Goal: Task Accomplishment & Management: Manage account settings

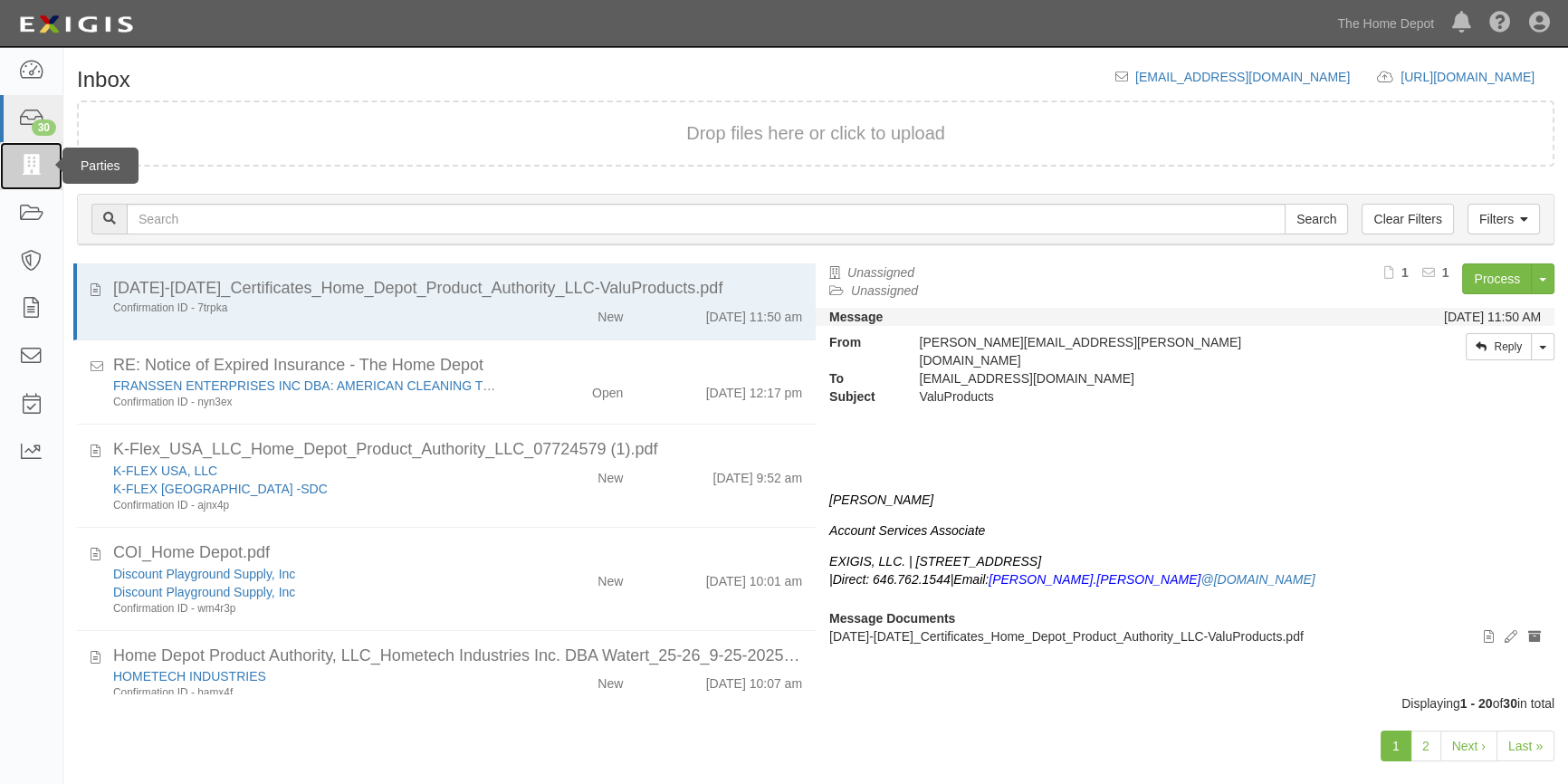
click at [31, 175] on icon at bounding box center [31, 166] width 26 height 21
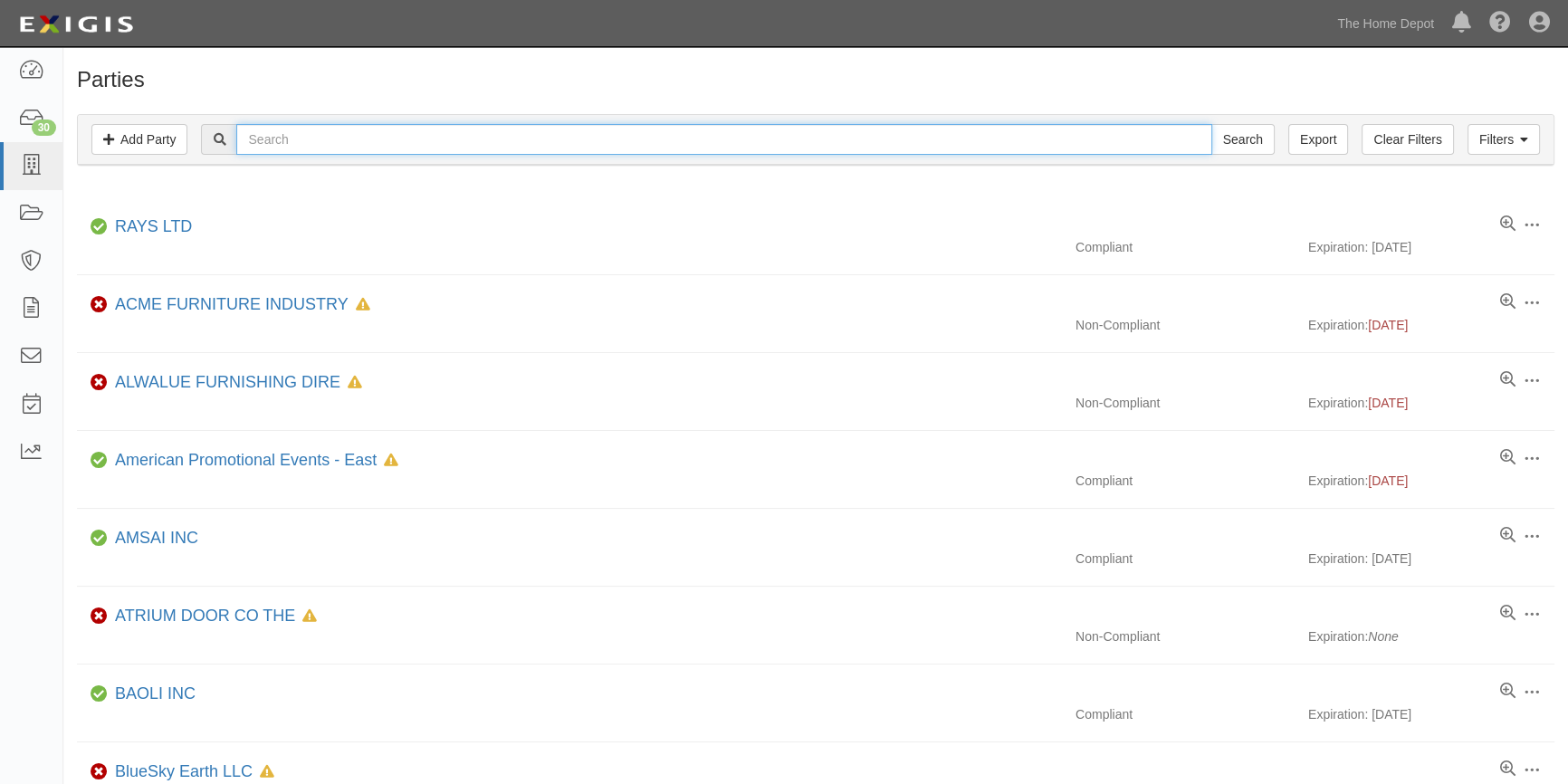
click at [281, 143] on input "text" at bounding box center [723, 139] width 974 height 31
type input "ifixit"
click at [1211, 124] on input "Search" at bounding box center [1243, 139] width 63 height 31
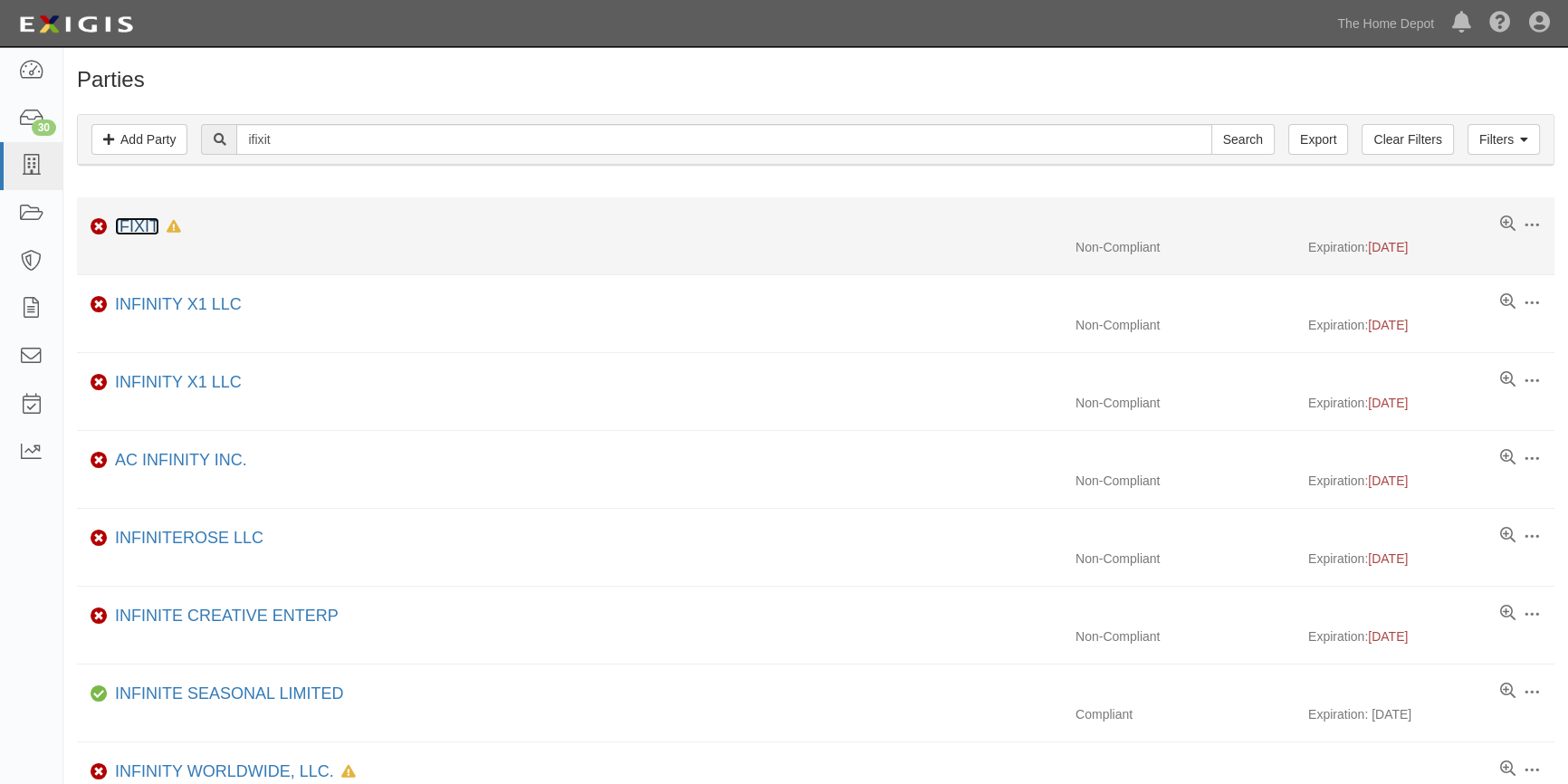
click at [134, 227] on link "IFIXIT" at bounding box center [136, 226] width 44 height 18
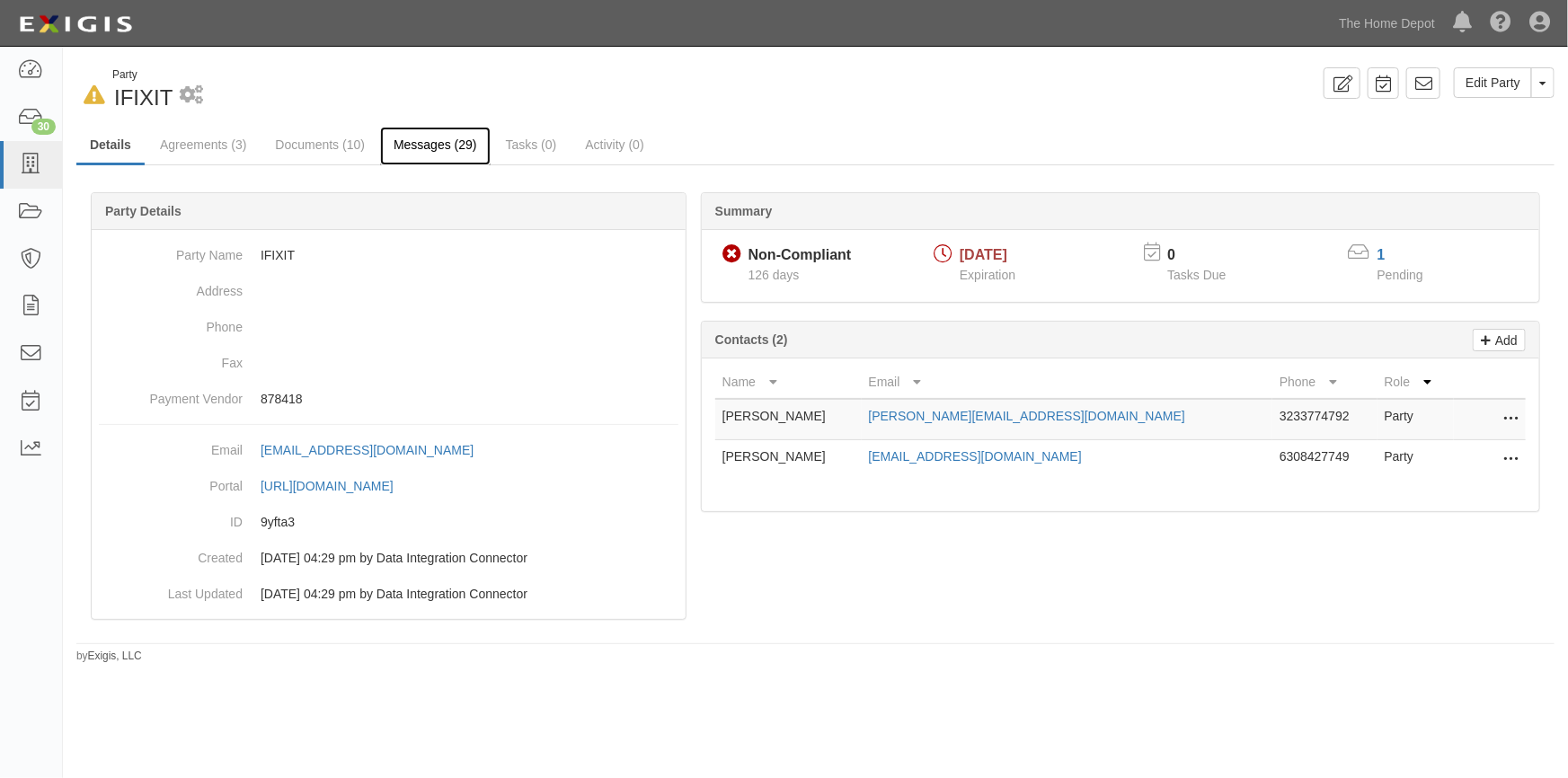
click at [396, 147] on link "Messages (29)" at bounding box center [435, 146] width 111 height 39
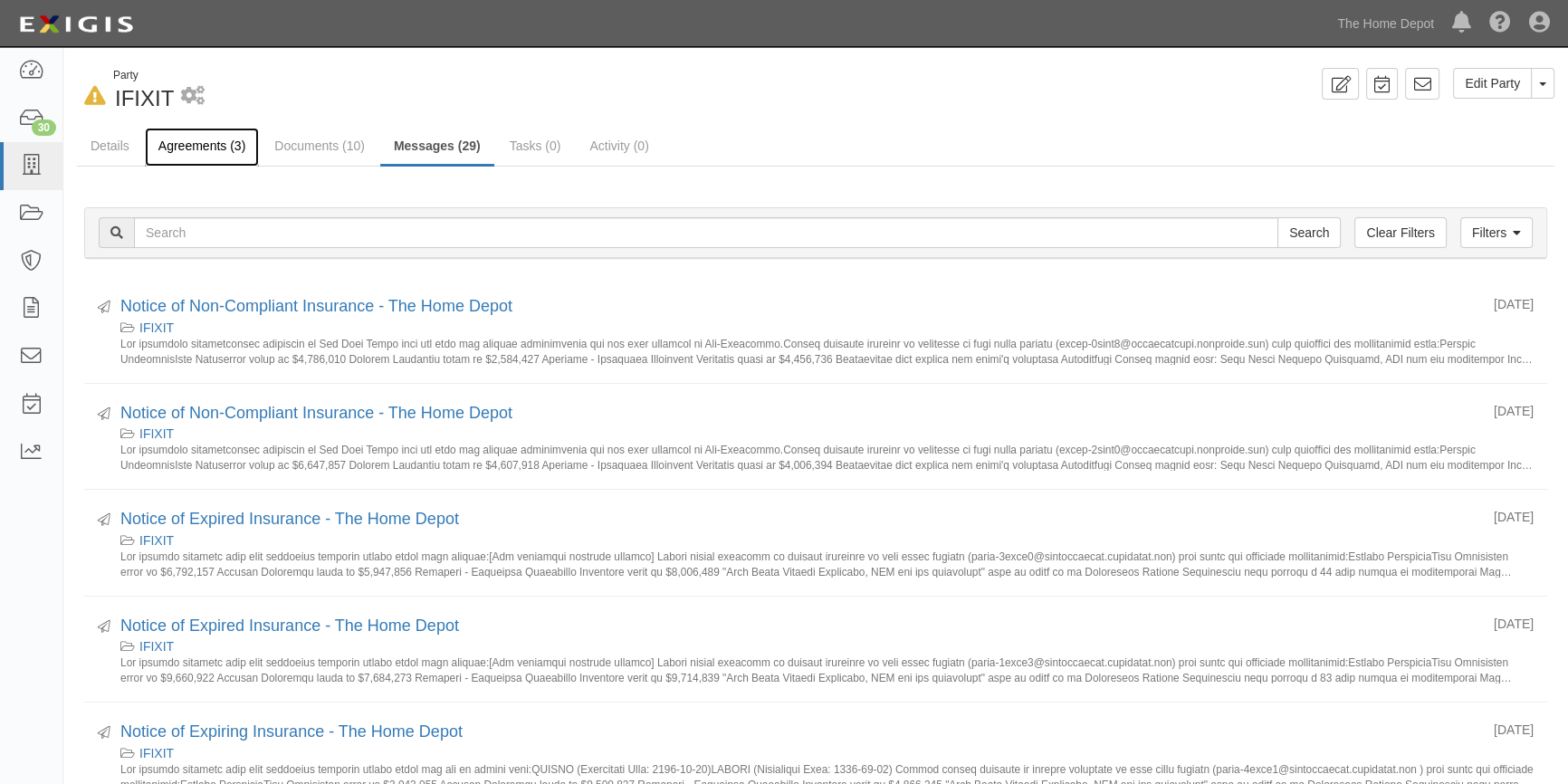
click at [217, 148] on link "Agreements (3)" at bounding box center [201, 147] width 114 height 39
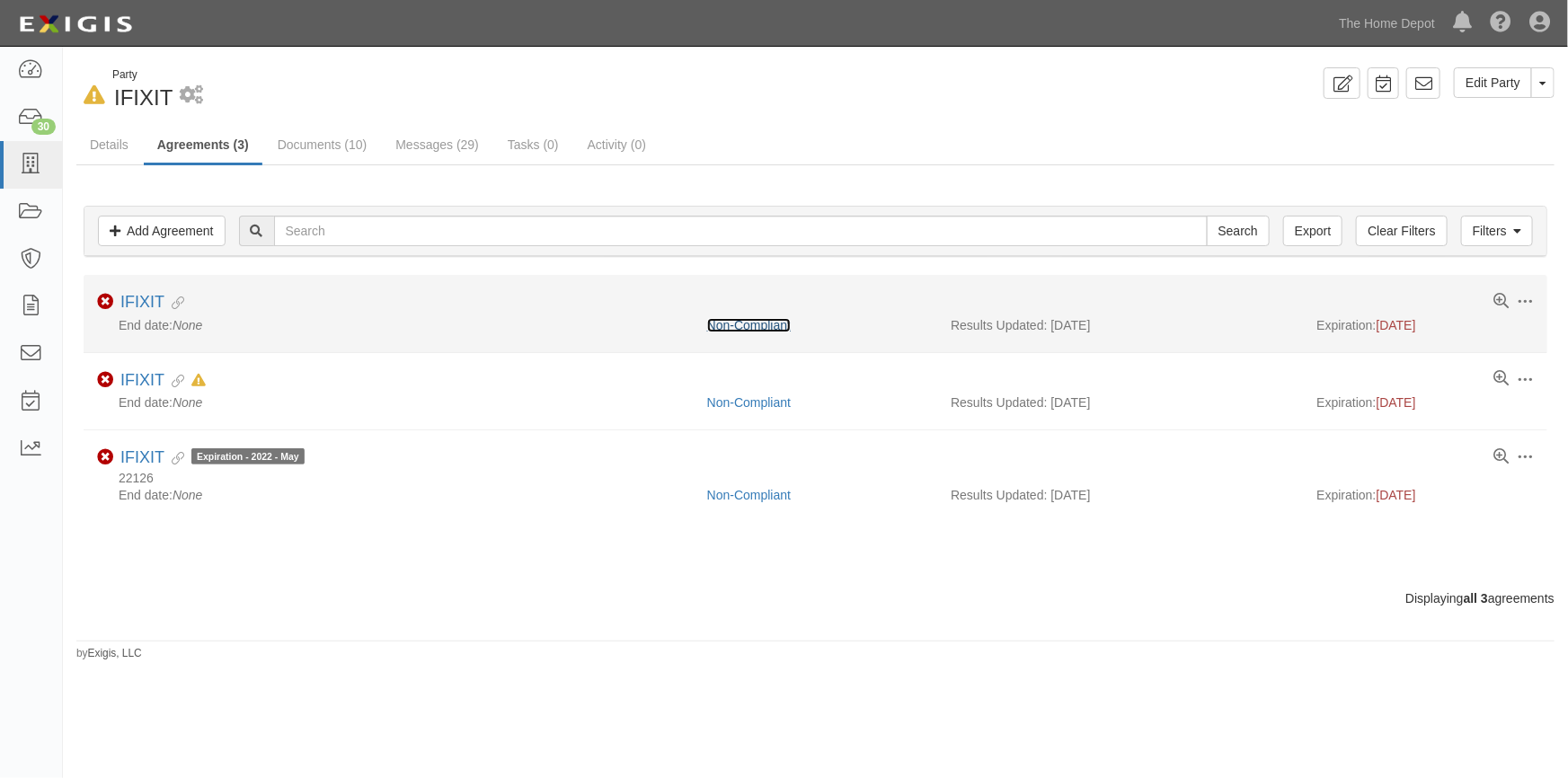
click at [757, 321] on link "Non-Compliant" at bounding box center [748, 325] width 83 height 14
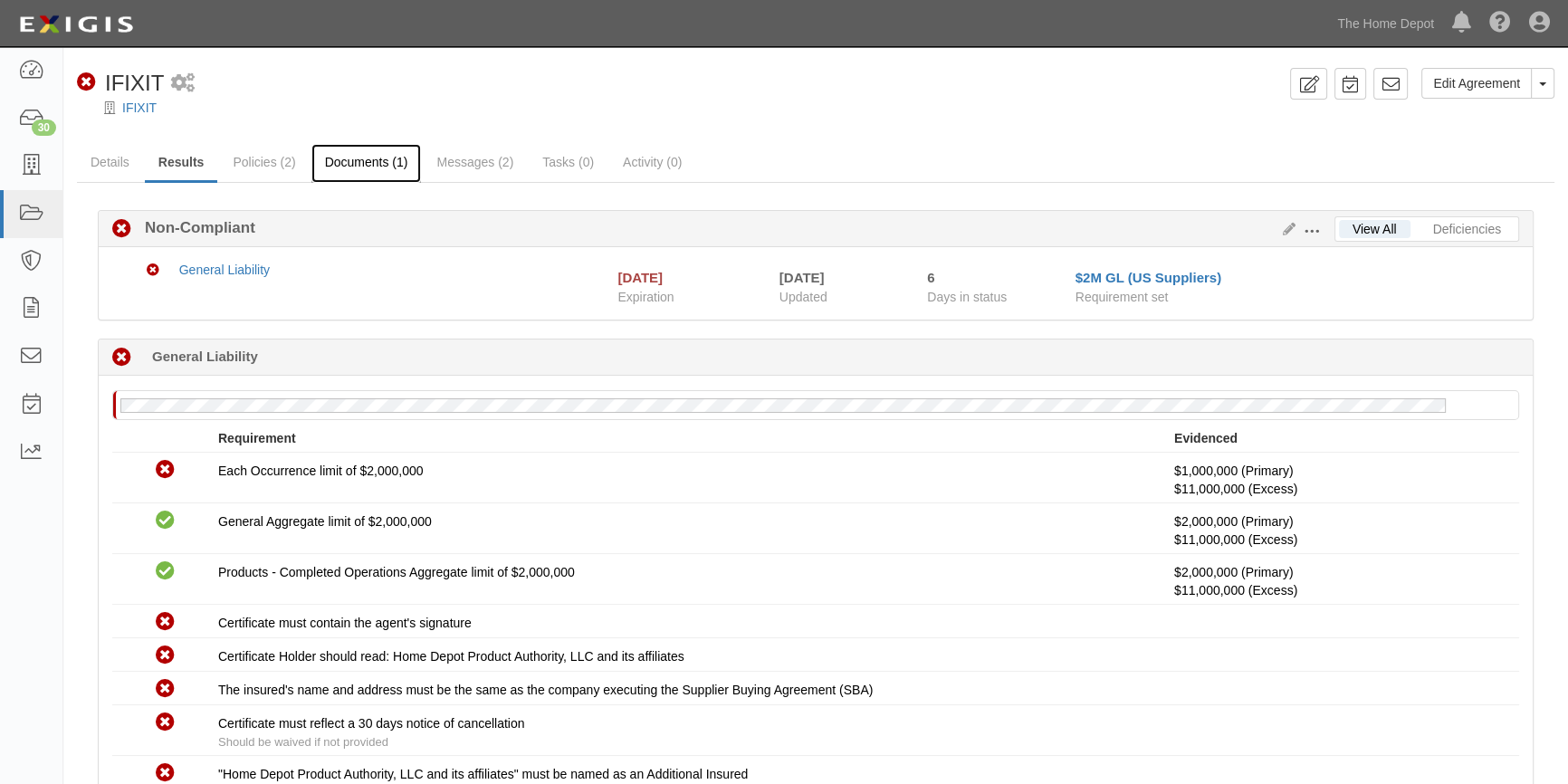
click at [359, 169] on link "Documents (1)" at bounding box center [366, 163] width 111 height 39
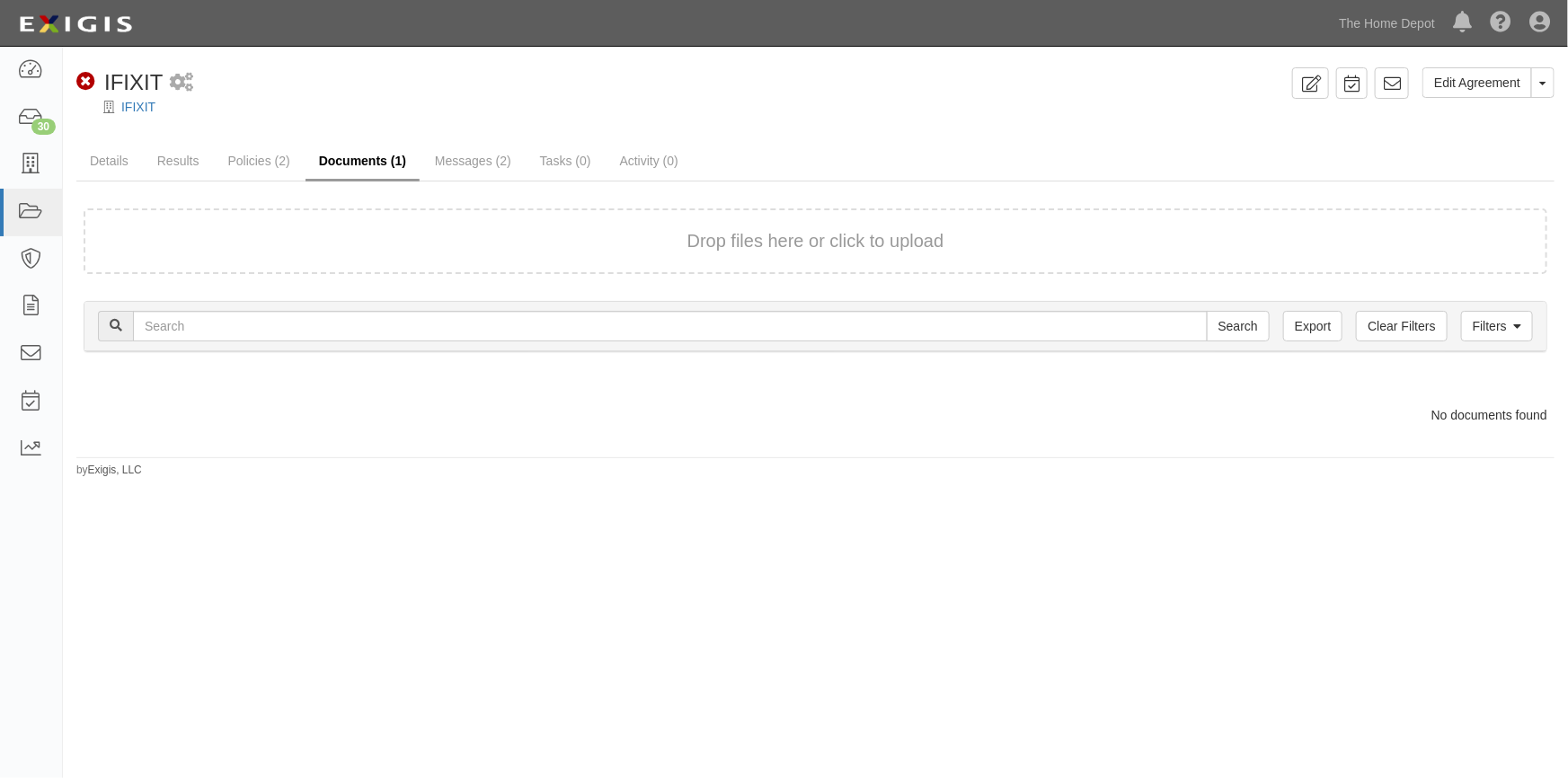
click at [355, 162] on link "Documents (1)" at bounding box center [362, 162] width 114 height 39
click at [153, 113] on link "IFIXIT" at bounding box center [138, 106] width 34 height 14
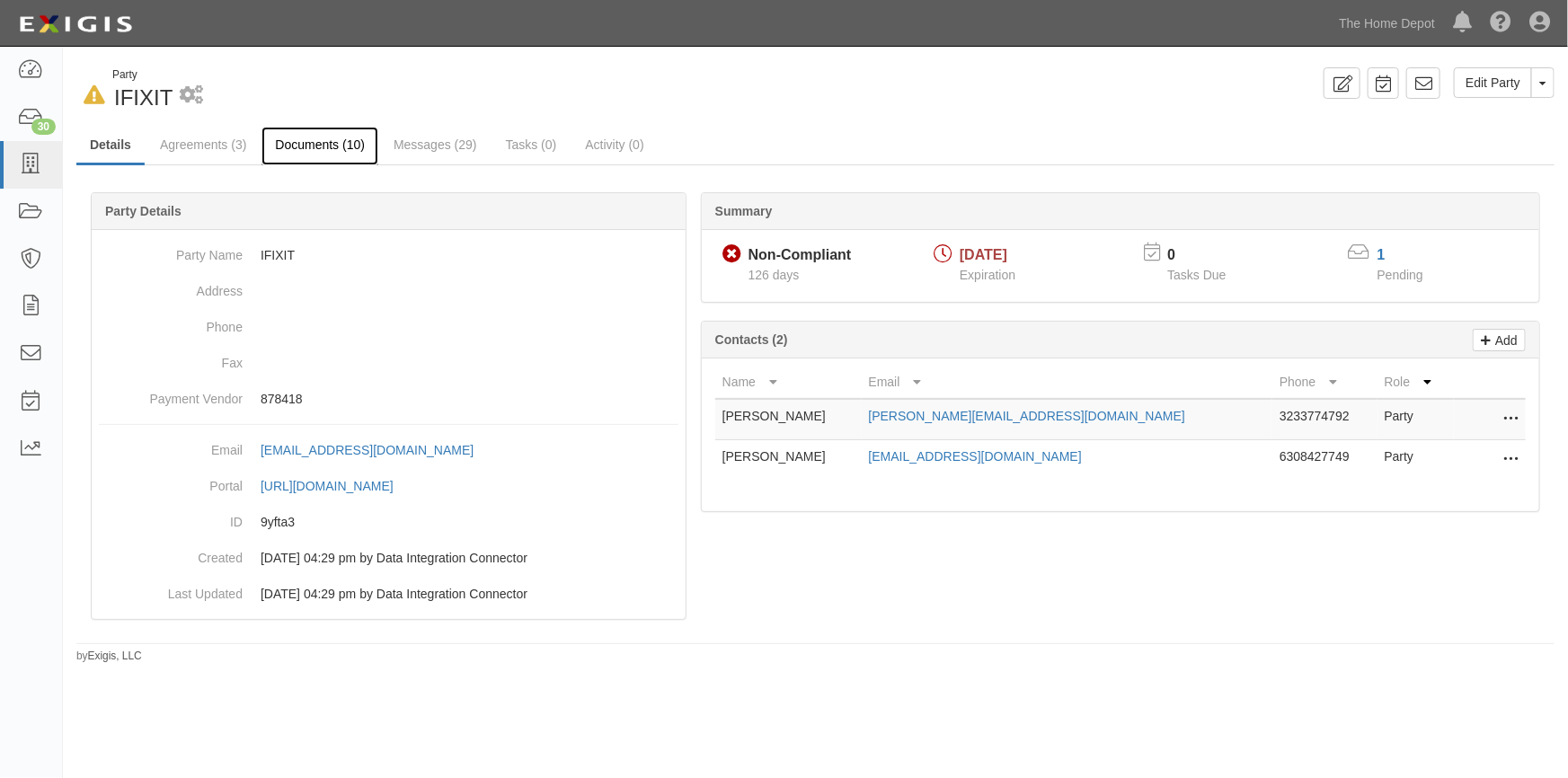
click at [309, 142] on link "Documents (10)" at bounding box center [319, 146] width 117 height 39
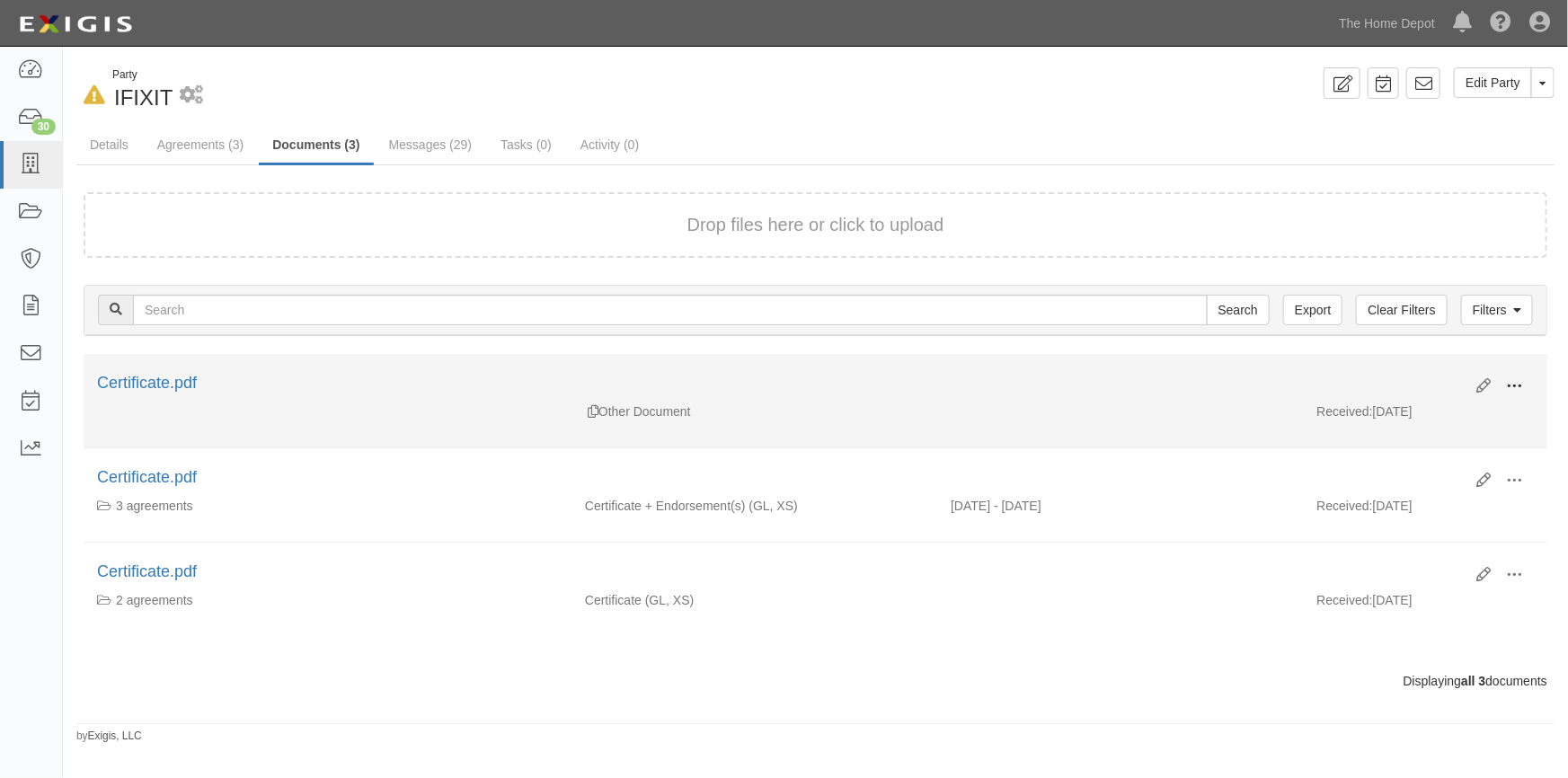
click at [1512, 381] on span at bounding box center [1513, 386] width 16 height 16
click at [1379, 409] on link "View" at bounding box center [1427, 412] width 142 height 32
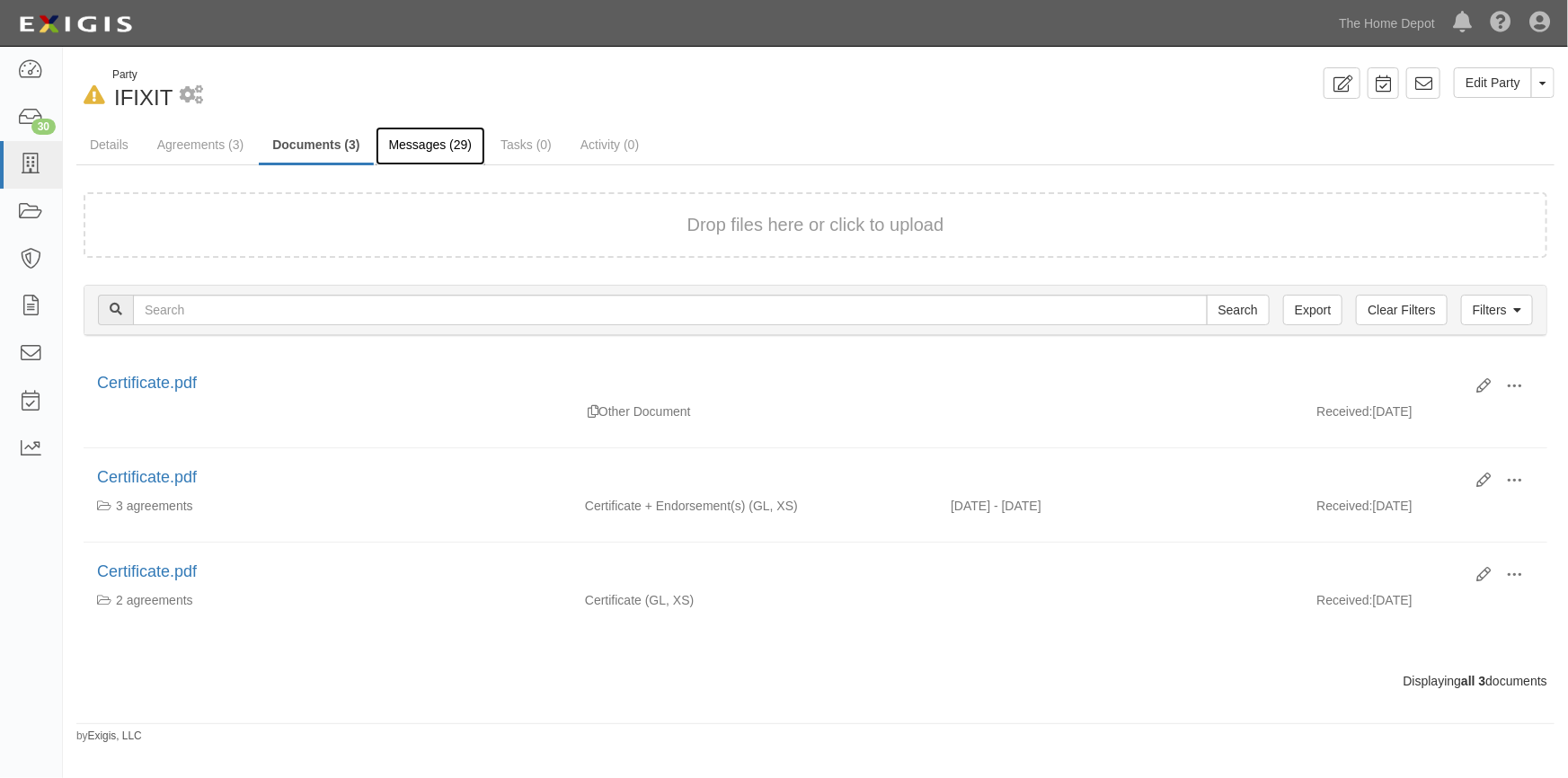
click at [404, 144] on link "Messages (29)" at bounding box center [430, 146] width 111 height 39
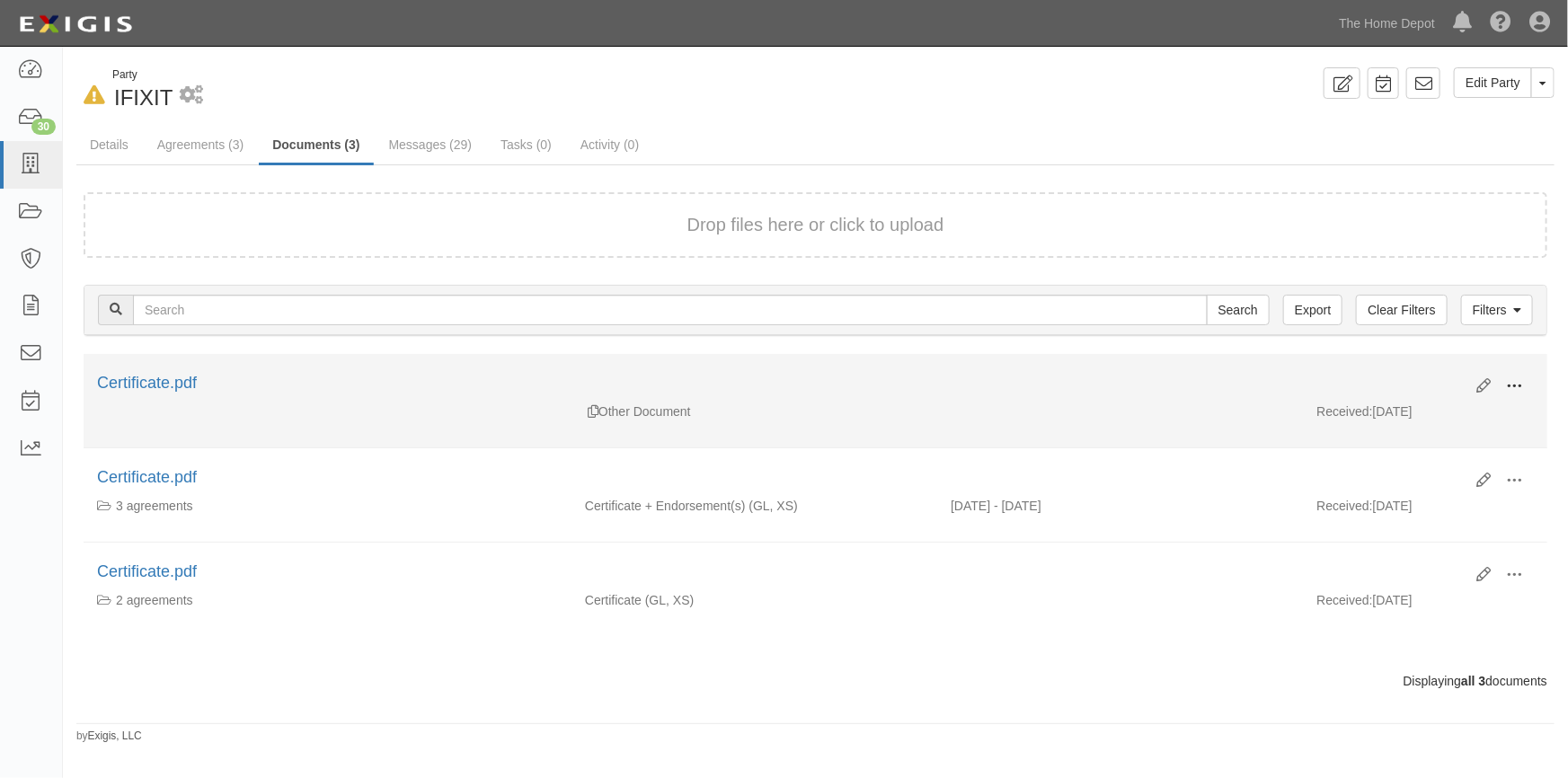
click at [1506, 378] on span at bounding box center [1513, 386] width 16 height 16
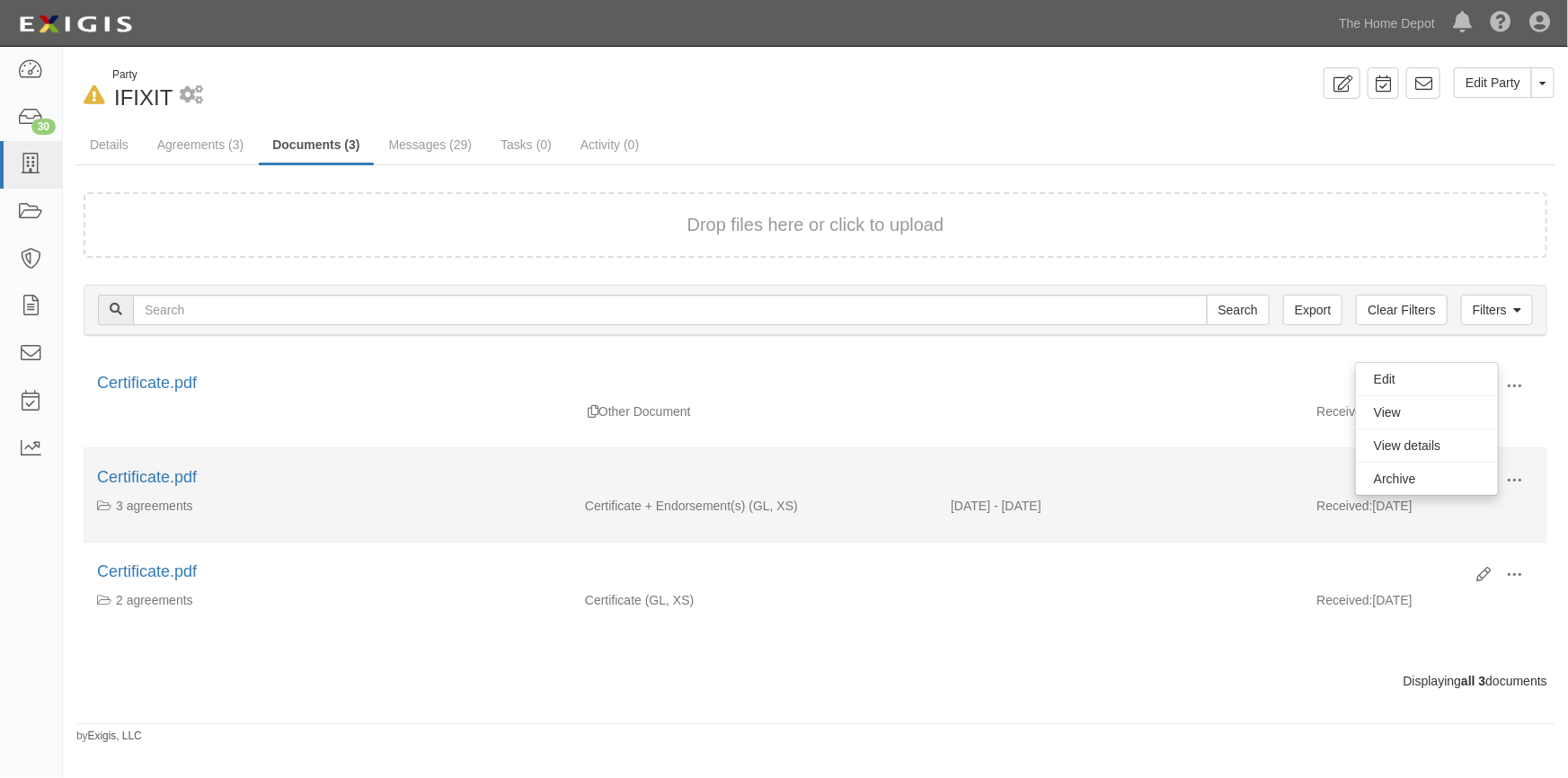
drag, startPoint x: 1324, startPoint y: 555, endPoint x: 1360, endPoint y: 525, distance: 46.9
click at [1325, 552] on li "Edit View View details Archive Certificate.pdf 2 agreements Certificate (GL, XS…" at bounding box center [815, 589] width 1464 height 94
click at [1511, 473] on span at bounding box center [1513, 480] width 16 height 16
click at [1413, 503] on link "View" at bounding box center [1427, 507] width 142 height 32
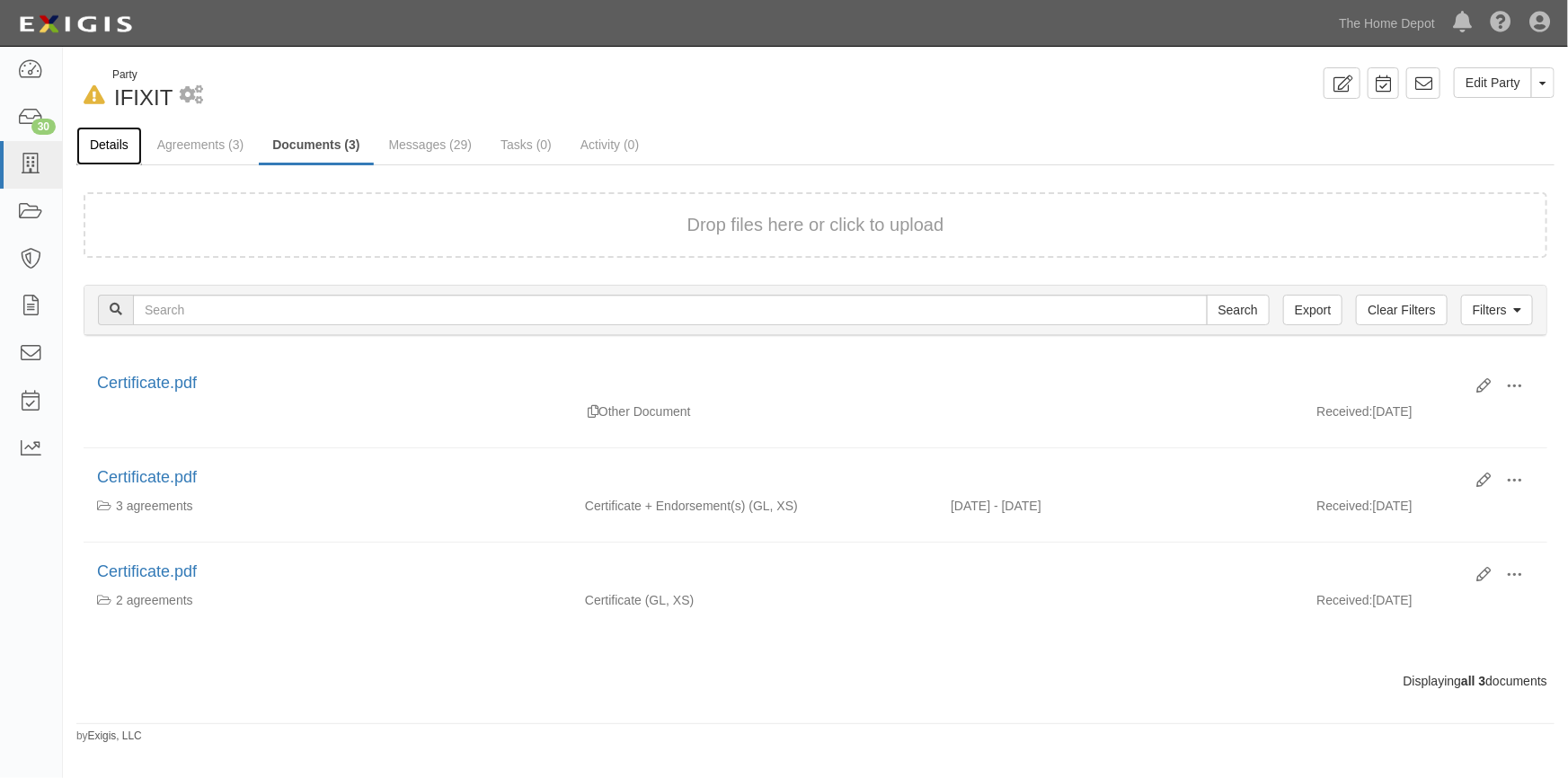
click at [121, 136] on link "Details" at bounding box center [109, 146] width 65 height 39
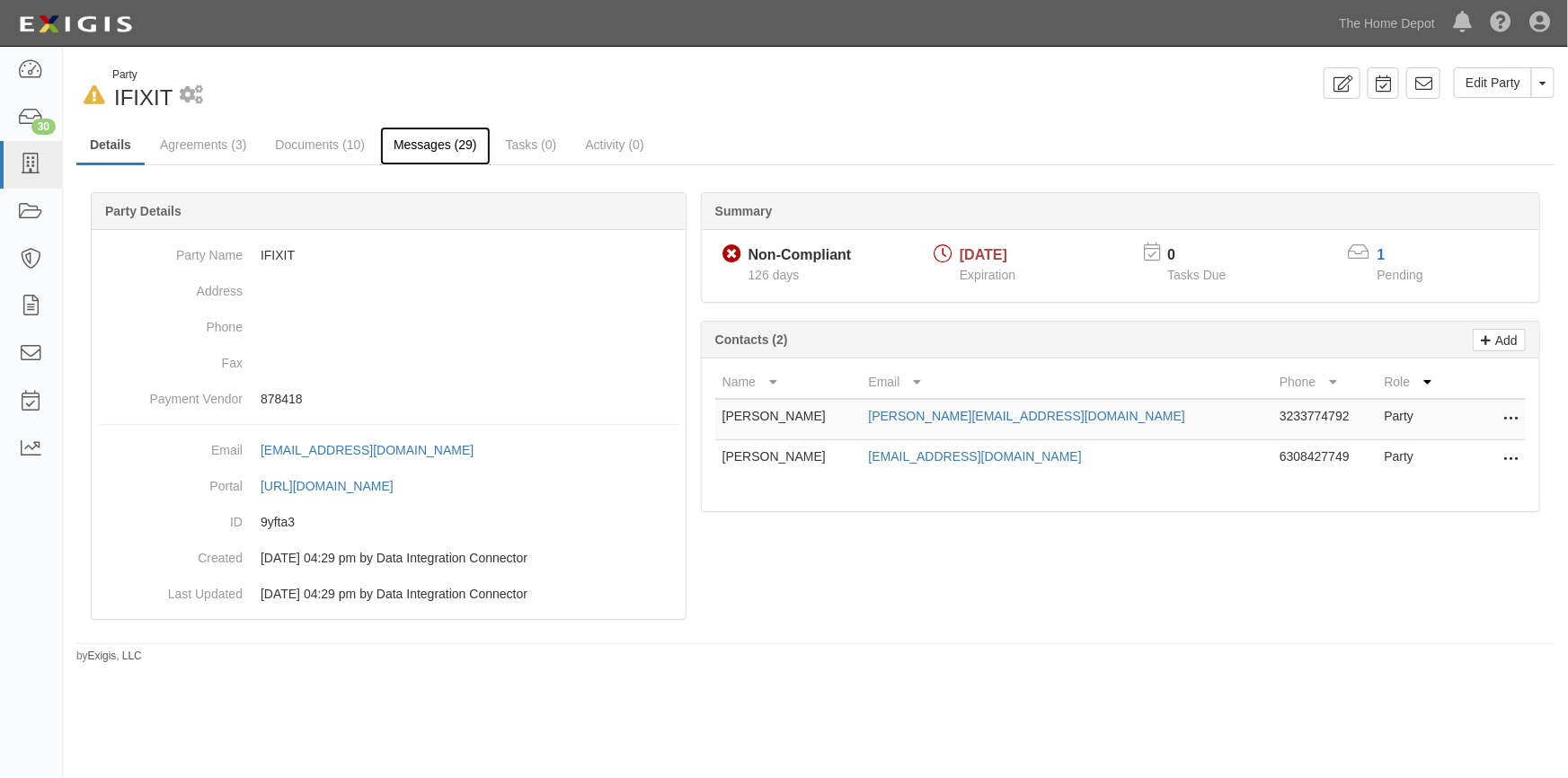
click at [415, 144] on link "Messages (29)" at bounding box center [435, 146] width 111 height 39
click at [406, 137] on link "Messages (29)" at bounding box center [435, 146] width 111 height 39
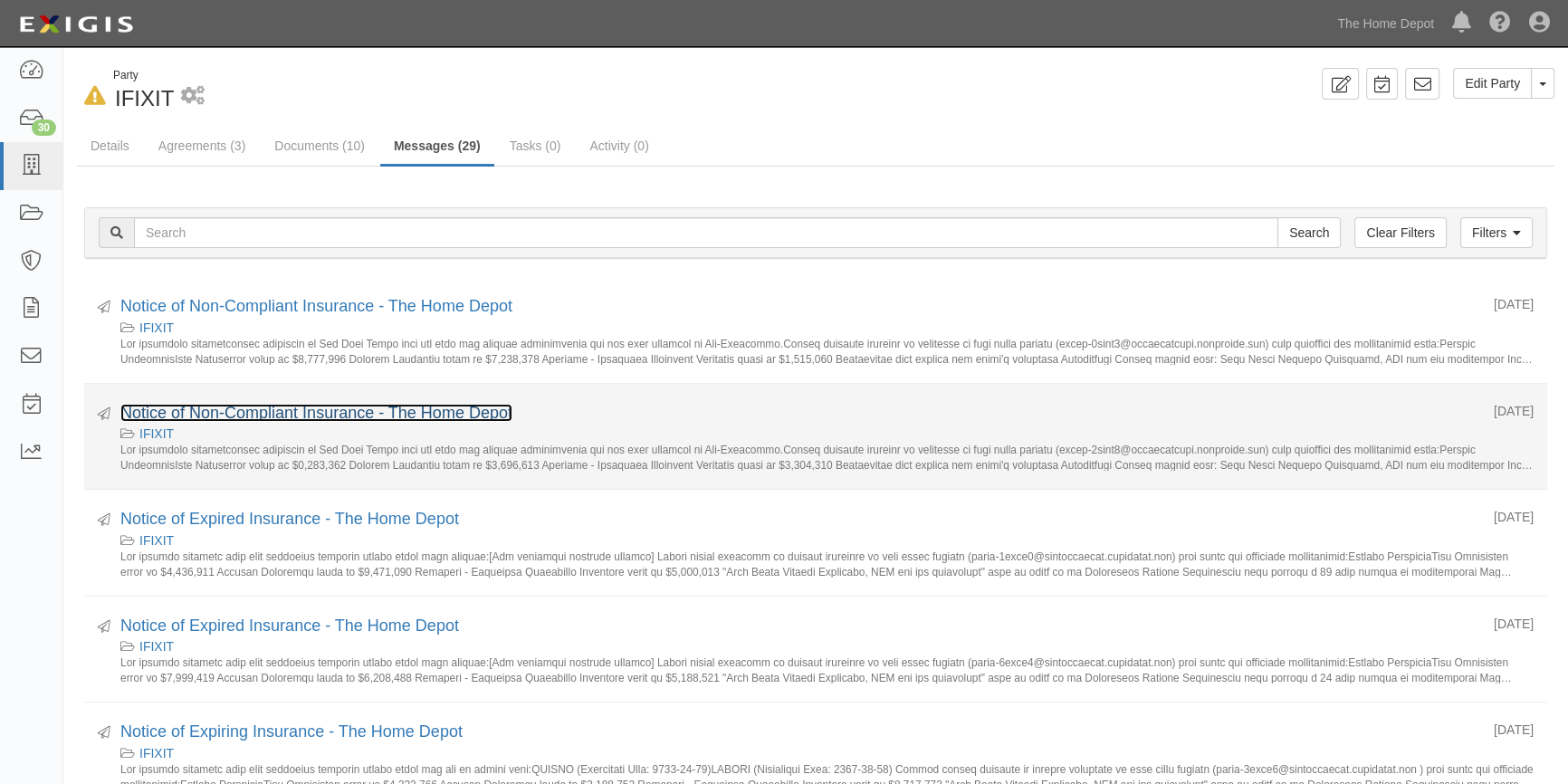
click at [248, 418] on link "Notice of Non-Compliant Insurance - The Home Depot" at bounding box center [316, 413] width 392 height 18
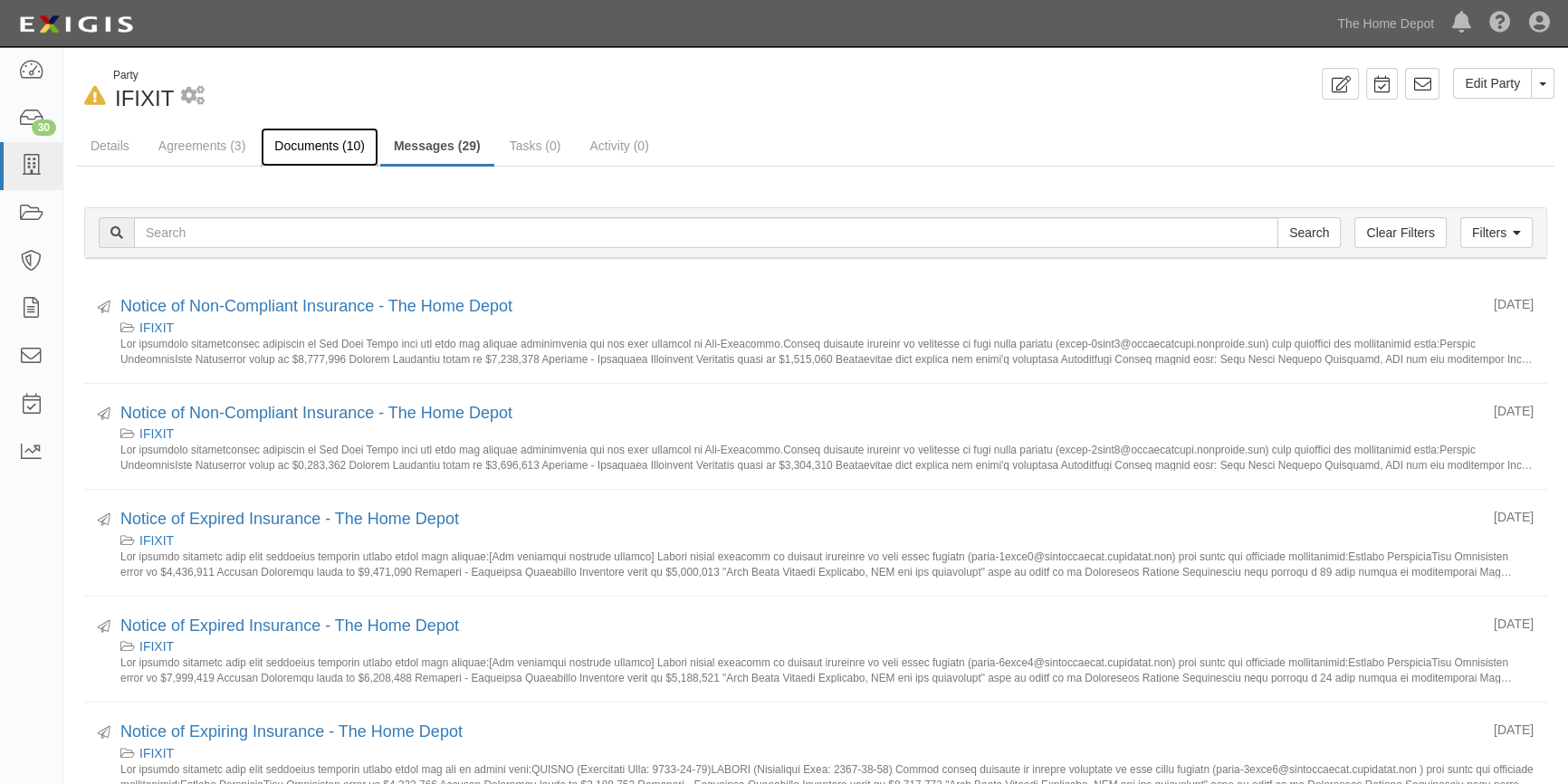
click at [309, 153] on link "Documents (10)" at bounding box center [319, 147] width 117 height 39
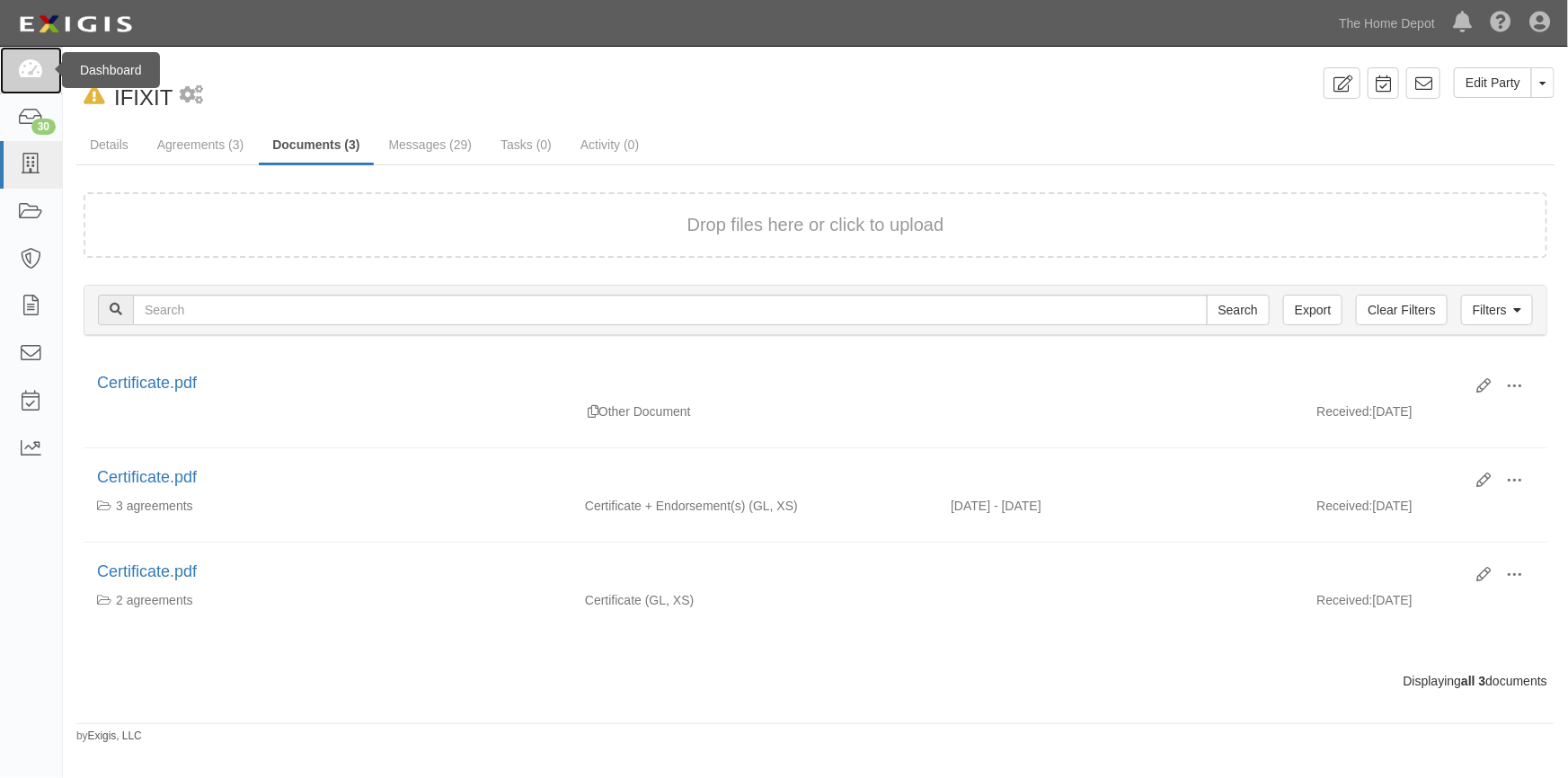
click at [34, 72] on icon at bounding box center [30, 71] width 26 height 21
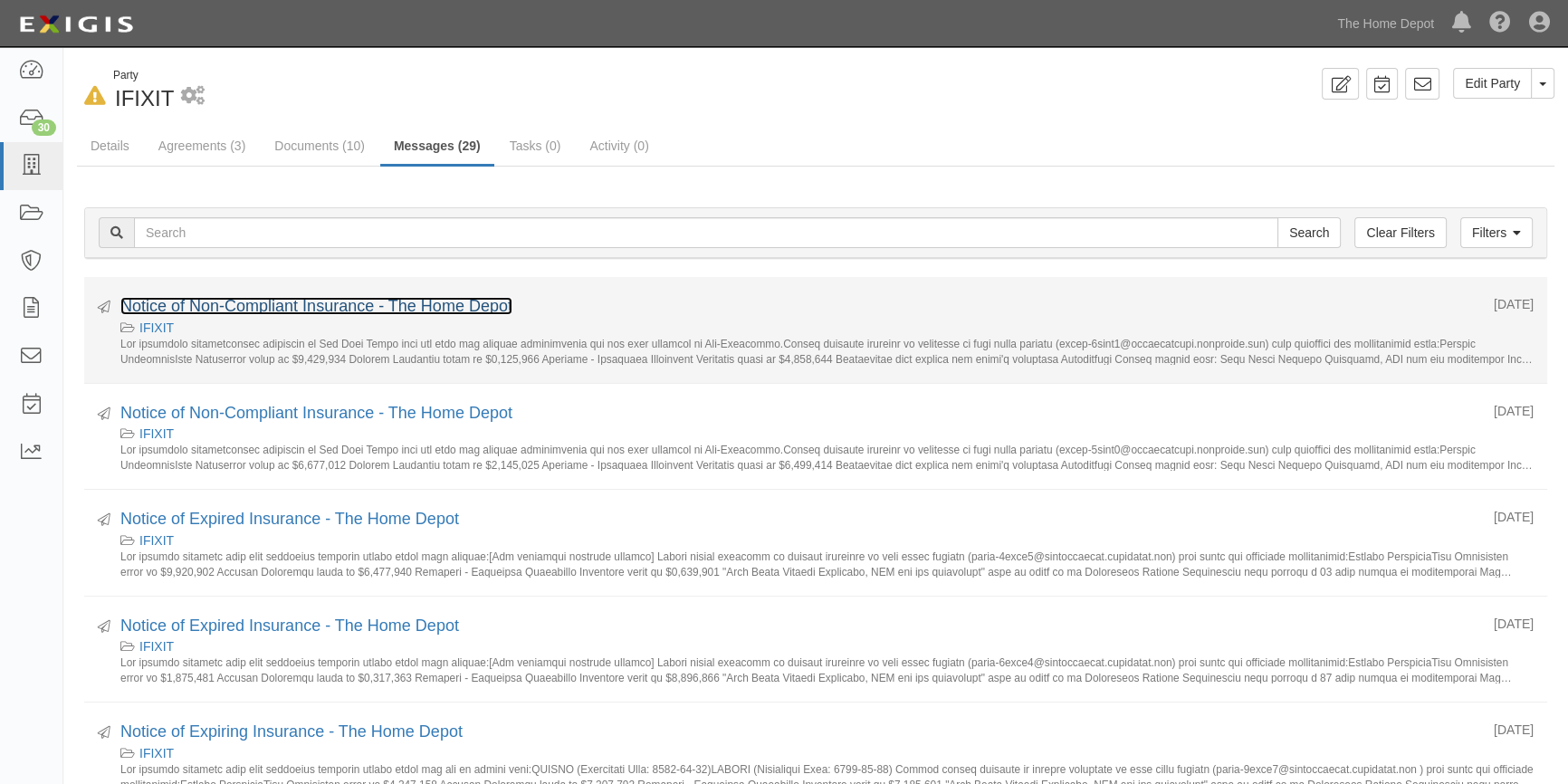
click at [316, 308] on link "Notice of Non-Compliant Insurance - The Home Depot" at bounding box center [316, 306] width 392 height 18
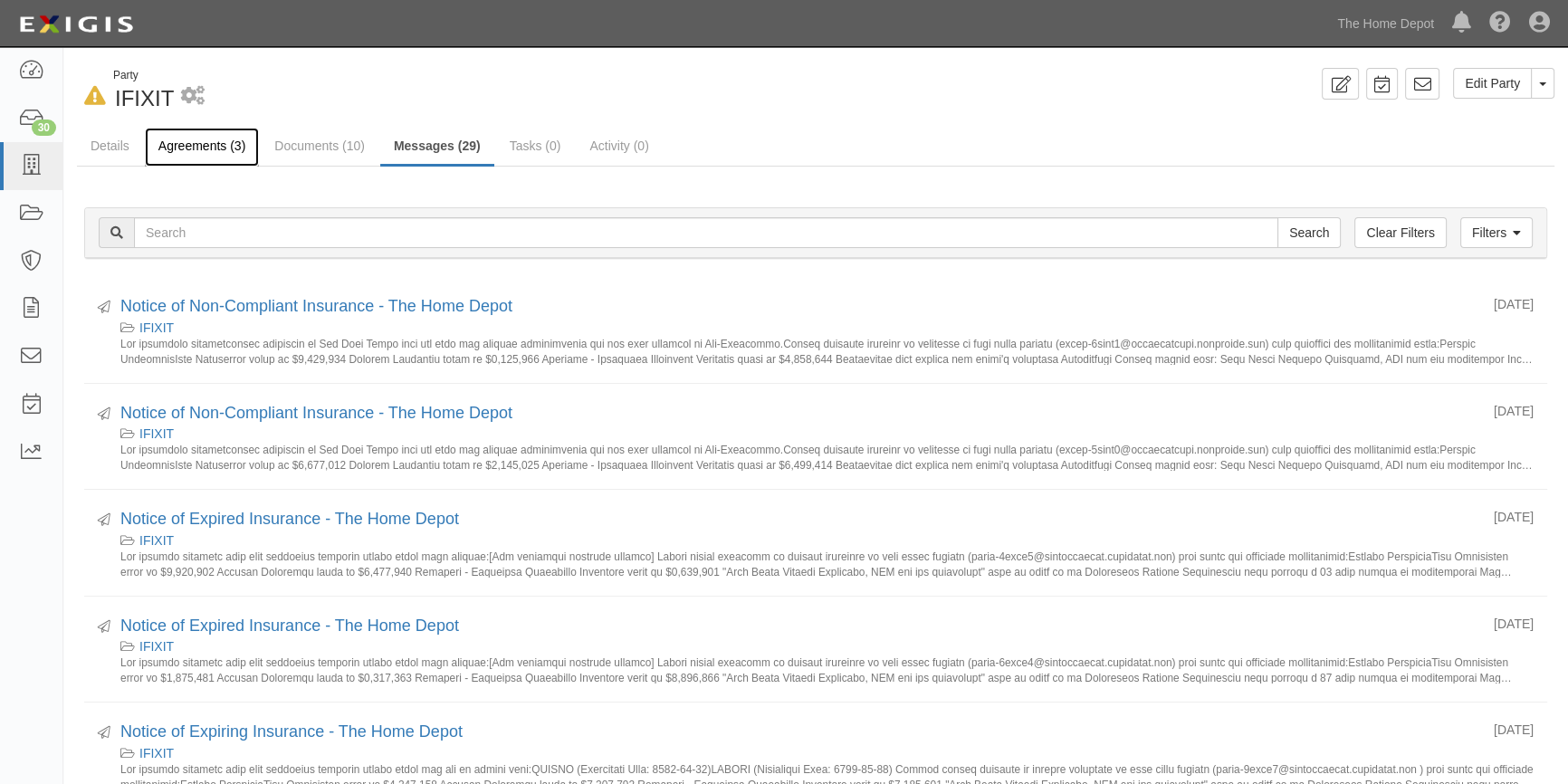
click at [184, 149] on link "Agreements (3)" at bounding box center [201, 147] width 114 height 39
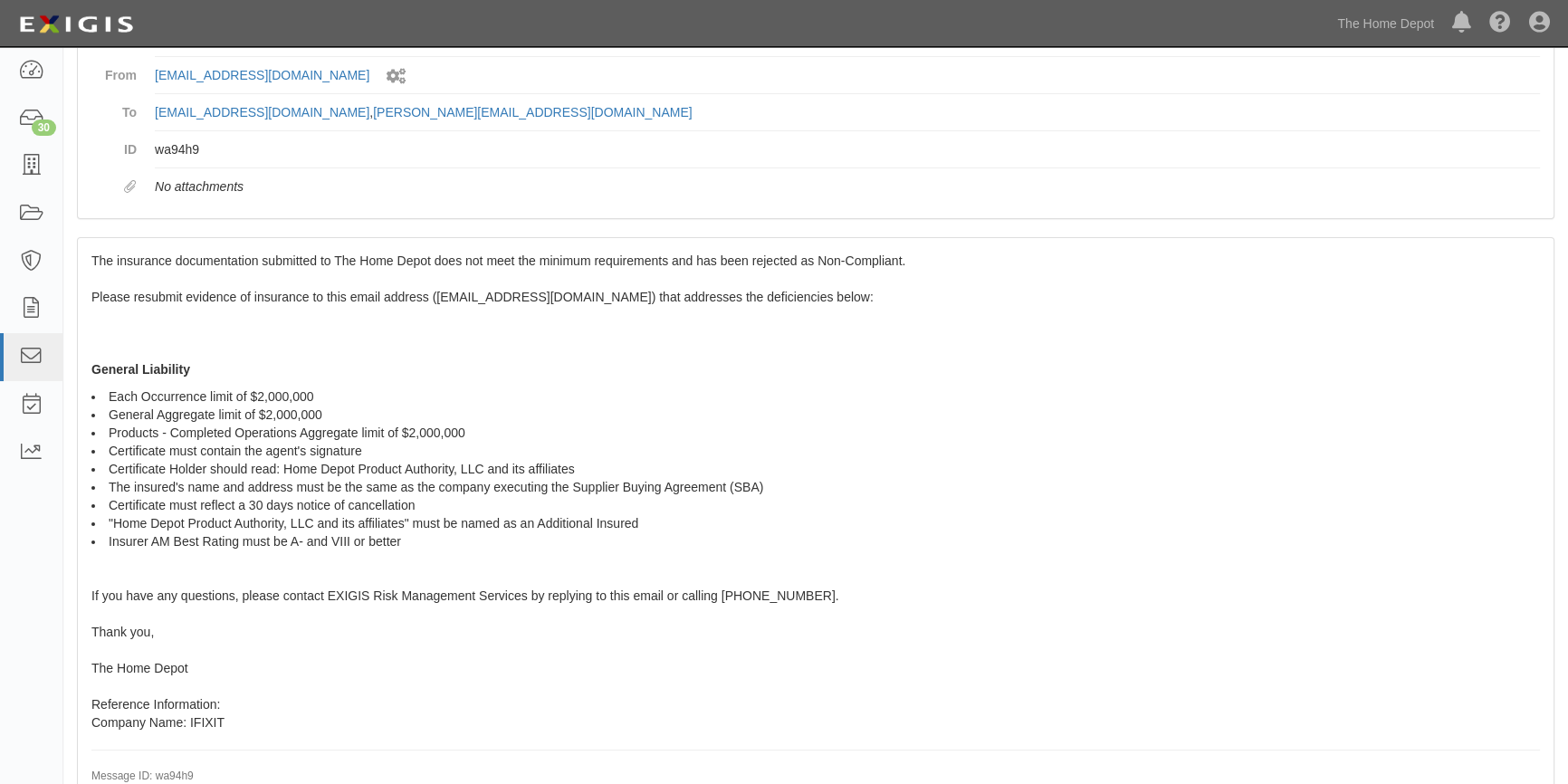
scroll to position [224, 0]
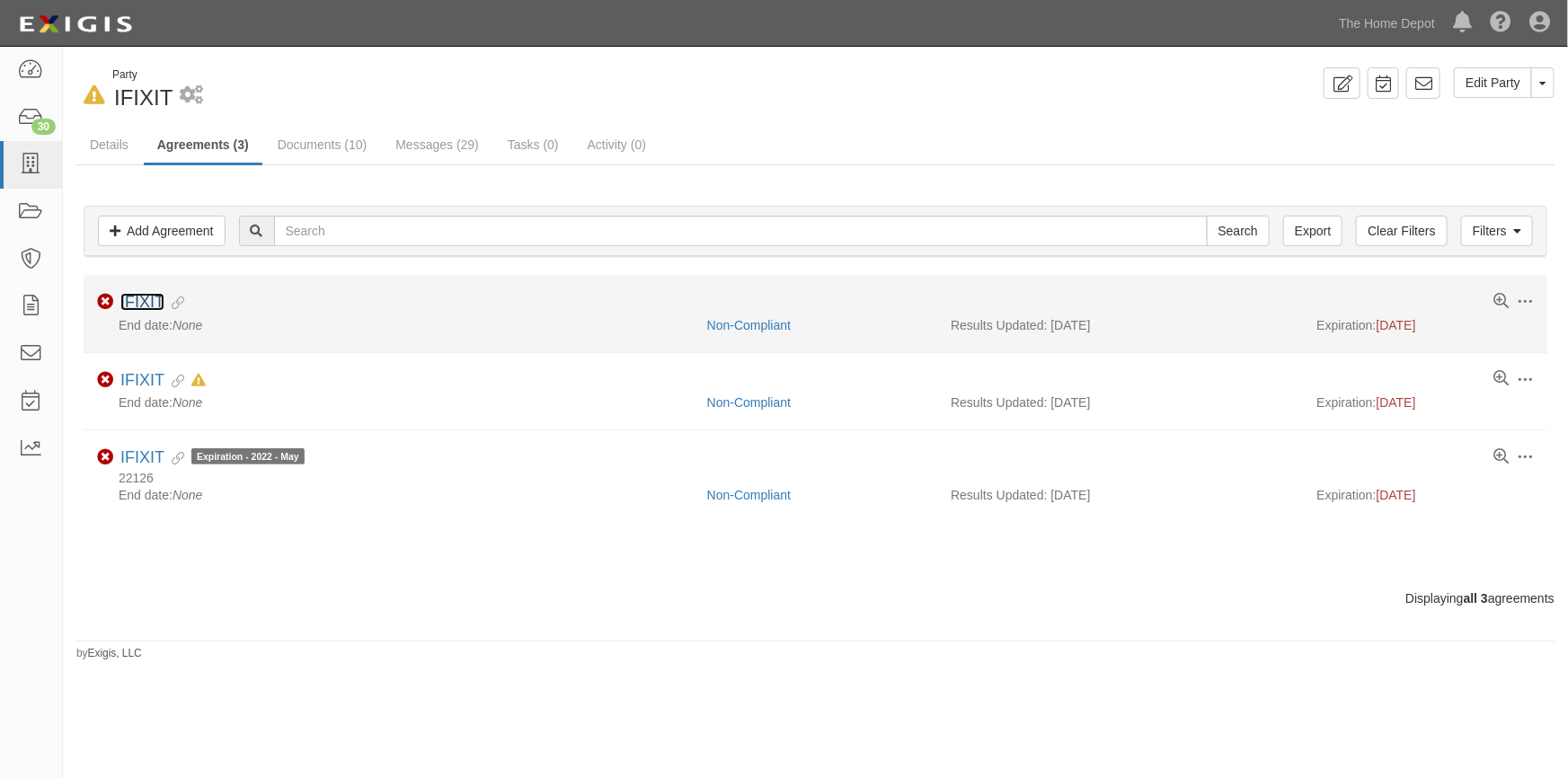
click at [152, 309] on link "IFIXIT" at bounding box center [142, 301] width 44 height 18
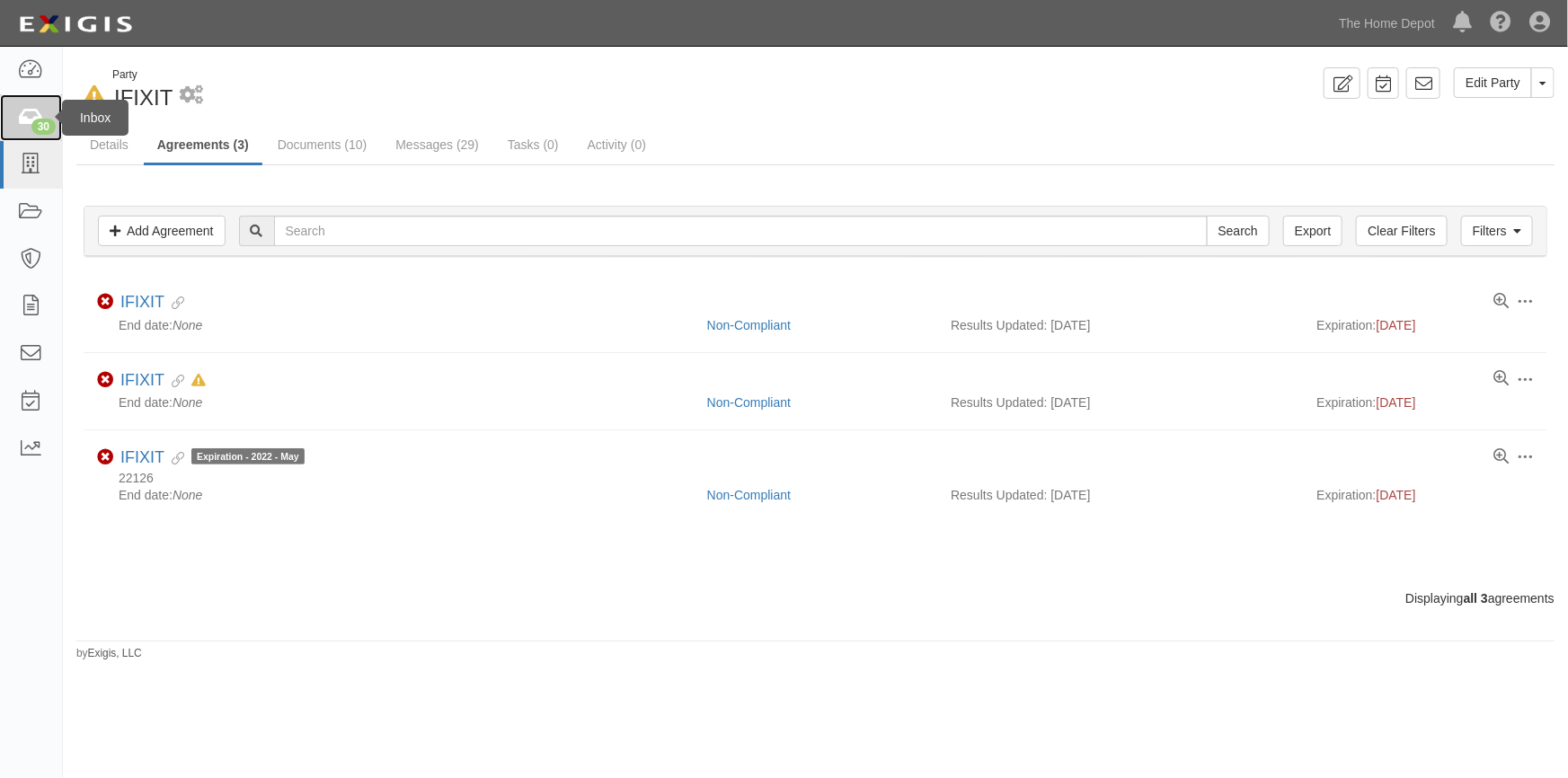
click at [33, 120] on div "30" at bounding box center [44, 126] width 25 height 16
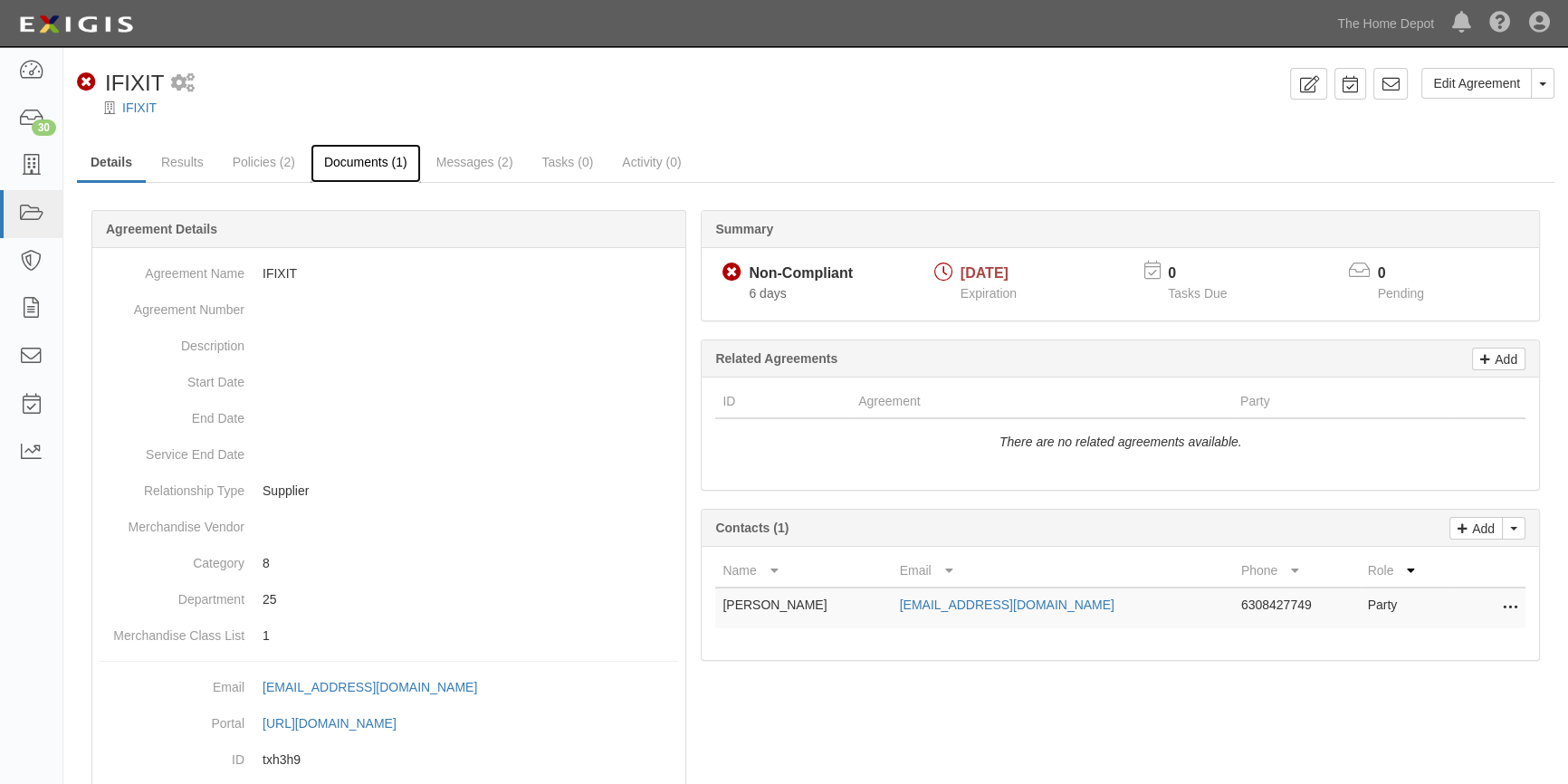
click at [360, 164] on link "Documents (1)" at bounding box center [366, 163] width 111 height 39
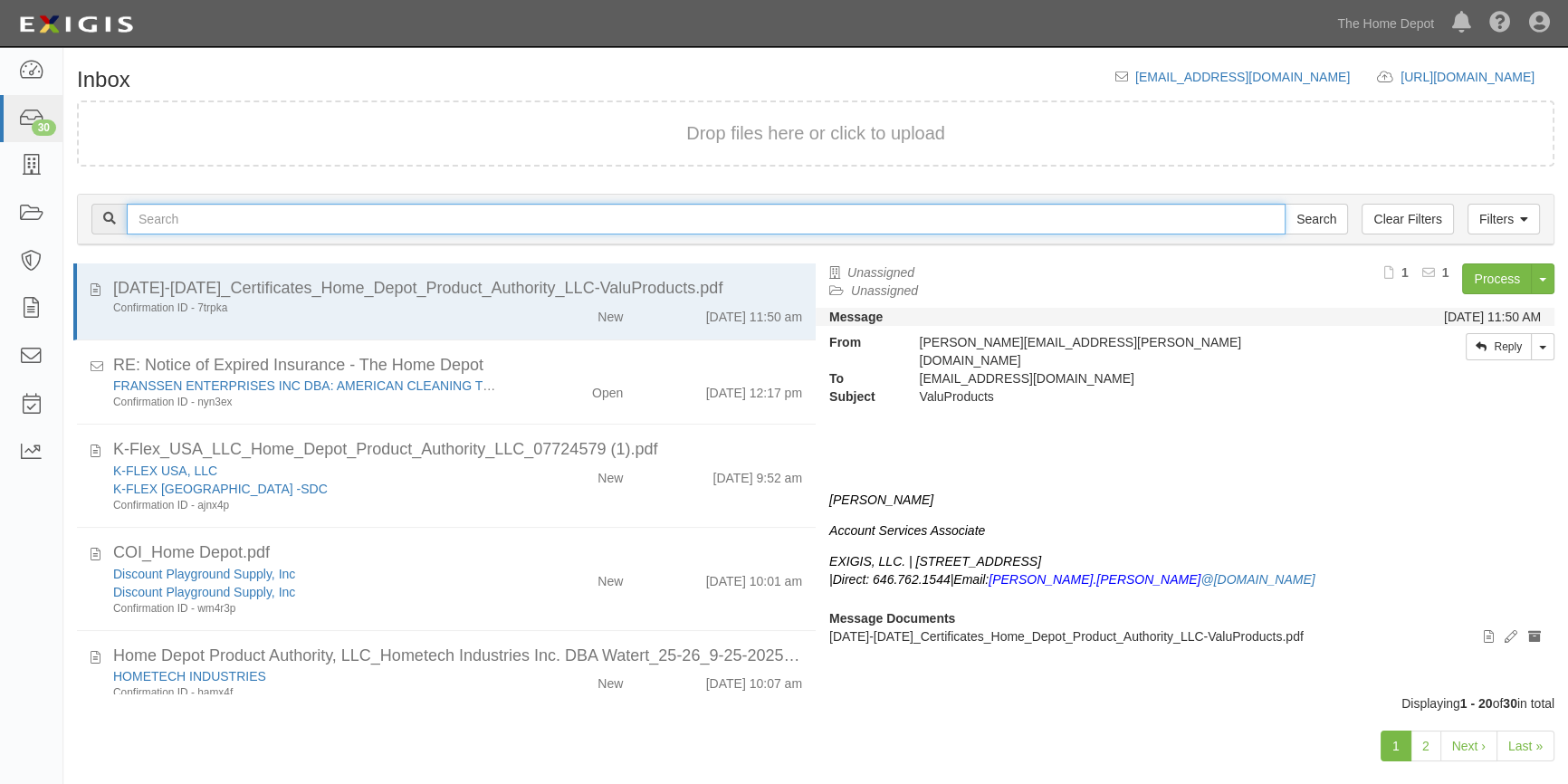
click at [164, 219] on input "text" at bounding box center [706, 219] width 1159 height 31
type input "ifixit"
click at [1285, 203] on input "Search" at bounding box center [1316, 219] width 63 height 31
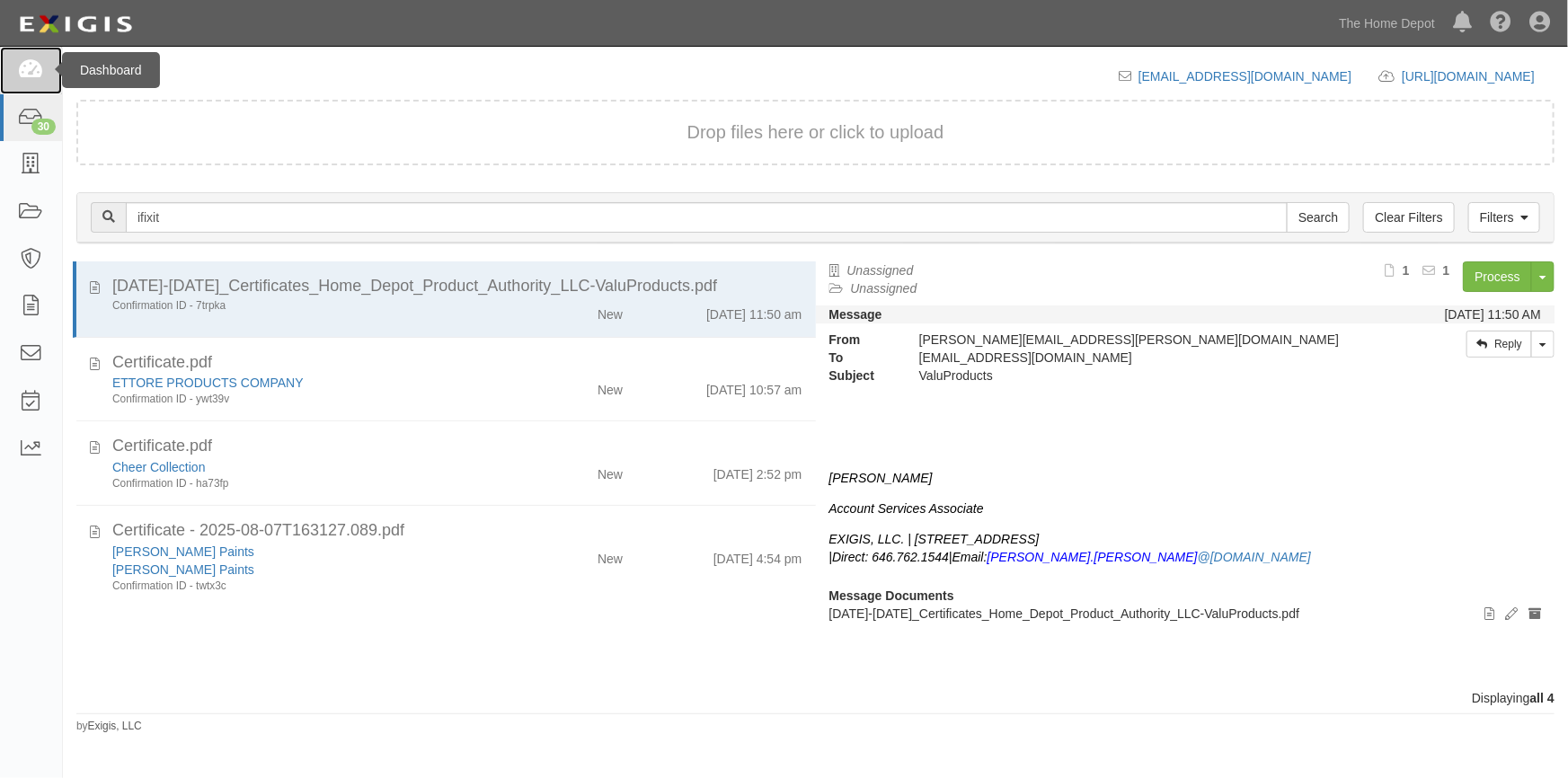
click at [30, 63] on icon at bounding box center [30, 71] width 26 height 21
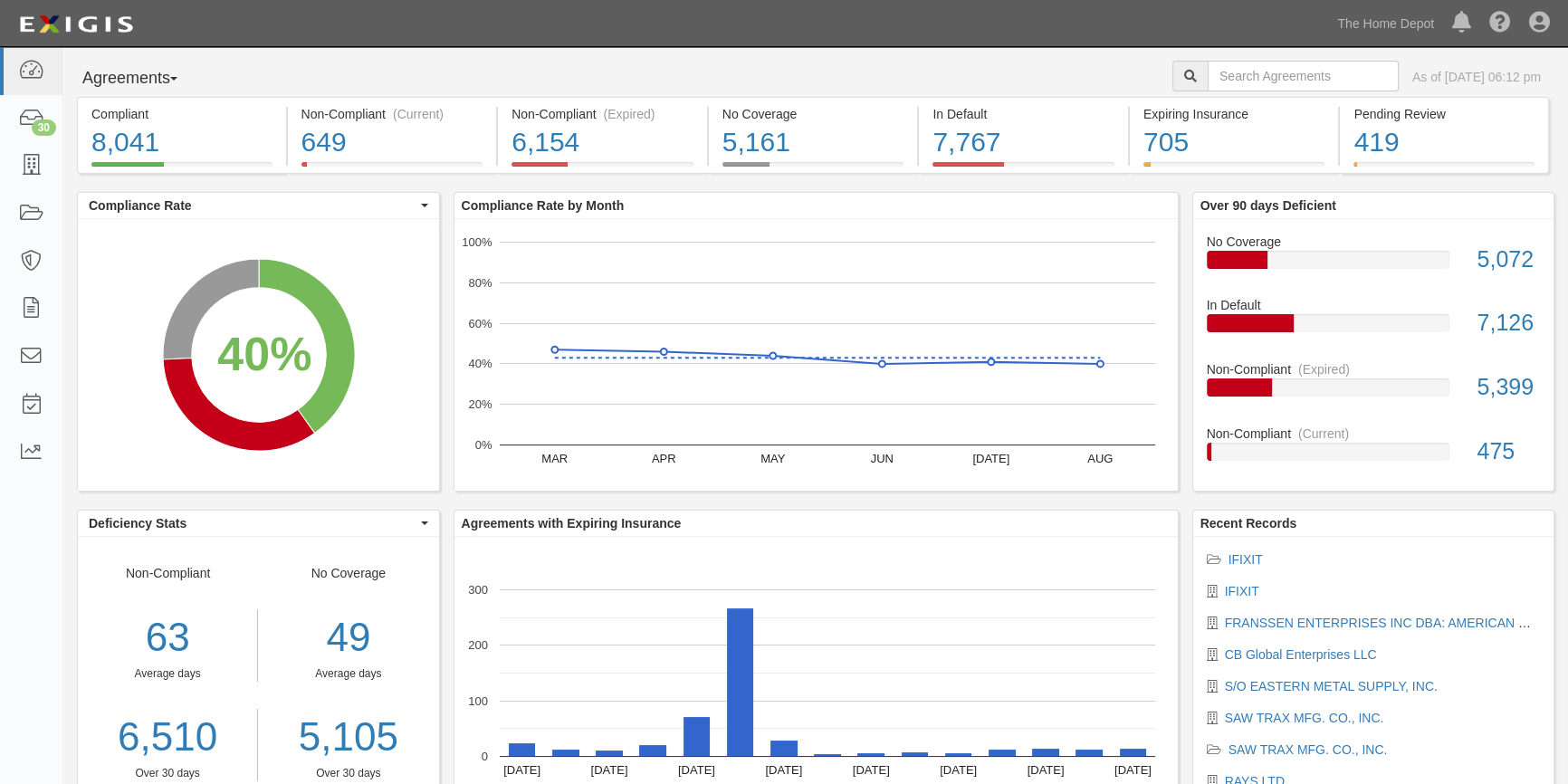
click at [1238, 583] on li "IFIXIT" at bounding box center [1373, 591] width 334 height 18
click at [1238, 584] on link "IFIXIT" at bounding box center [1242, 591] width 34 height 14
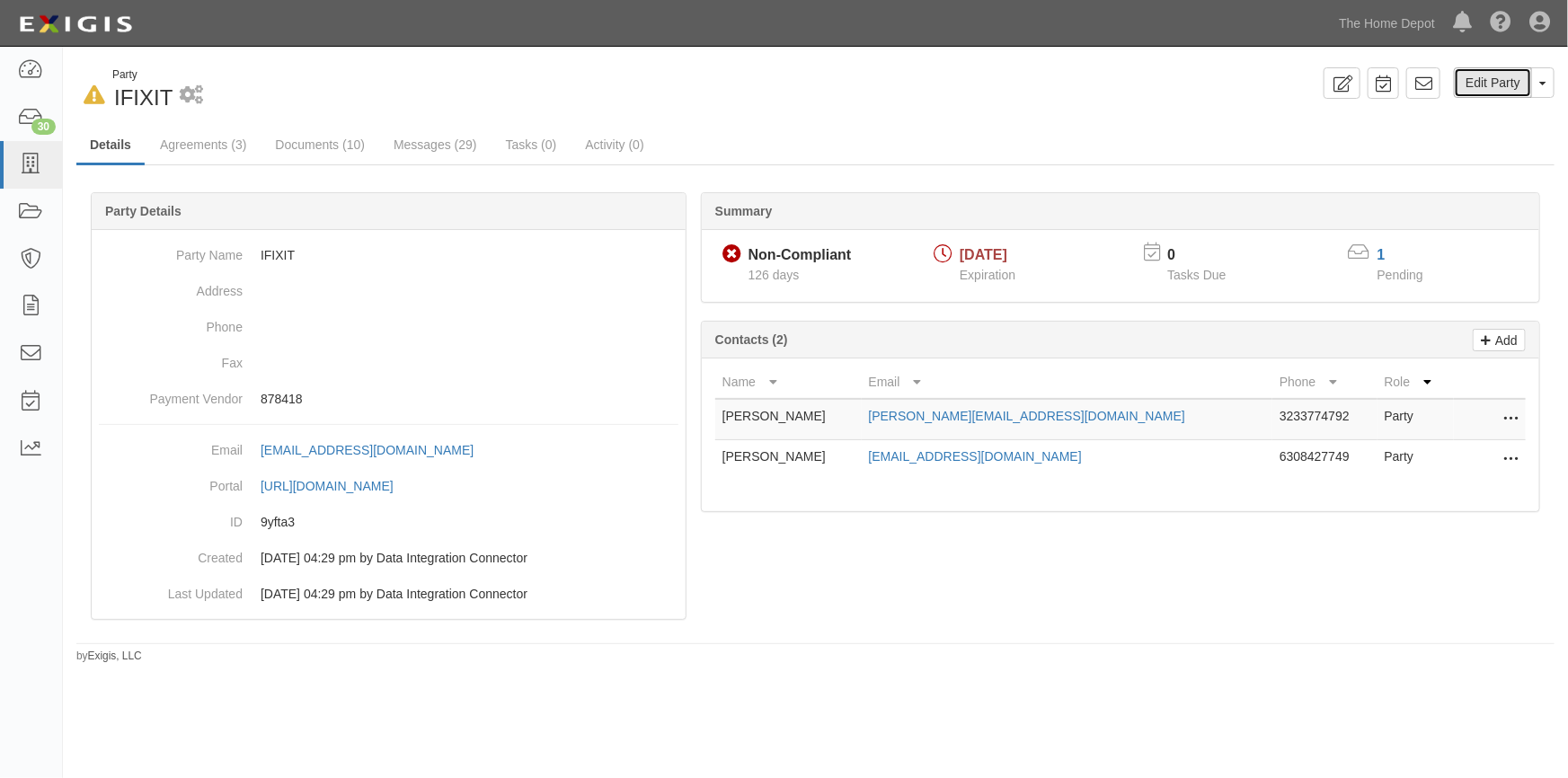
click at [1517, 81] on link "Edit Party" at bounding box center [1492, 82] width 79 height 30
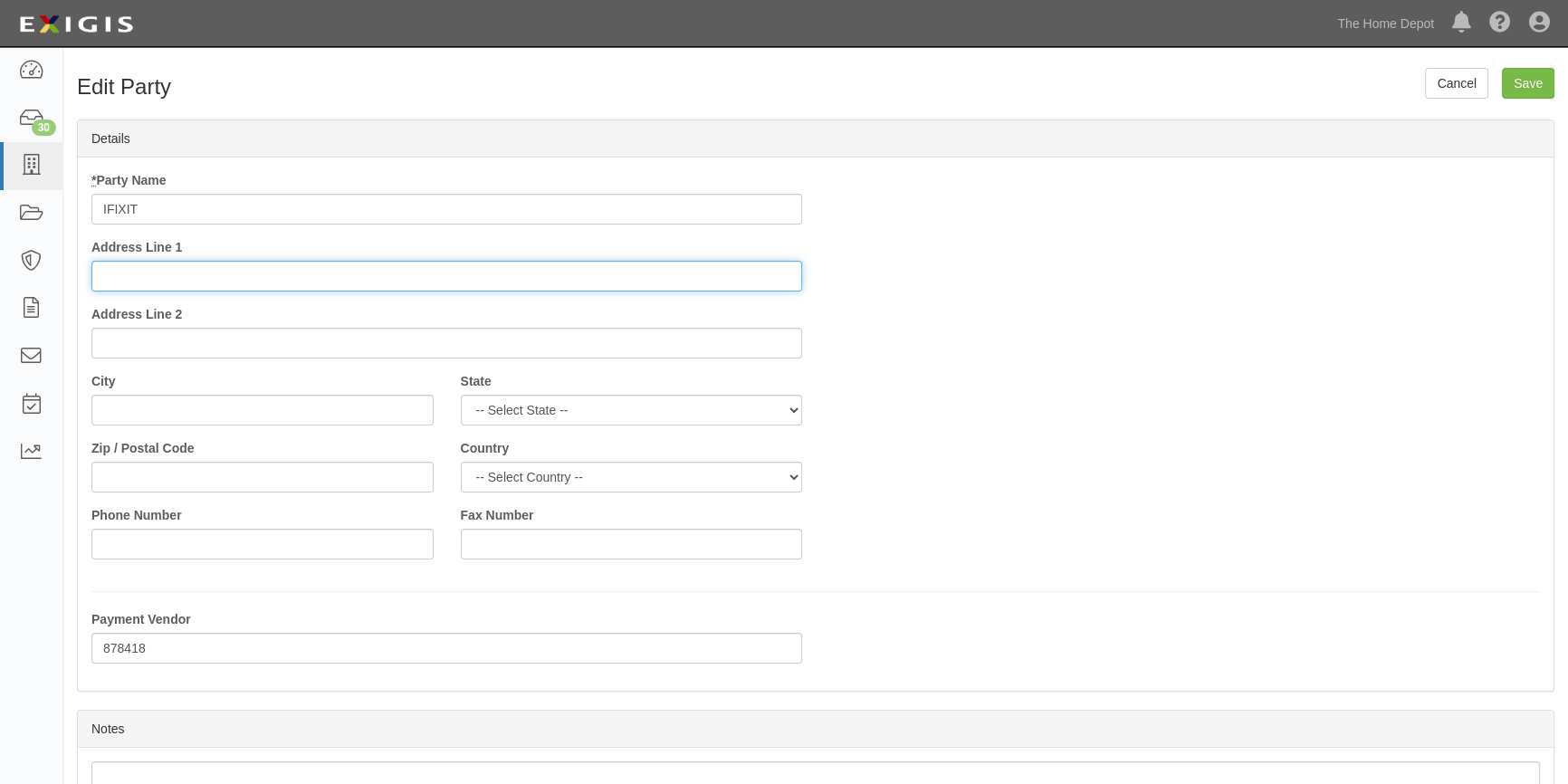
click at [265, 276] on input "Address Line 1" at bounding box center [447, 276] width 710 height 31
type input "1330 Monterry Street"
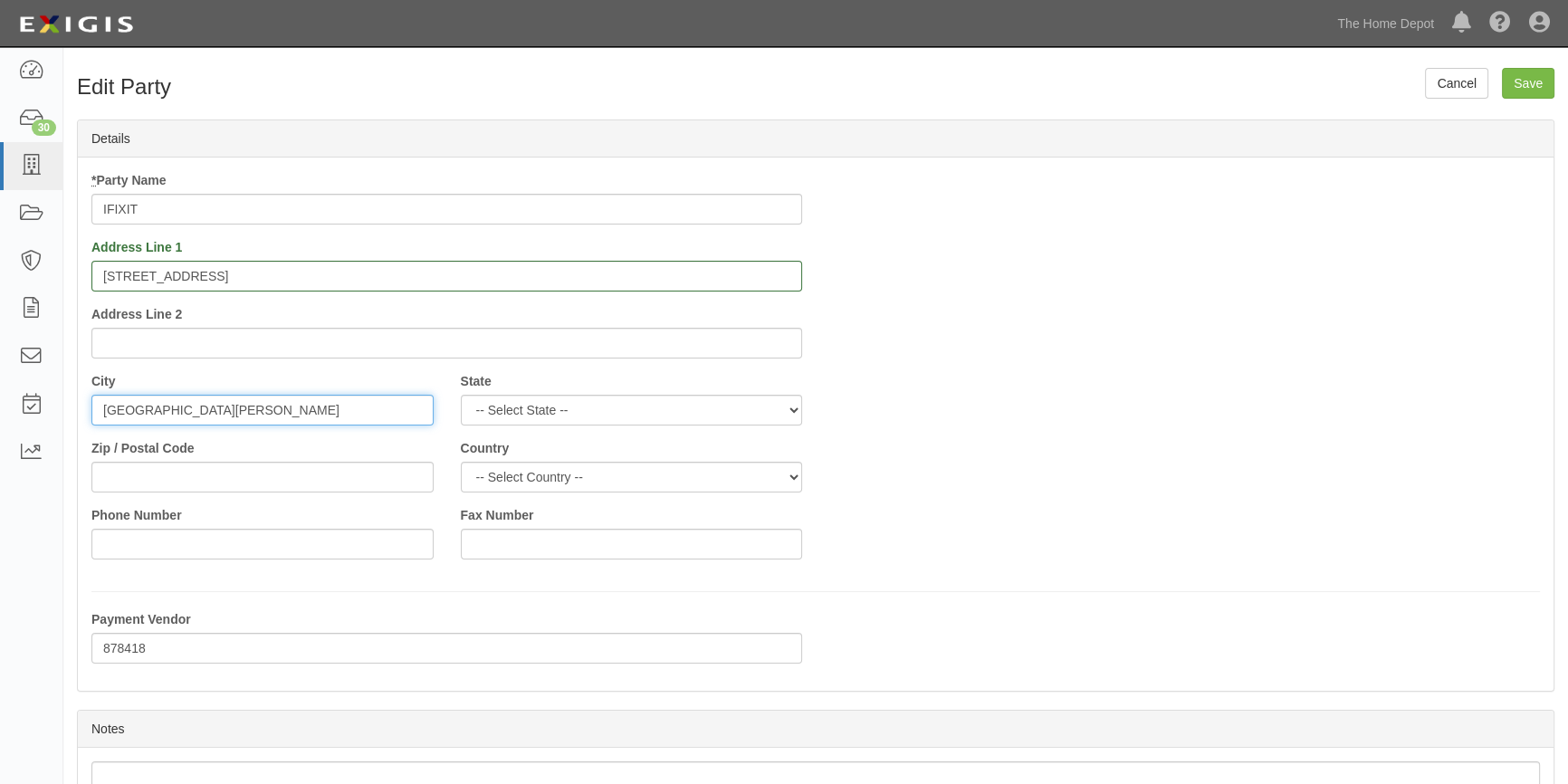
type input "San Luis Obispo"
select select "CA"
select select "US"
type input "93401"
click at [267, 419] on input "San Luis Obispo" at bounding box center [262, 410] width 342 height 31
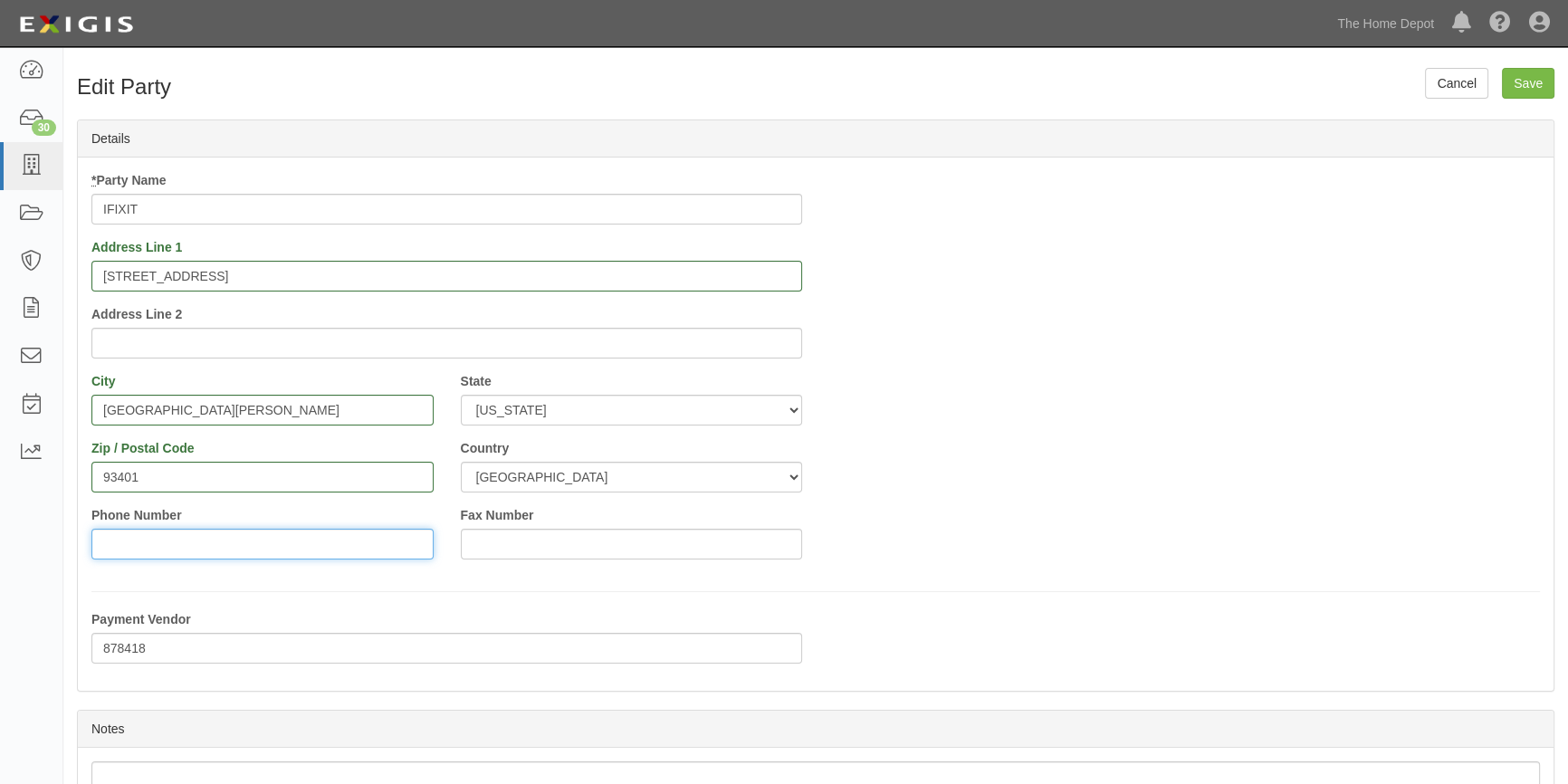
click at [200, 553] on input "Phone Number" at bounding box center [262, 544] width 342 height 31
click at [119, 540] on input "Phone Number" at bounding box center [262, 544] width 342 height 31
click at [1536, 80] on input "Save" at bounding box center [1527, 83] width 52 height 31
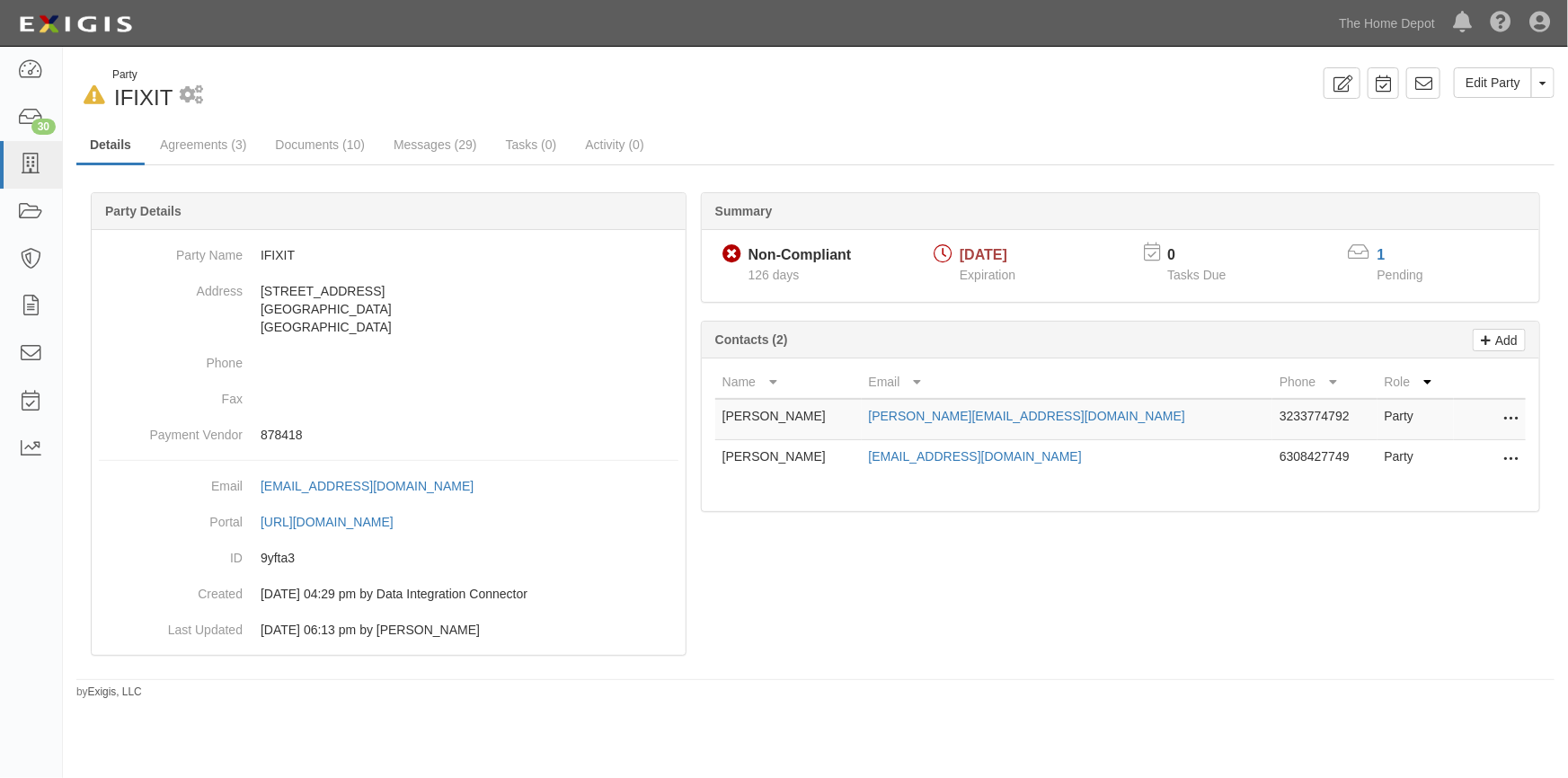
click at [796, 627] on div at bounding box center [816, 446] width 1478 height 455
click at [31, 131] on div "30" at bounding box center [44, 126] width 25 height 16
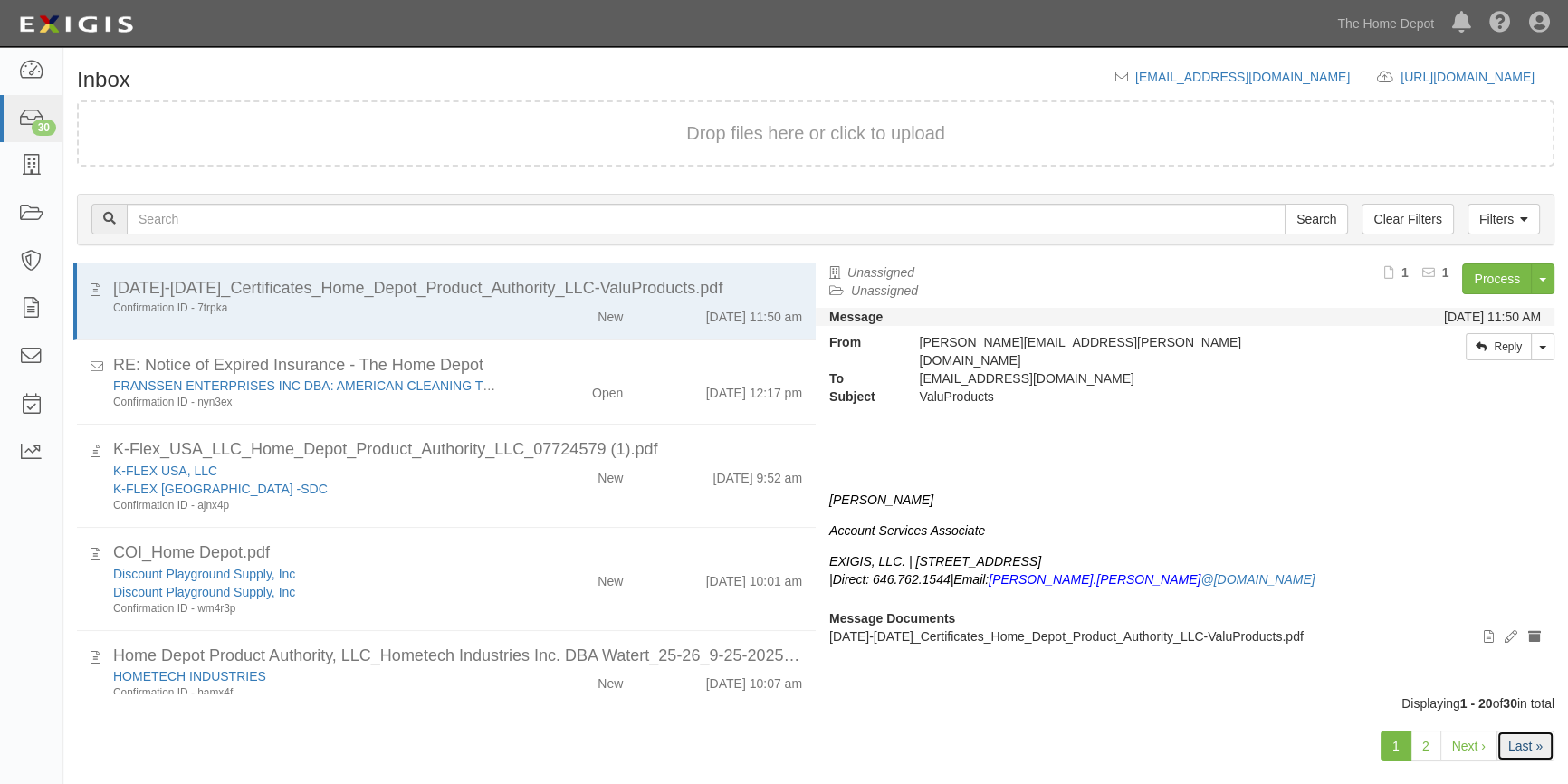
click at [1518, 751] on link "Last »" at bounding box center [1525, 746] width 58 height 31
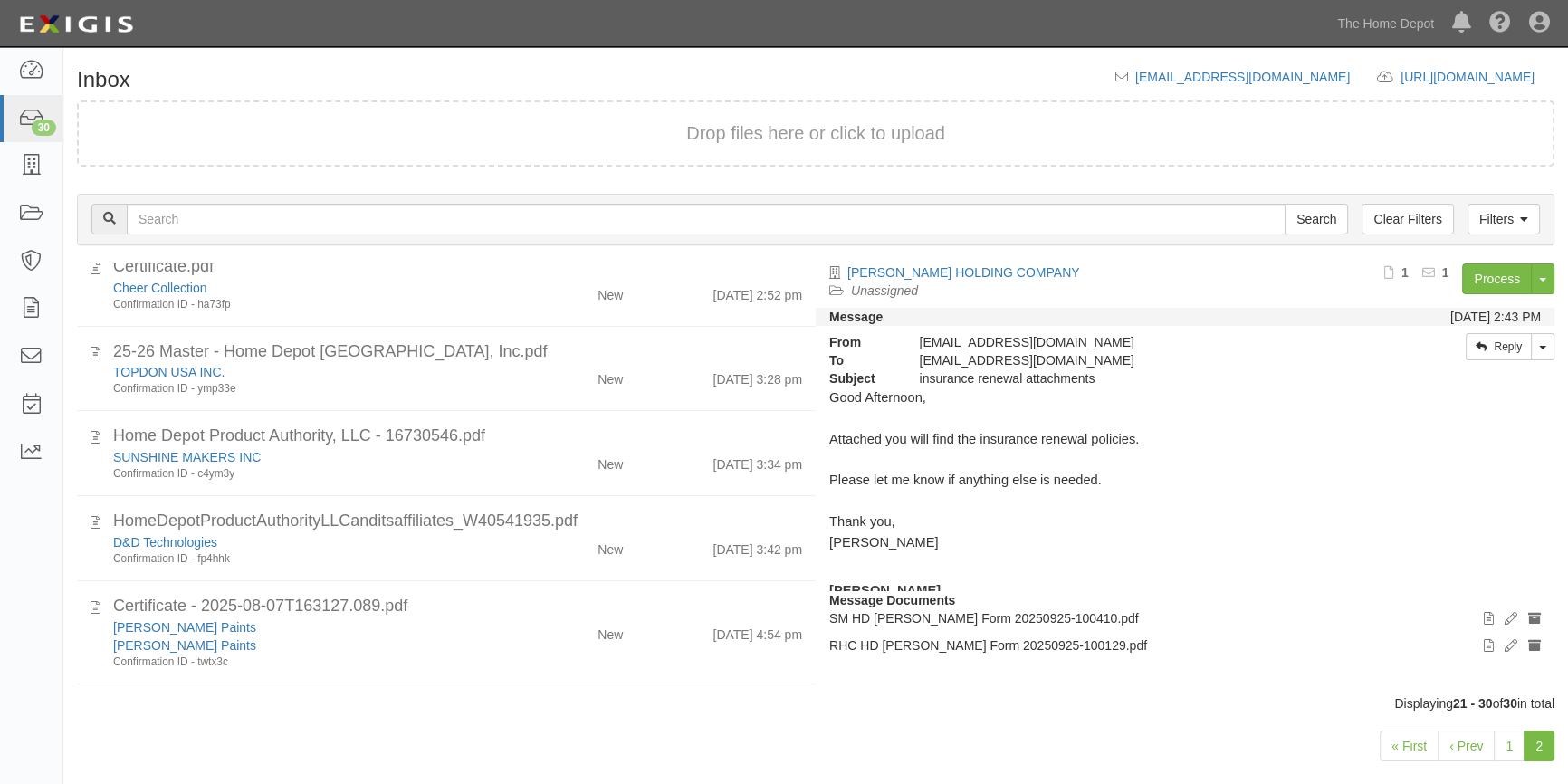
scroll to position [442, 0]
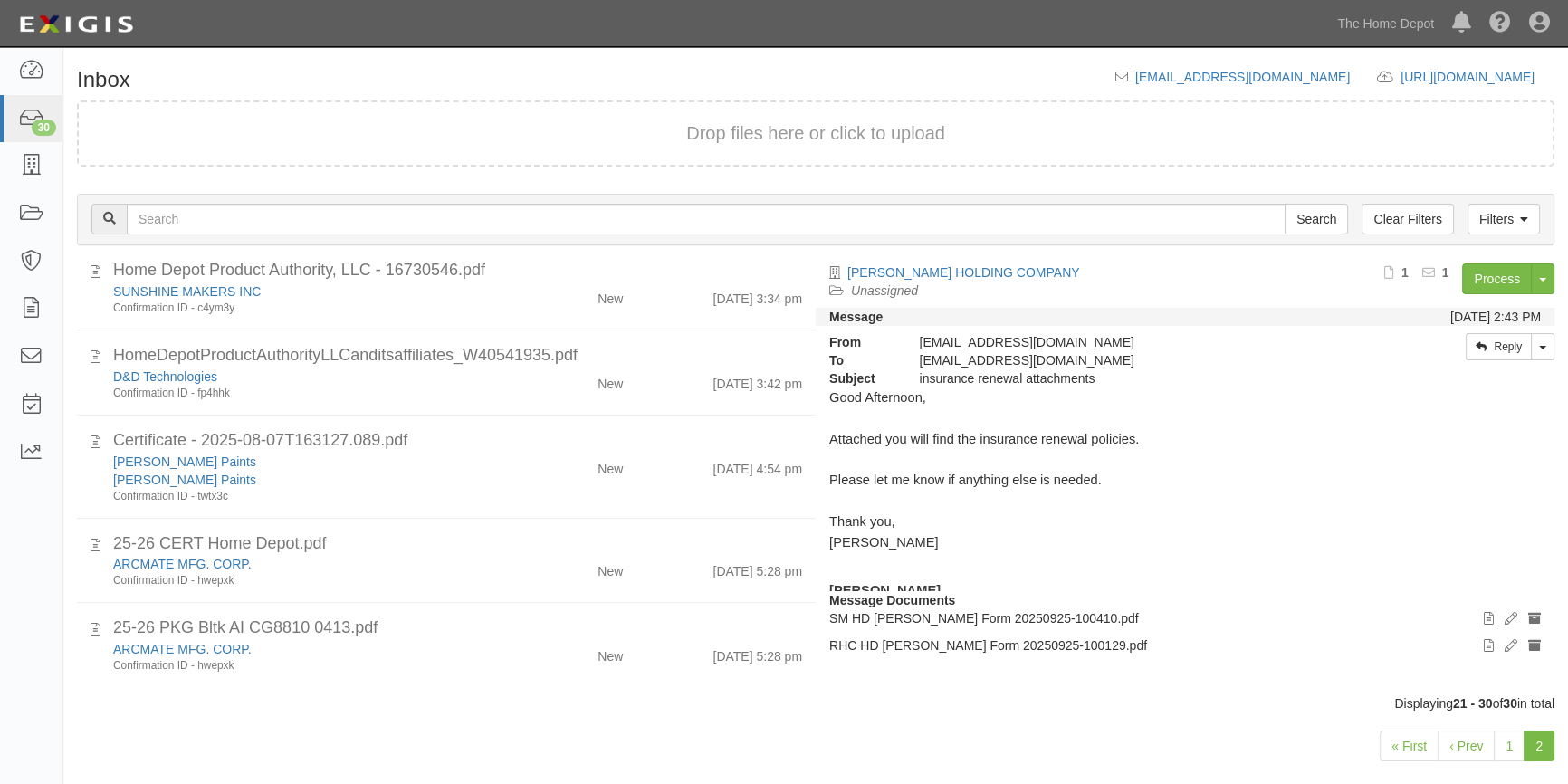
click at [1541, 745] on link "2" at bounding box center [1538, 746] width 31 height 31
click at [31, 167] on icon at bounding box center [31, 166] width 26 height 21
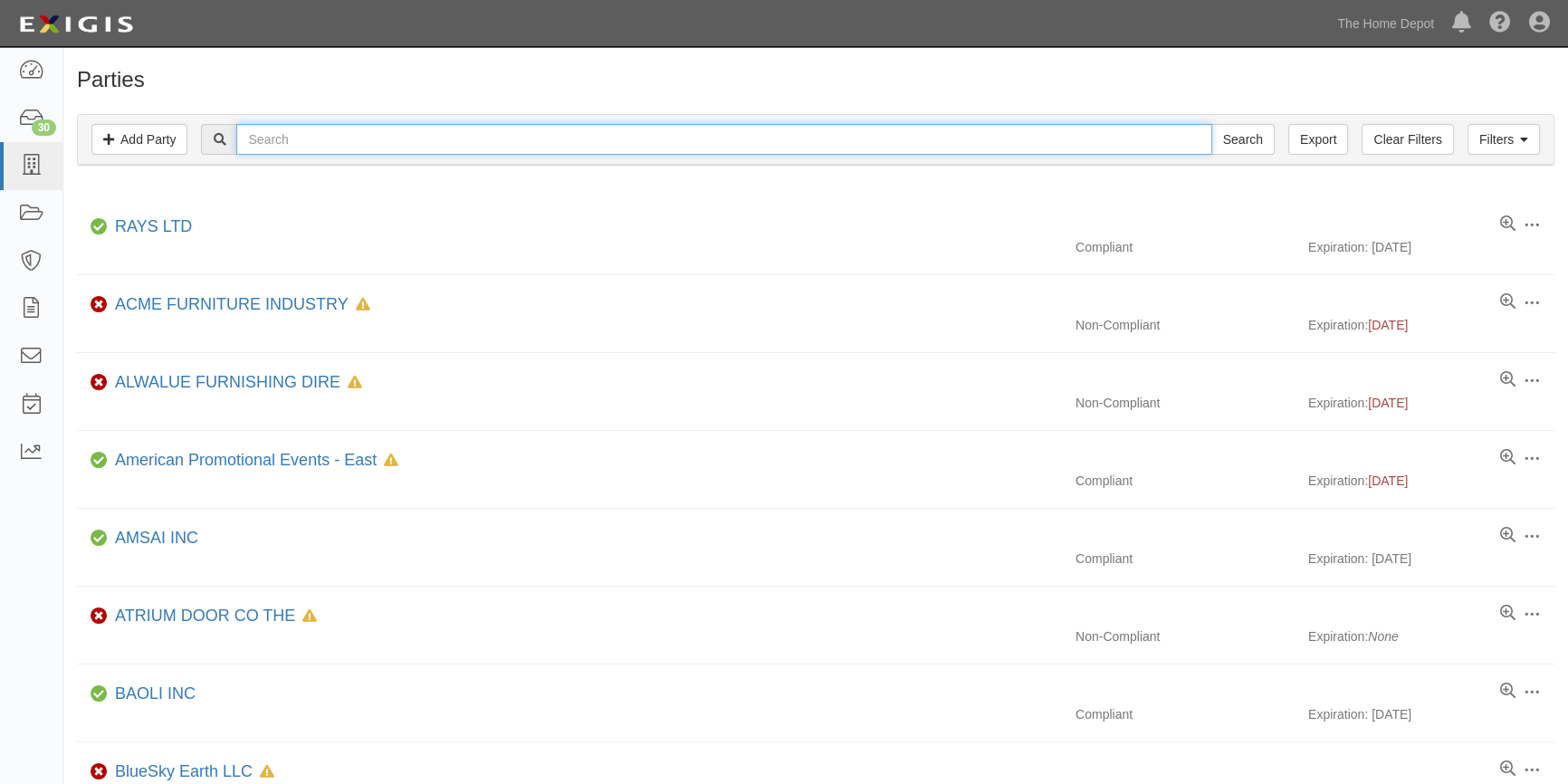
click at [283, 148] on input "text" at bounding box center [723, 139] width 974 height 31
type input "ifix"
click at [1211, 124] on input "Search" at bounding box center [1243, 139] width 63 height 31
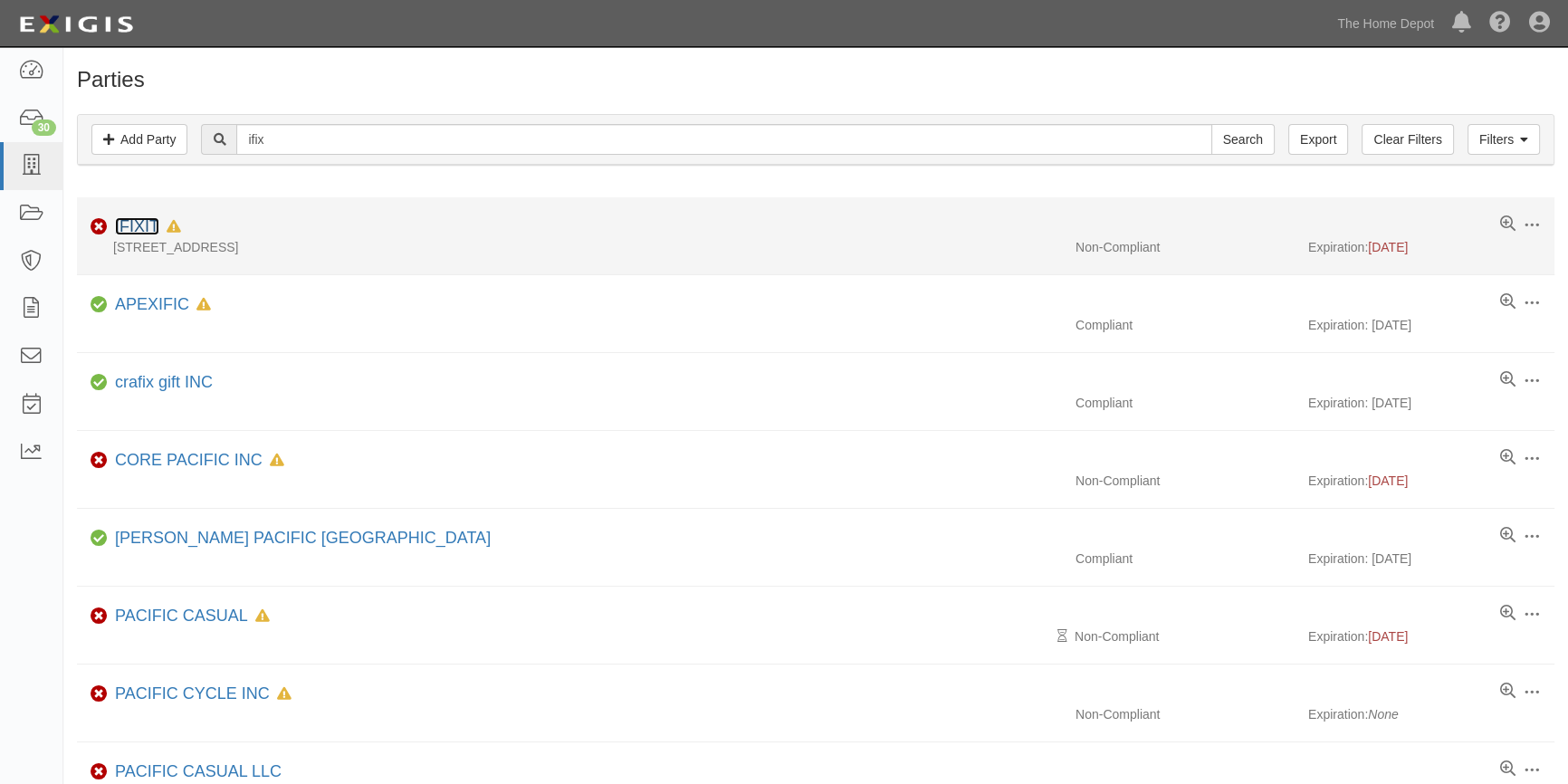
click at [132, 233] on link "IFIXIT" at bounding box center [136, 226] width 44 height 18
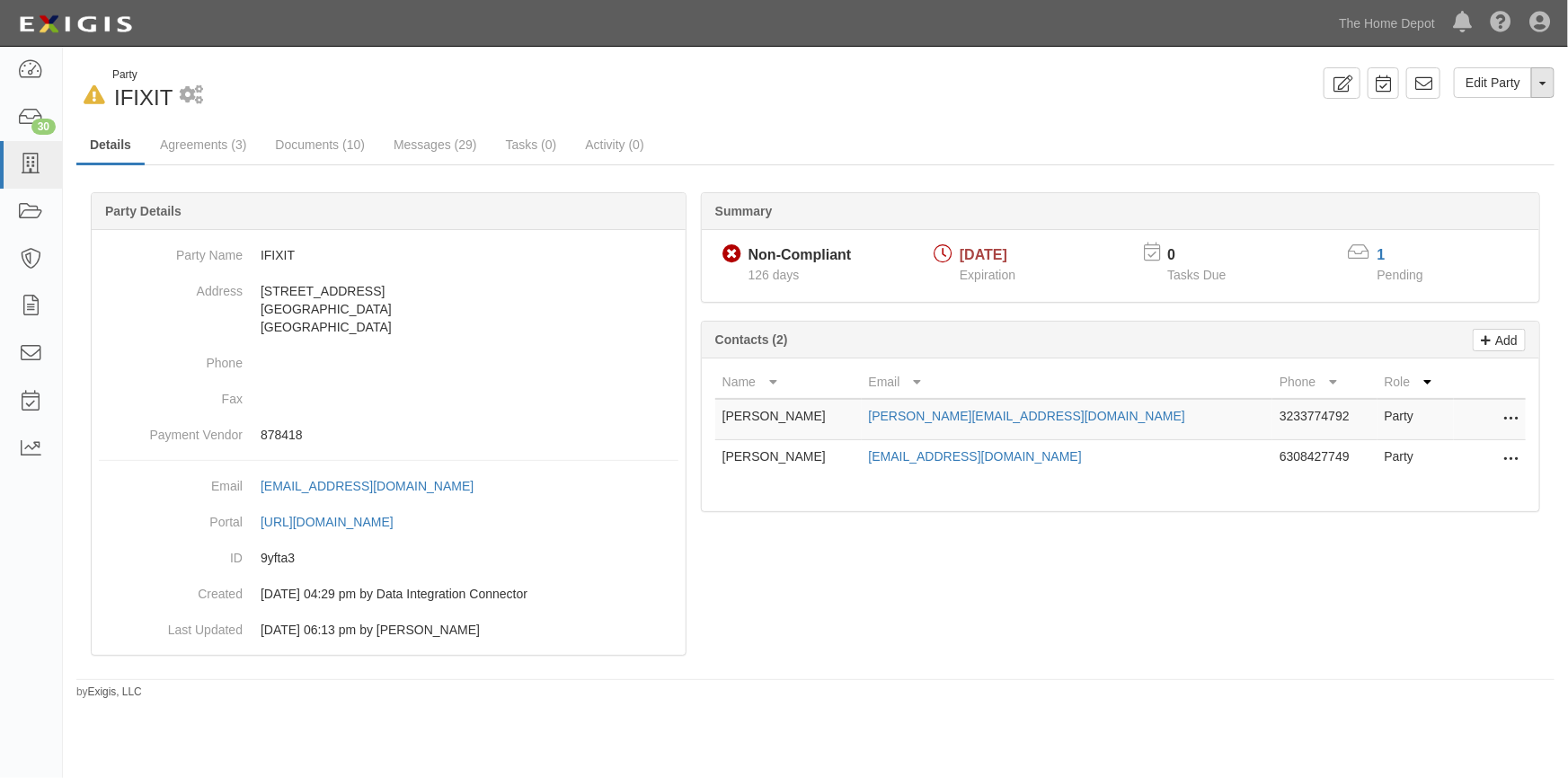
click at [1549, 80] on button "Toggle Party Dropdown" at bounding box center [1542, 82] width 24 height 30
click at [845, 90] on div "Edit Party Toggle Party Dropdown View Audit Trail Archive Party Send Message Ad…" at bounding box center [1192, 82] width 753 height 31
click at [95, 98] on icon at bounding box center [94, 96] width 22 height 19
click at [355, 92] on div "In Default since 06/12/2025 Party IFIXIT 1 scheduled workflow" at bounding box center [440, 90] width 726 height 45
click at [507, 18] on div "Dashboard 30 Inbox Parties Agreements Coverages Documents Messages Tasks Report…" at bounding box center [784, 23] width 1541 height 45
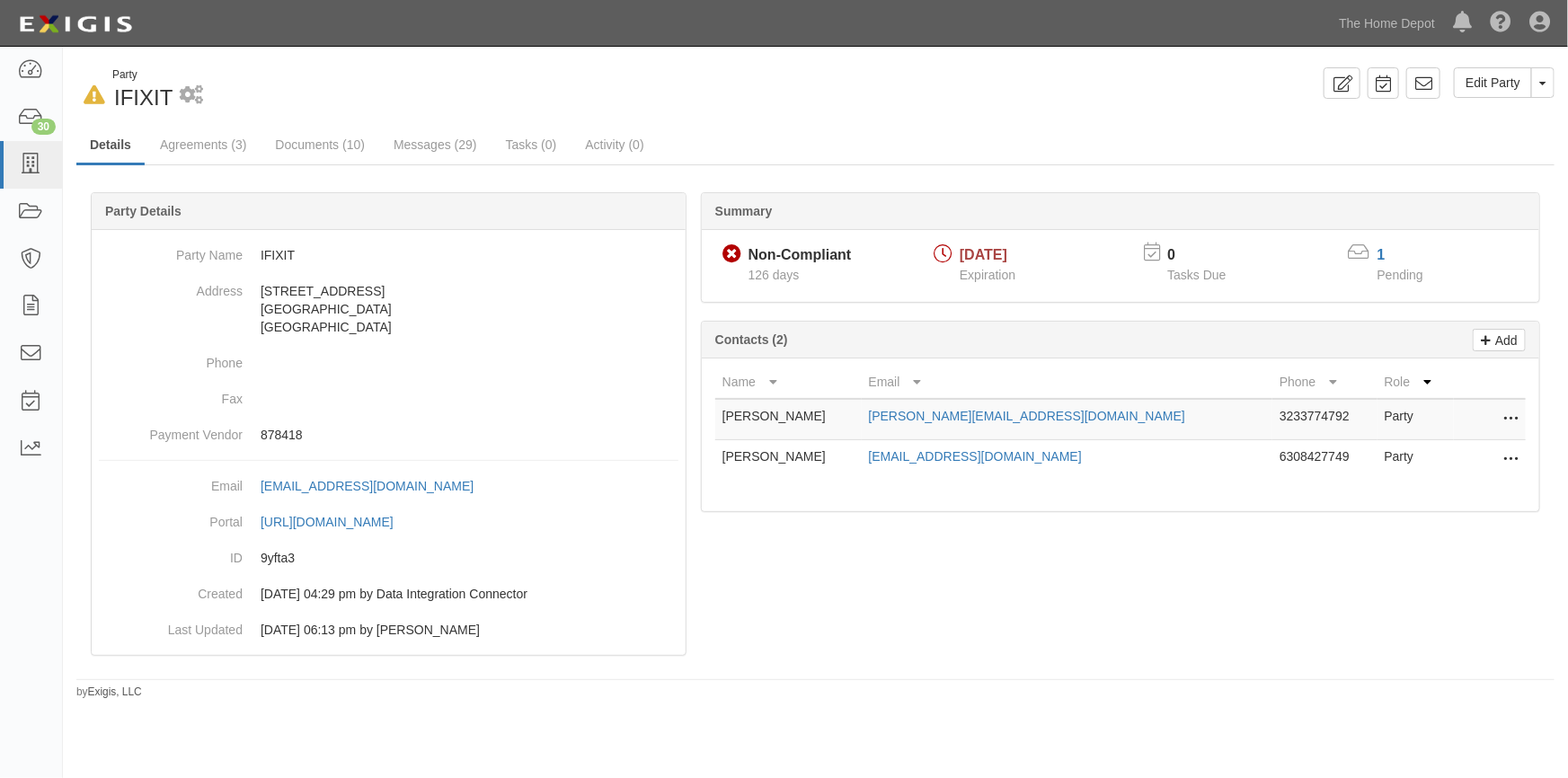
click at [654, 60] on div "In Default since 06/12/2025 Party IFIXIT 1 scheduled workflow Edit Party Toggle…" at bounding box center [815, 377] width 1505 height 646
click at [315, 144] on link "Documents (11)" at bounding box center [319, 146] width 117 height 39
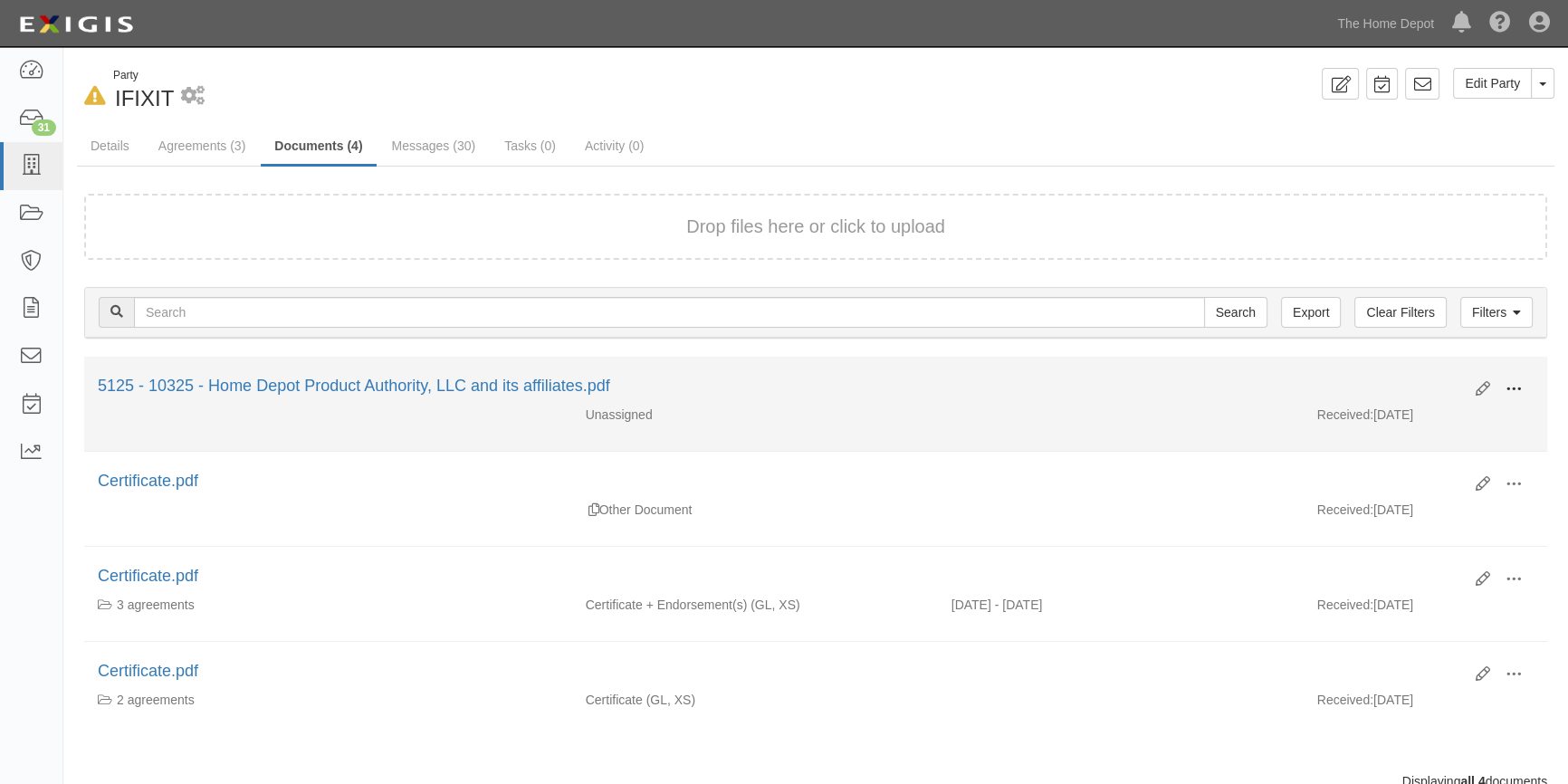
click at [1508, 386] on span at bounding box center [1513, 389] width 16 height 16
click at [1402, 416] on link "View" at bounding box center [1426, 415] width 143 height 32
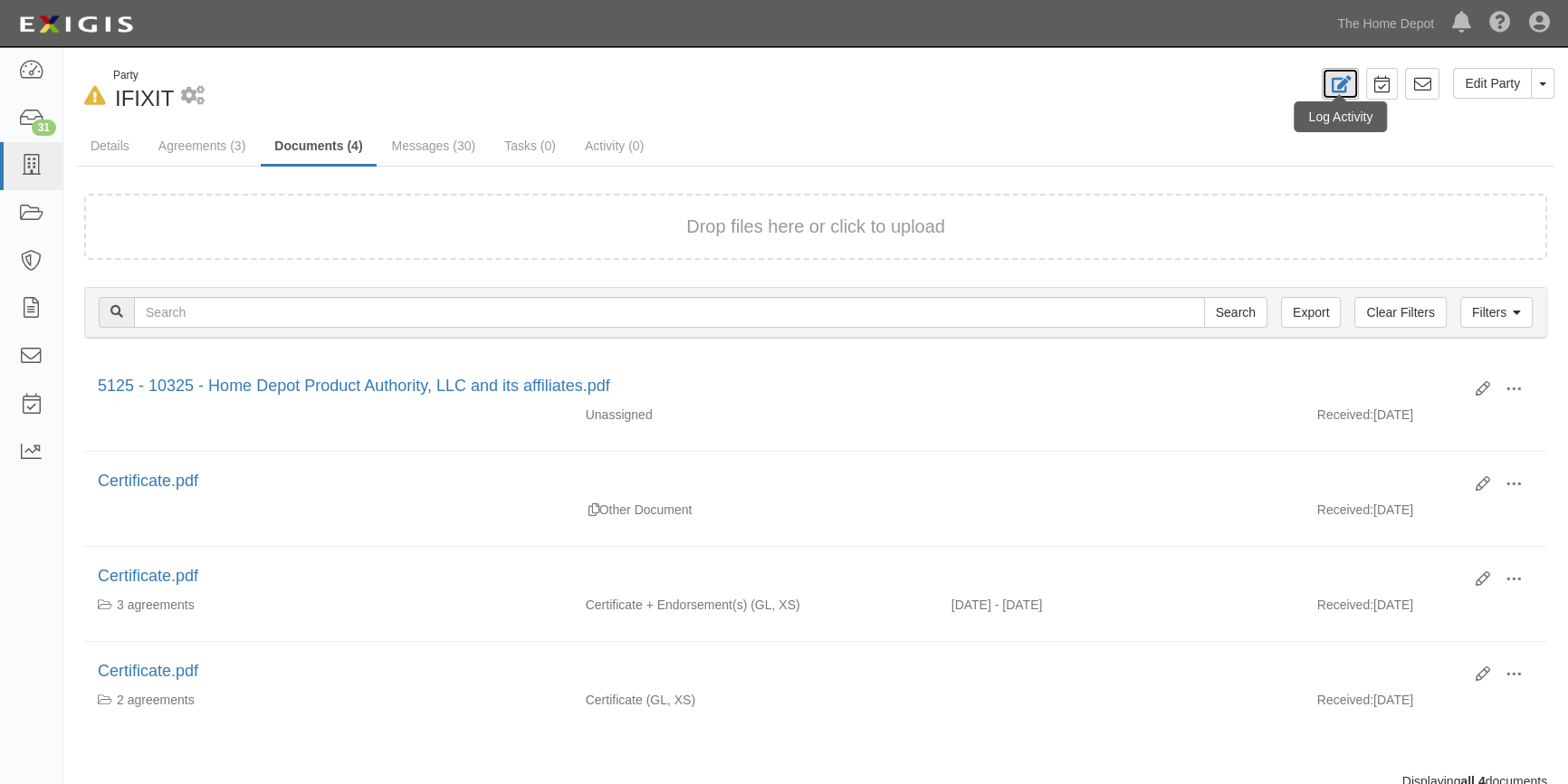
click at [1346, 92] on icon at bounding box center [1340, 85] width 21 height 17
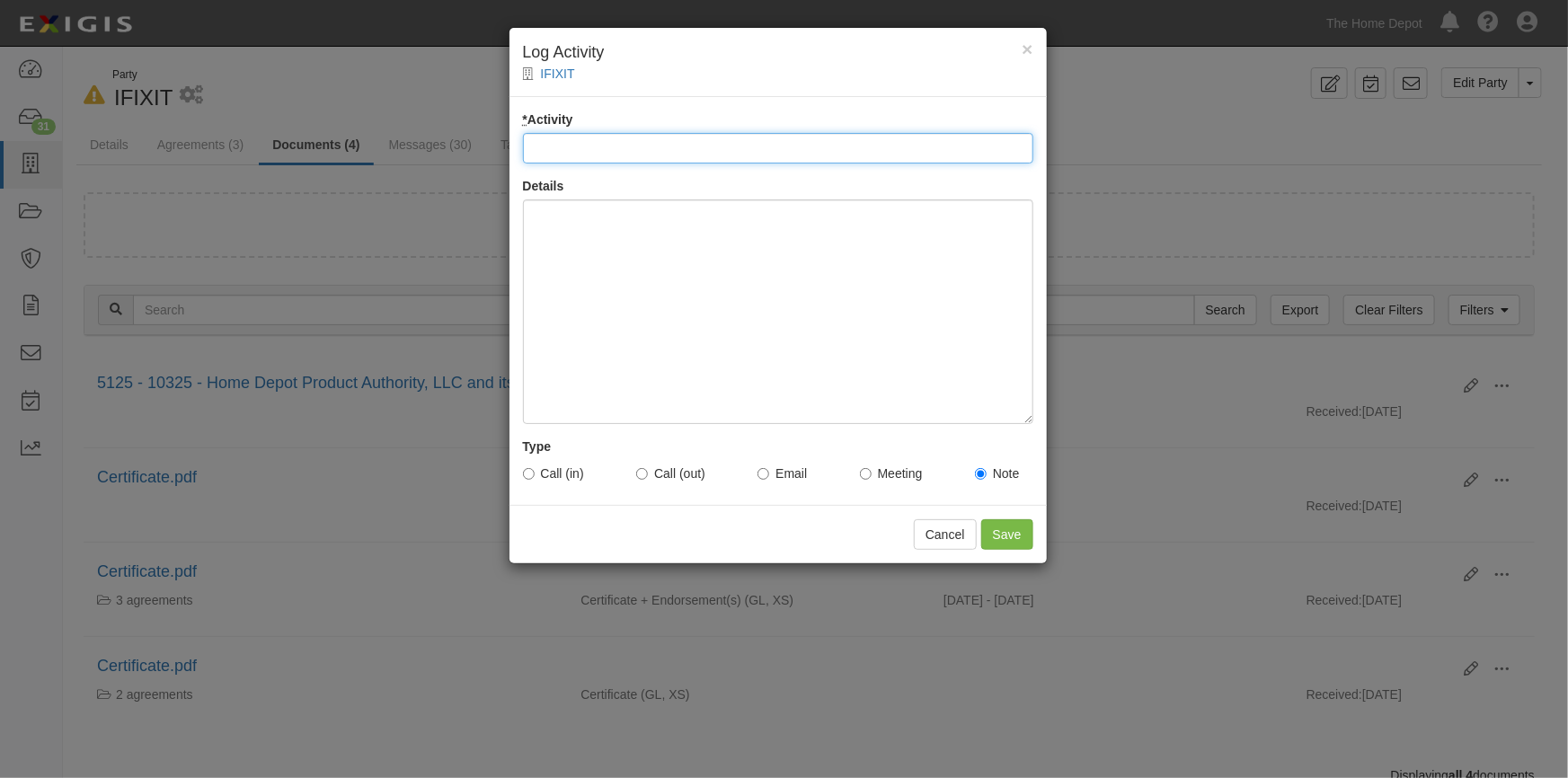
click at [635, 148] on input "* Activity" at bounding box center [778, 148] width 511 height 30
type input "Account Update"
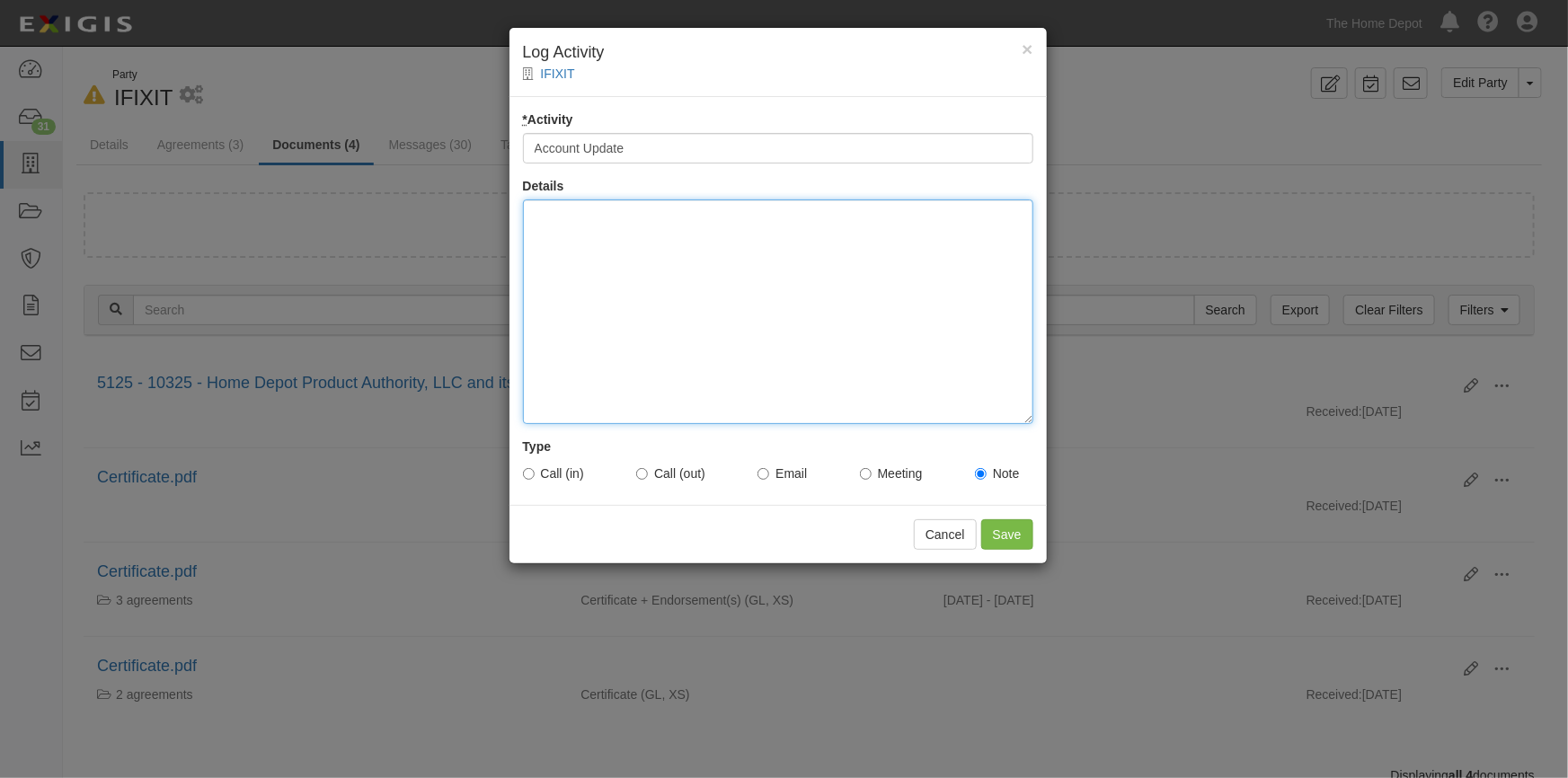
click at [576, 242] on div at bounding box center [778, 312] width 511 height 225
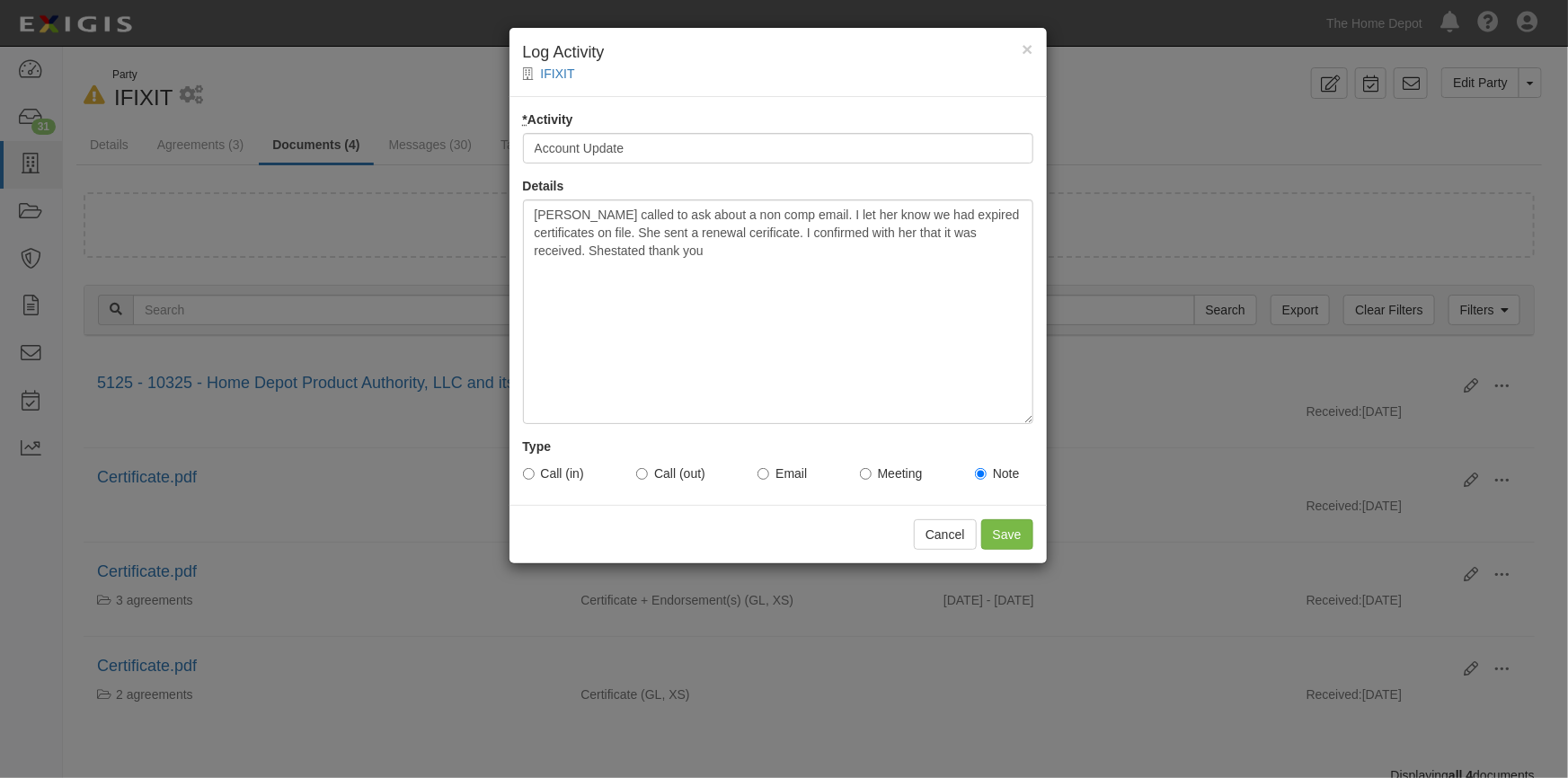
click at [521, 472] on div "* Activity Account Update Details Amy called to ask about a non comp email. I l…" at bounding box center [778, 300] width 537 height 408
click at [532, 473] on input "Call (in)" at bounding box center [529, 474] width 11 height 11
radio input "true"
click at [1017, 545] on input "Save" at bounding box center [1007, 534] width 52 height 30
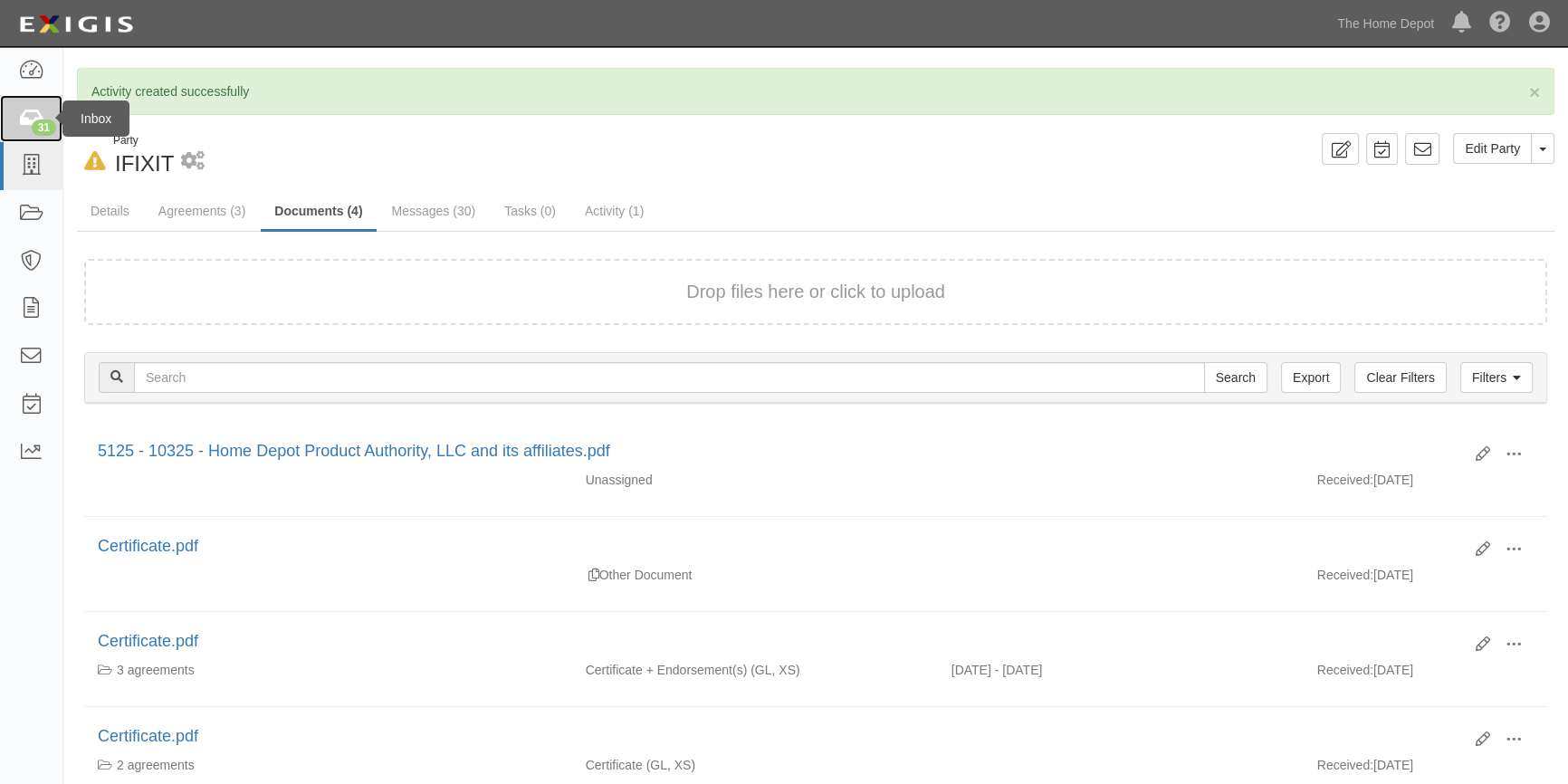
click at [36, 119] on div "31" at bounding box center [44, 127] width 25 height 16
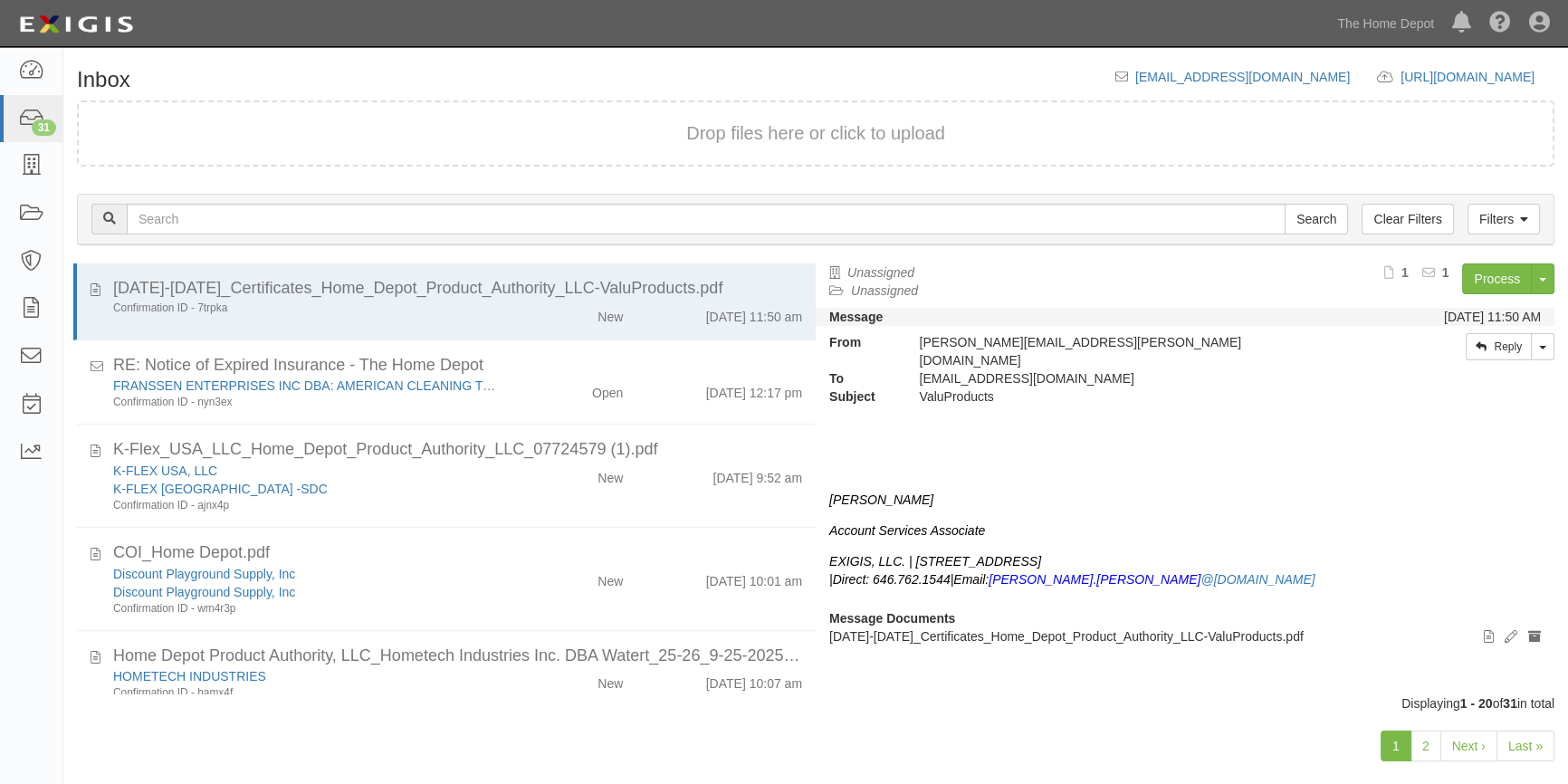
scroll to position [21, 0]
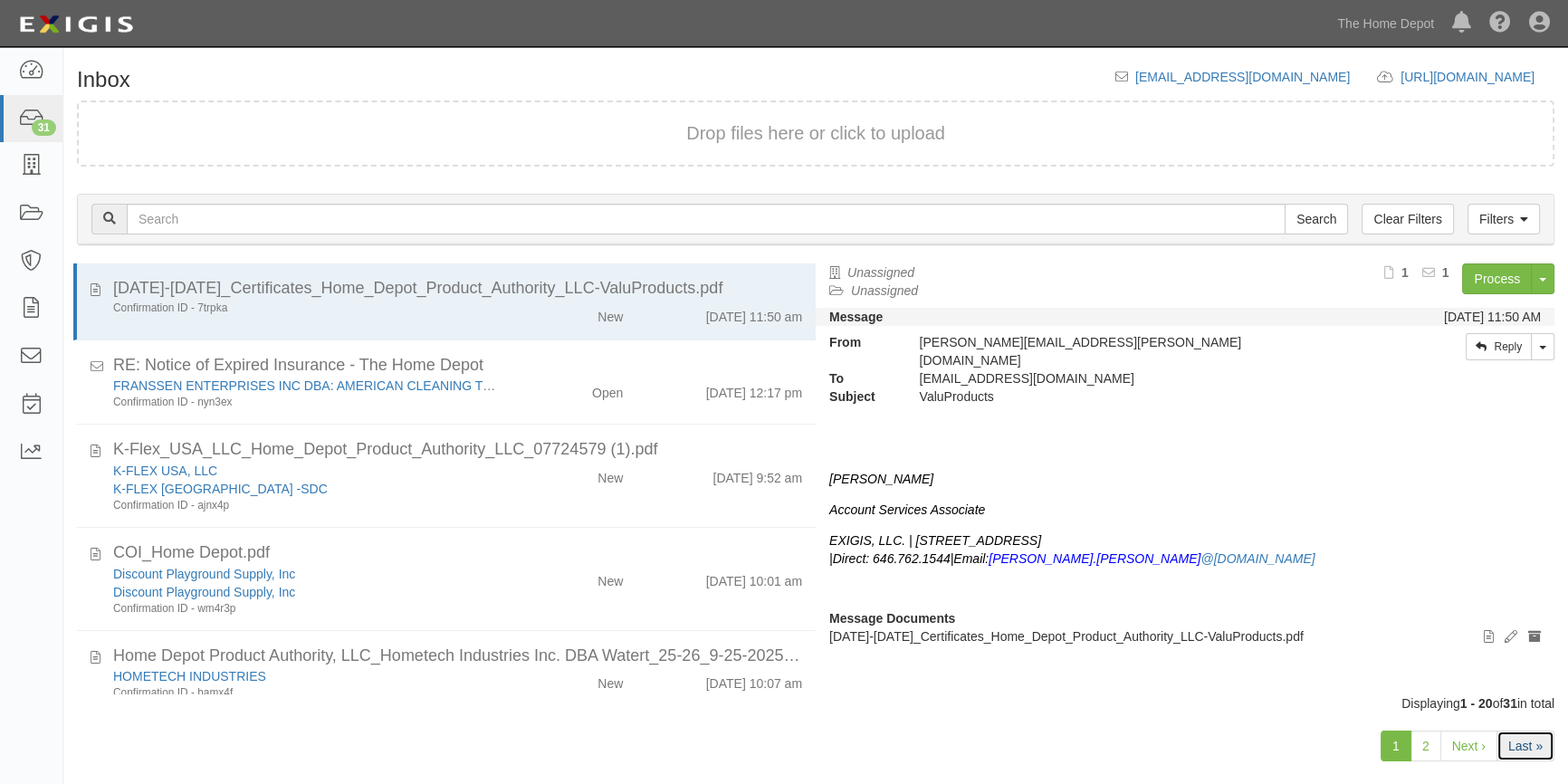
click at [1511, 741] on link "Last »" at bounding box center [1525, 746] width 58 height 31
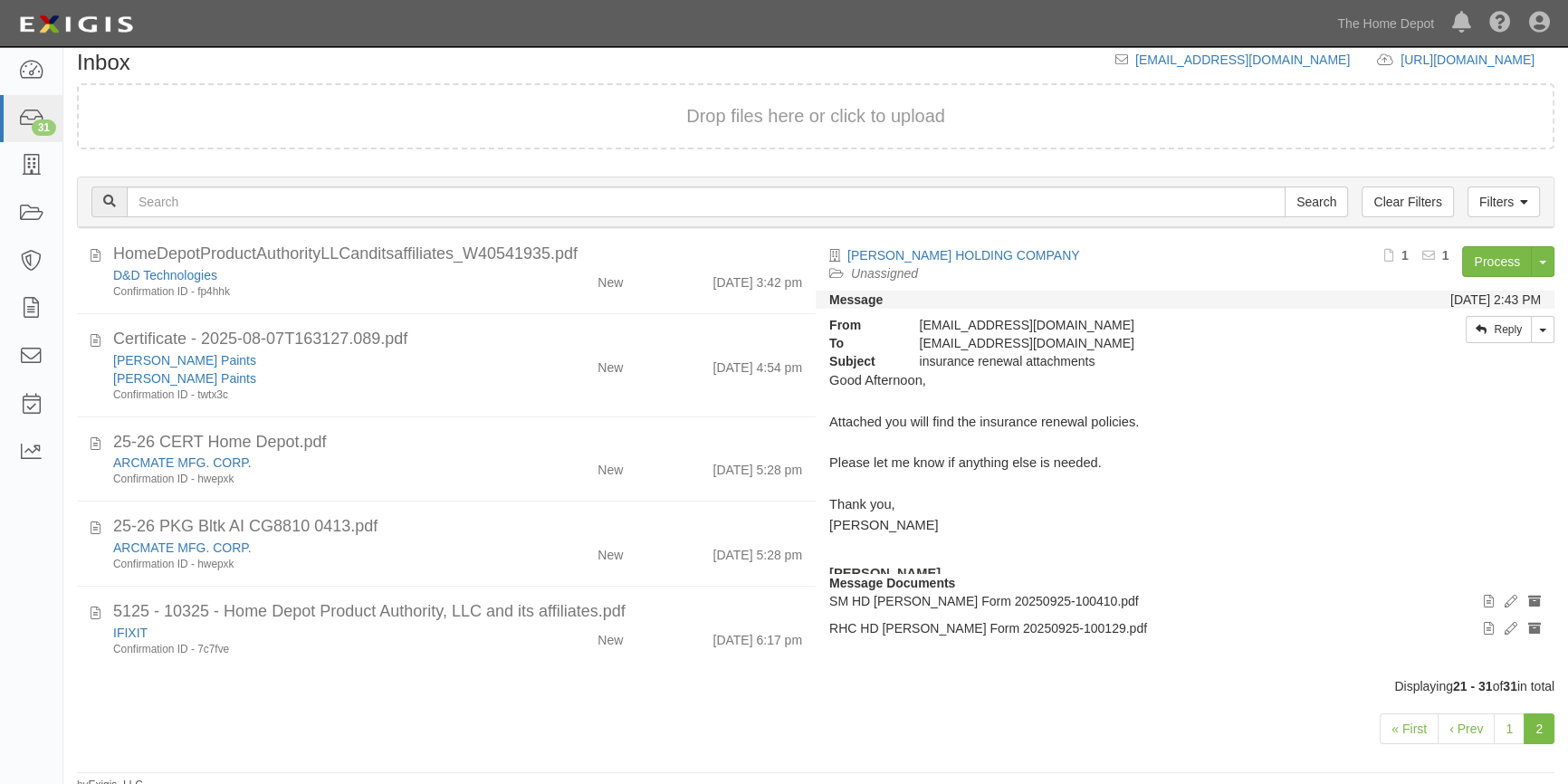
scroll to position [26, 0]
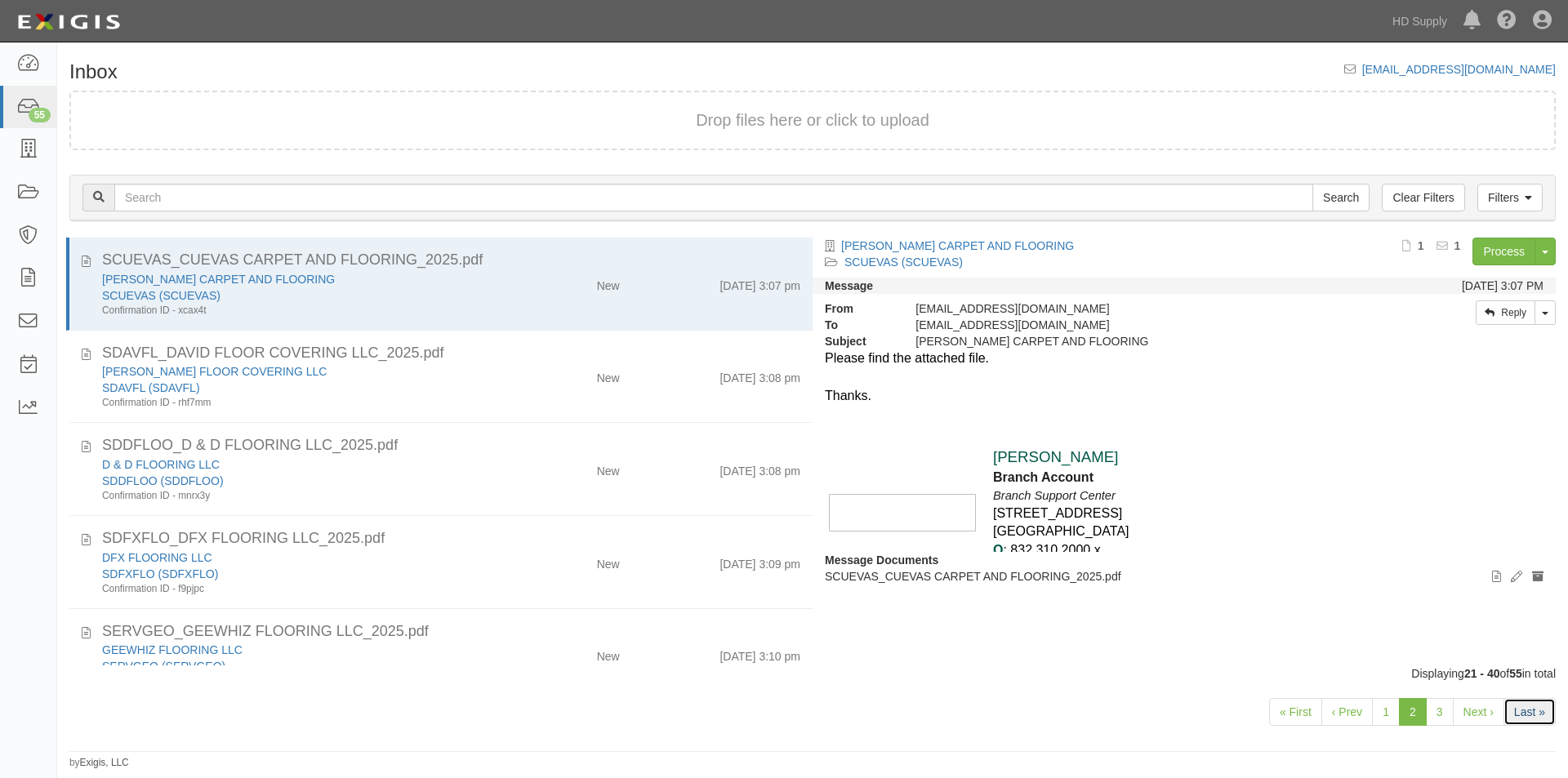
click at [1523, 715] on link "Last »" at bounding box center [1529, 712] width 53 height 28
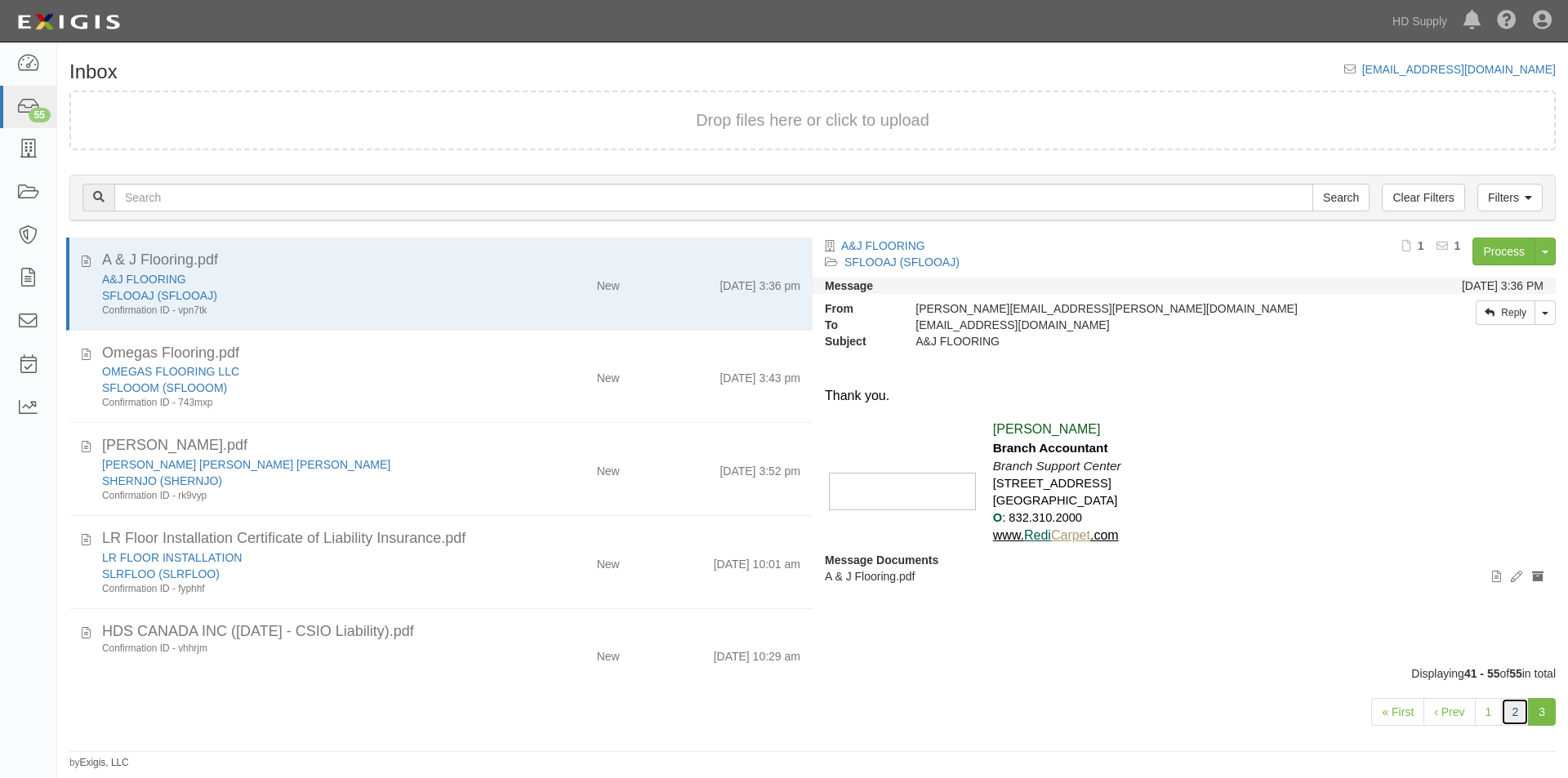
click at [1504, 710] on link "2" at bounding box center [1515, 712] width 28 height 28
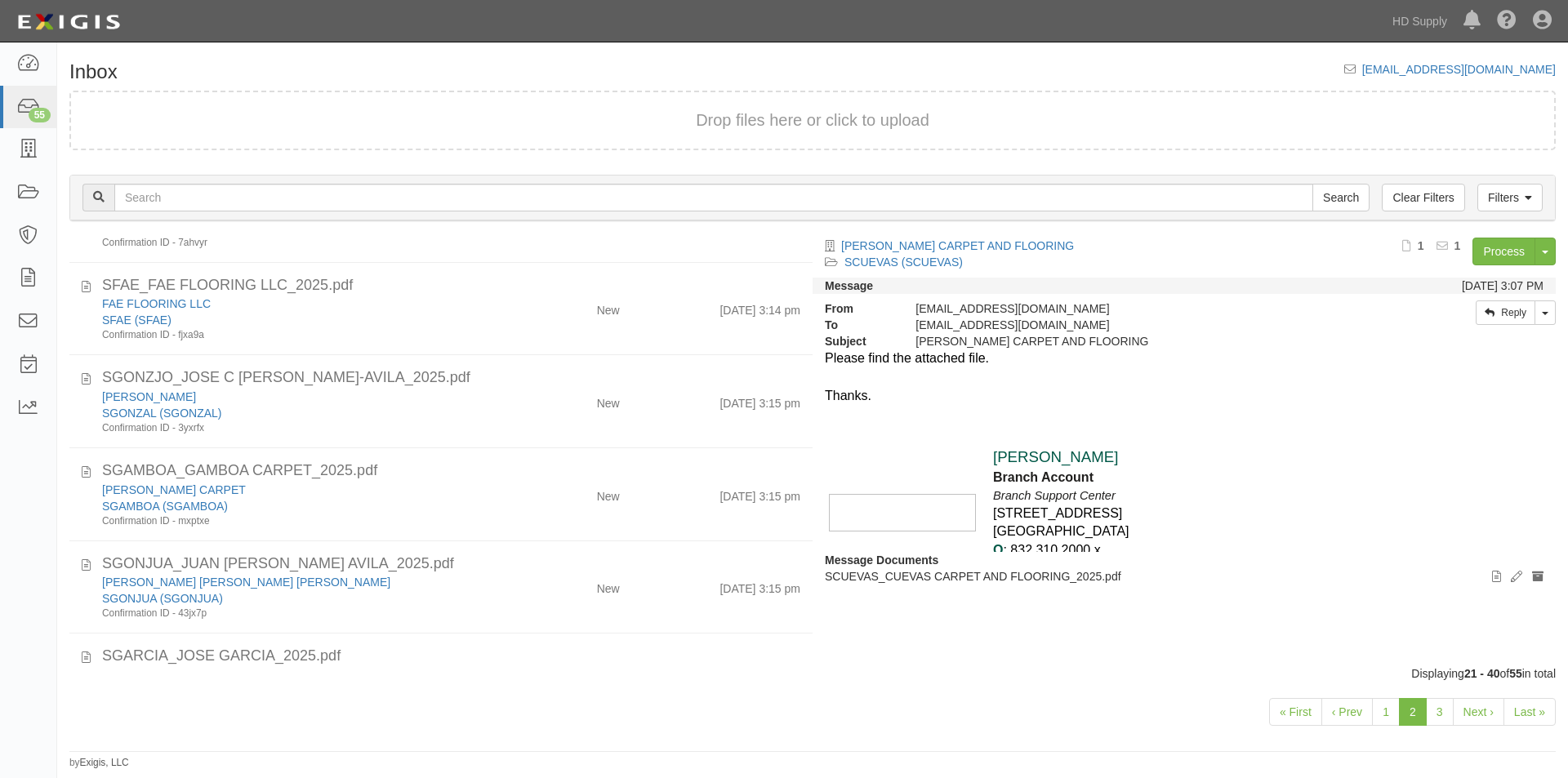
scroll to position [1436, 0]
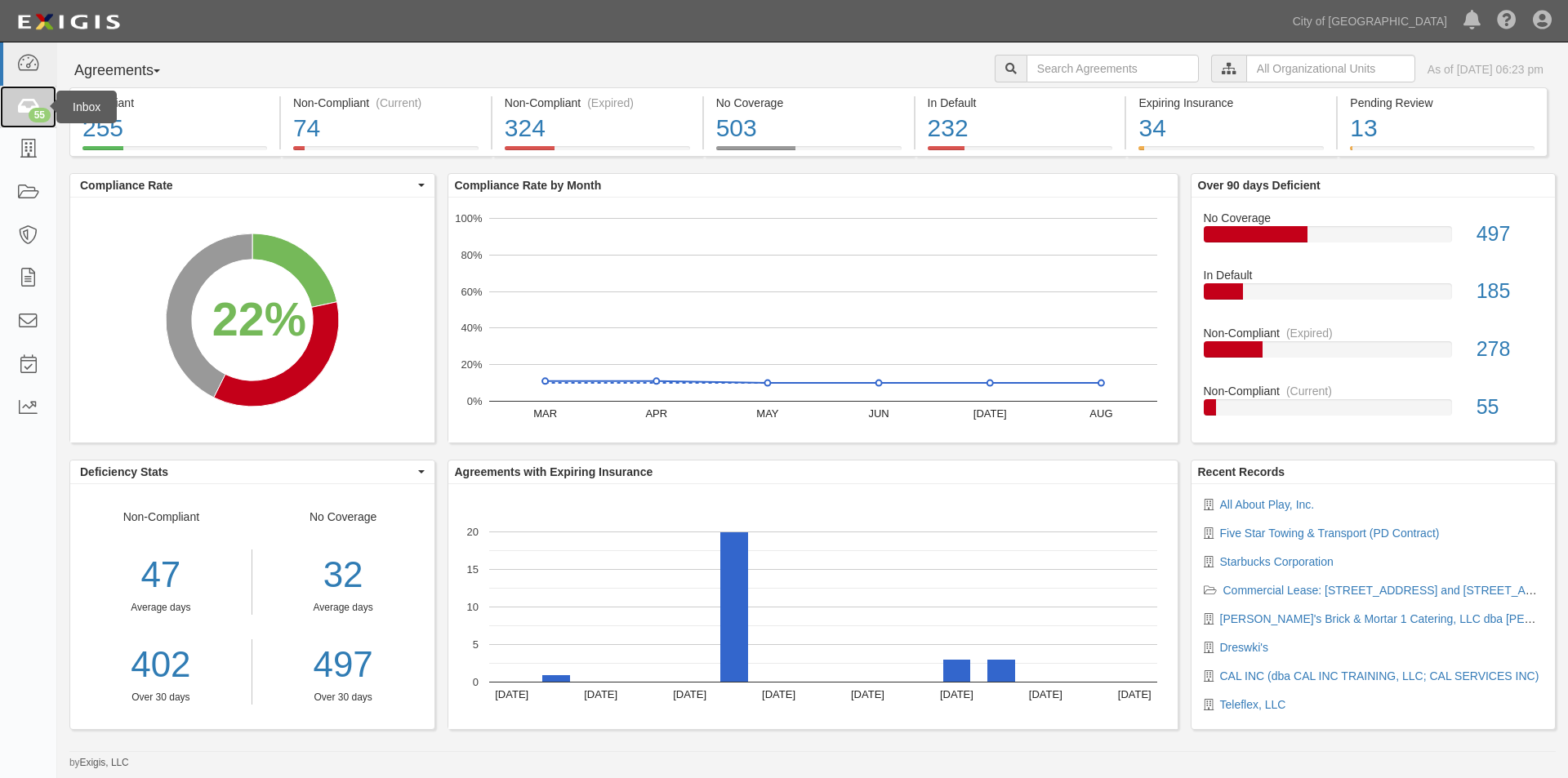
click at [32, 104] on icon at bounding box center [28, 108] width 23 height 19
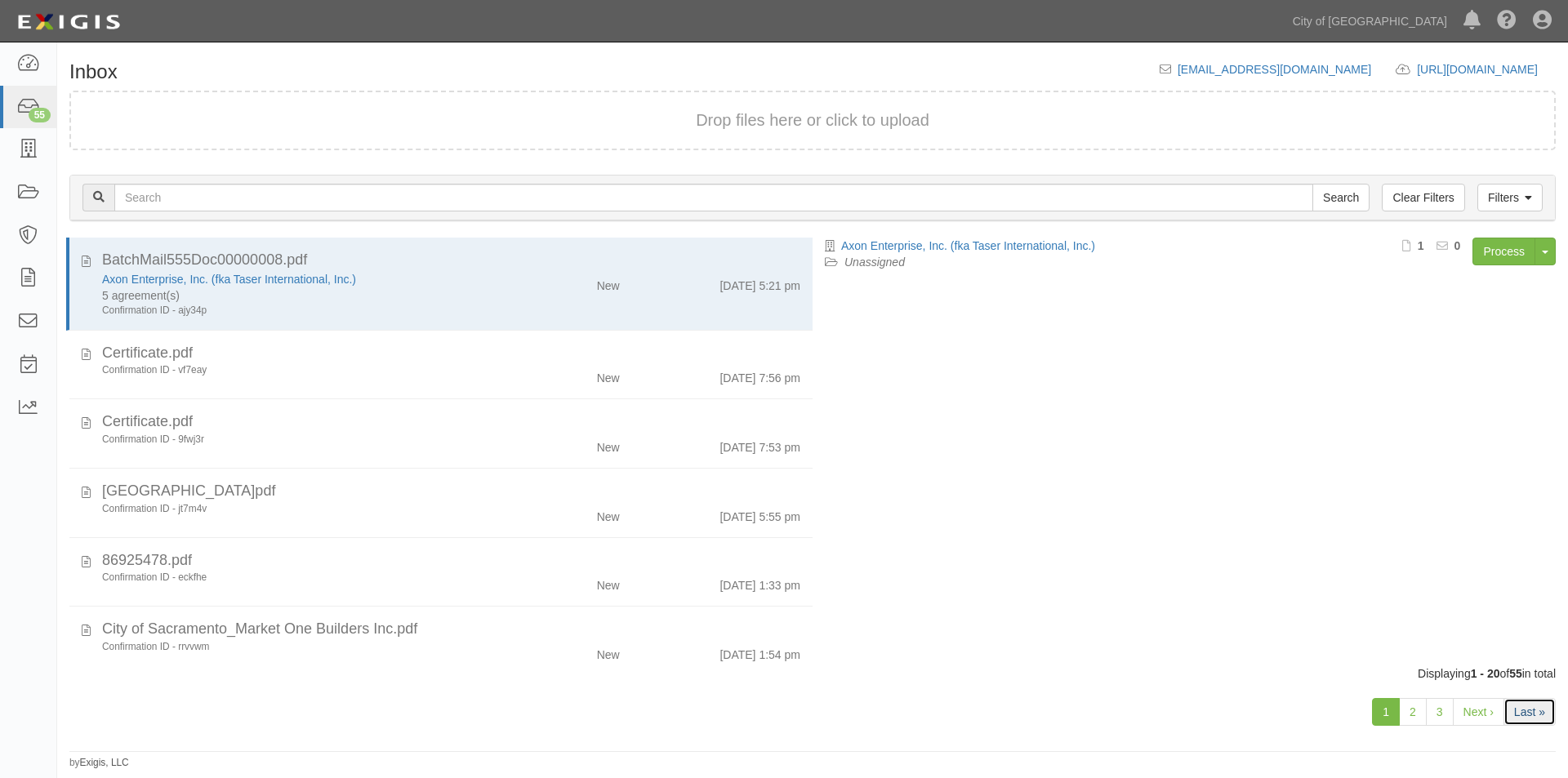
click at [1522, 708] on link "Last »" at bounding box center [1529, 712] width 53 height 28
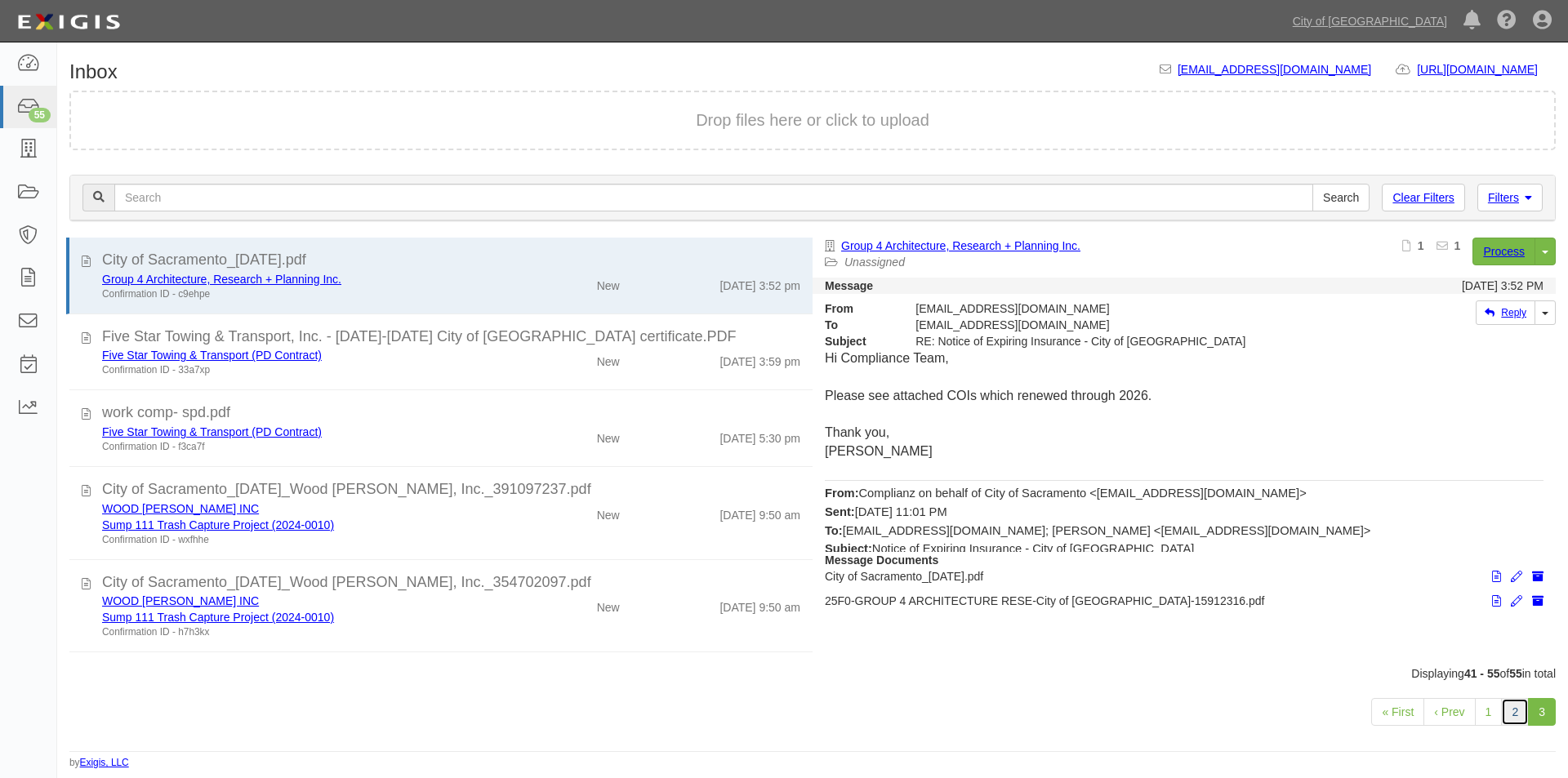
click at [1506, 720] on link "2" at bounding box center [1515, 712] width 28 height 28
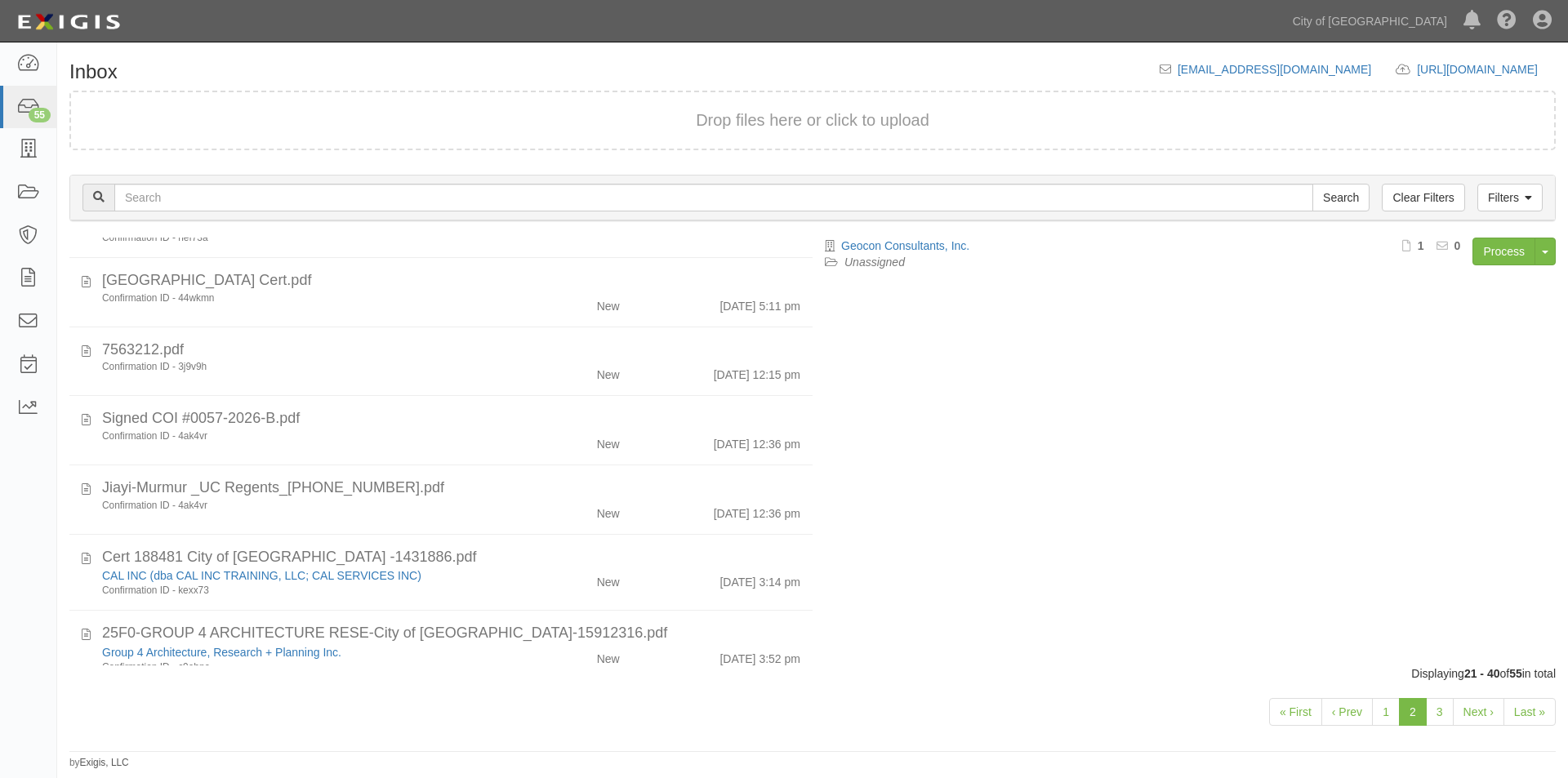
scroll to position [994, 0]
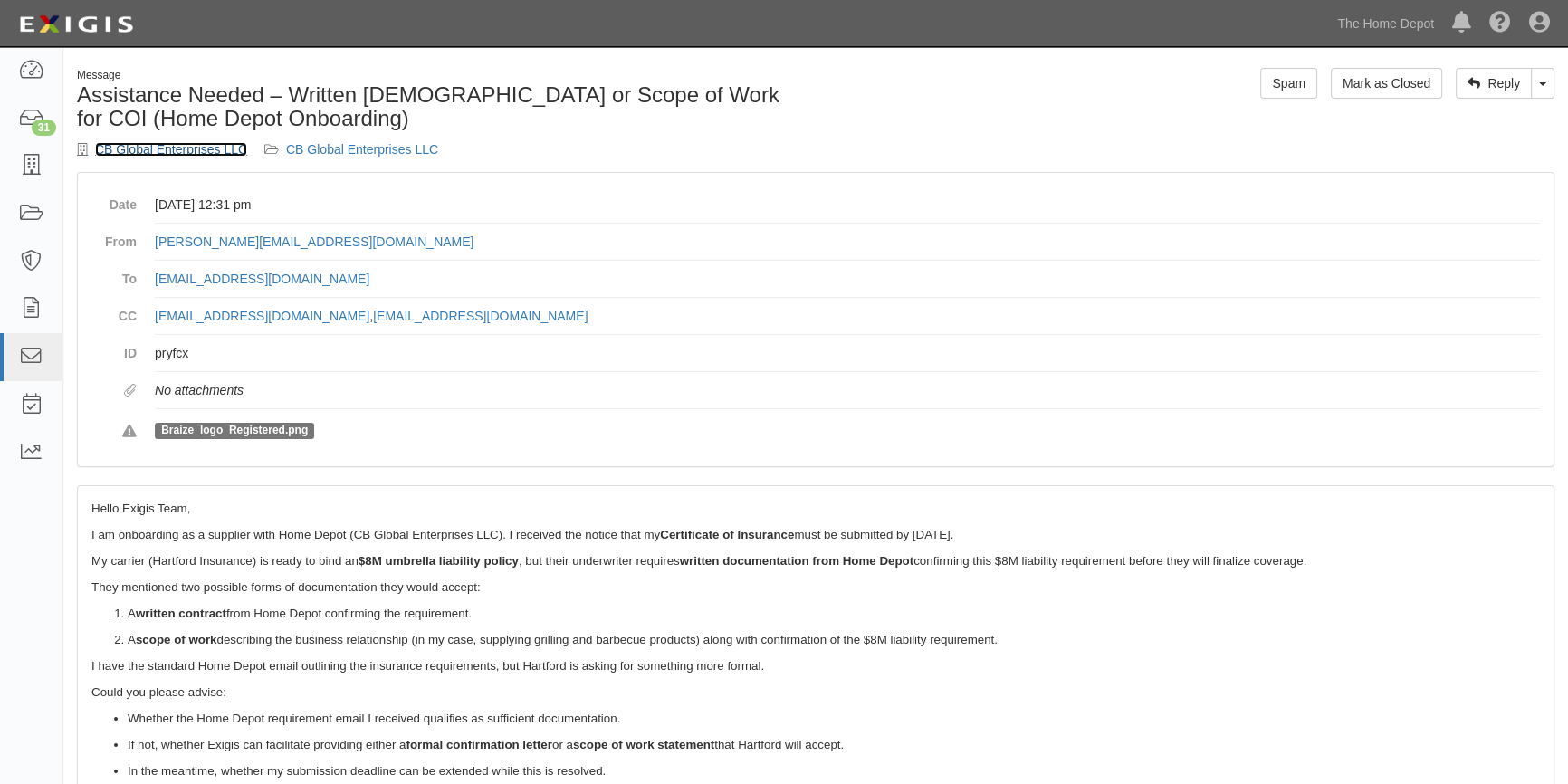
click at [184, 145] on link "CB Global Enterprises LLC" at bounding box center [171, 149] width 152 height 14
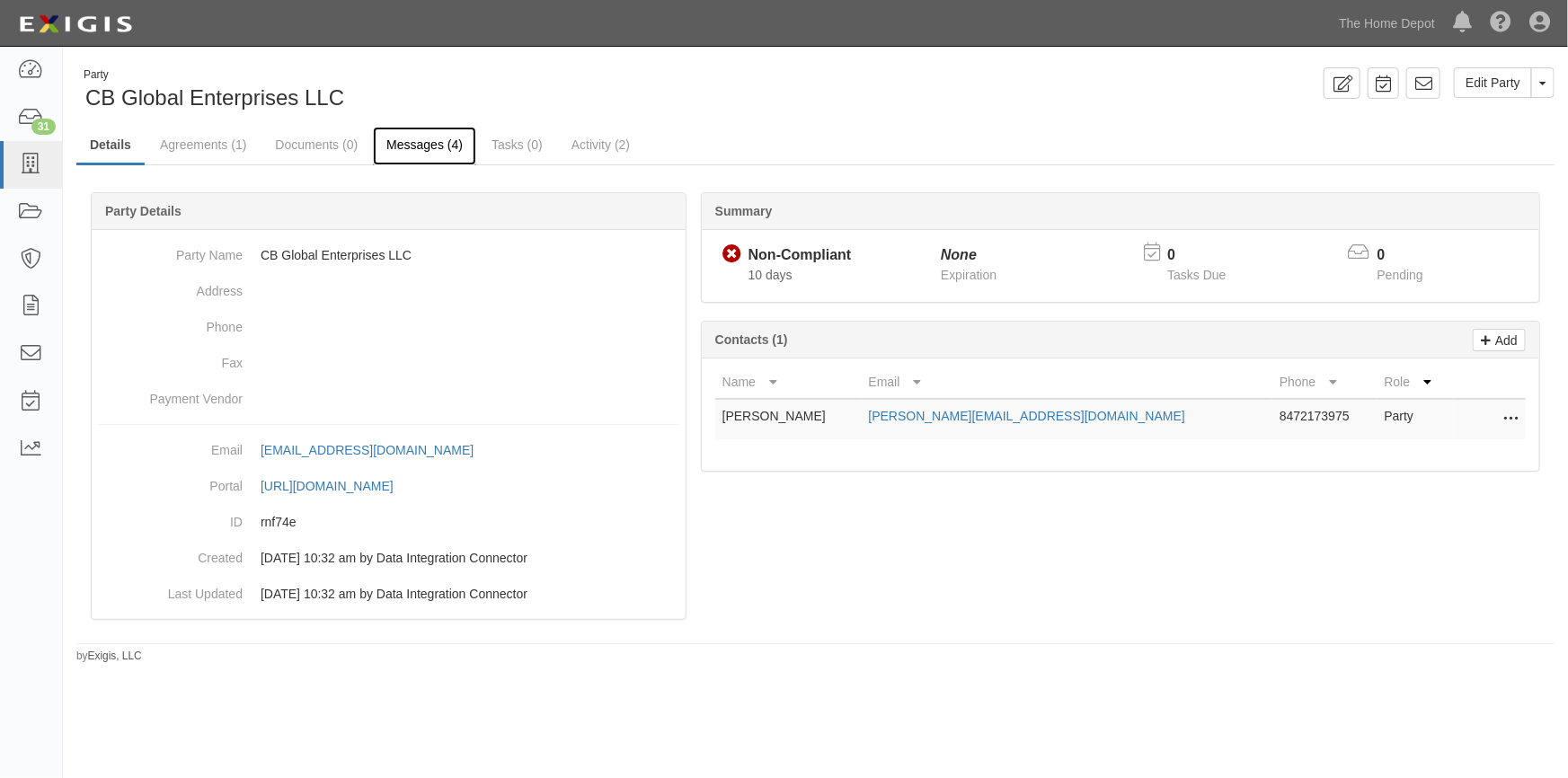
click at [394, 136] on link "Messages (4)" at bounding box center [424, 146] width 103 height 39
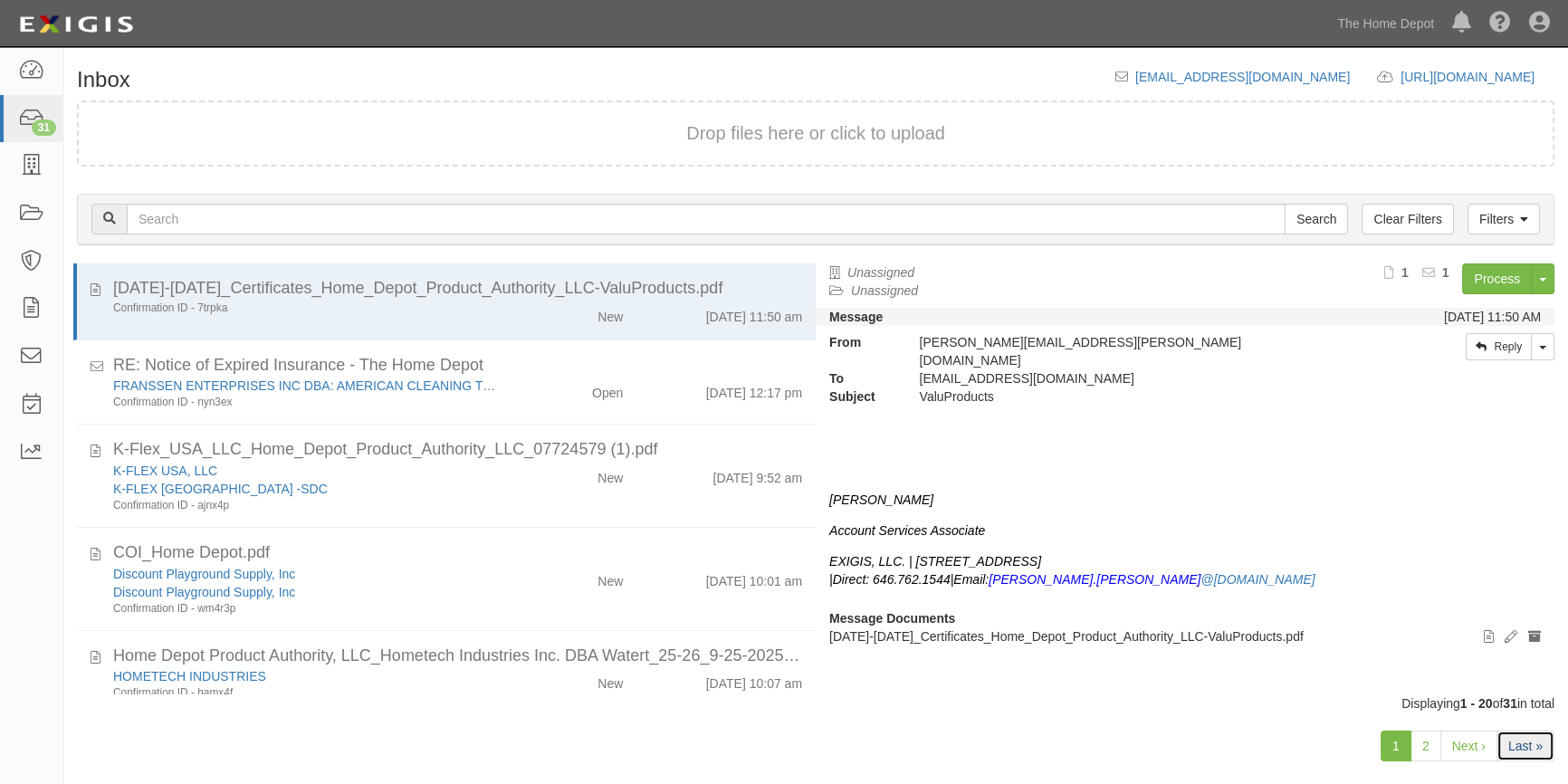
click at [1508, 750] on link "Last »" at bounding box center [1525, 746] width 58 height 31
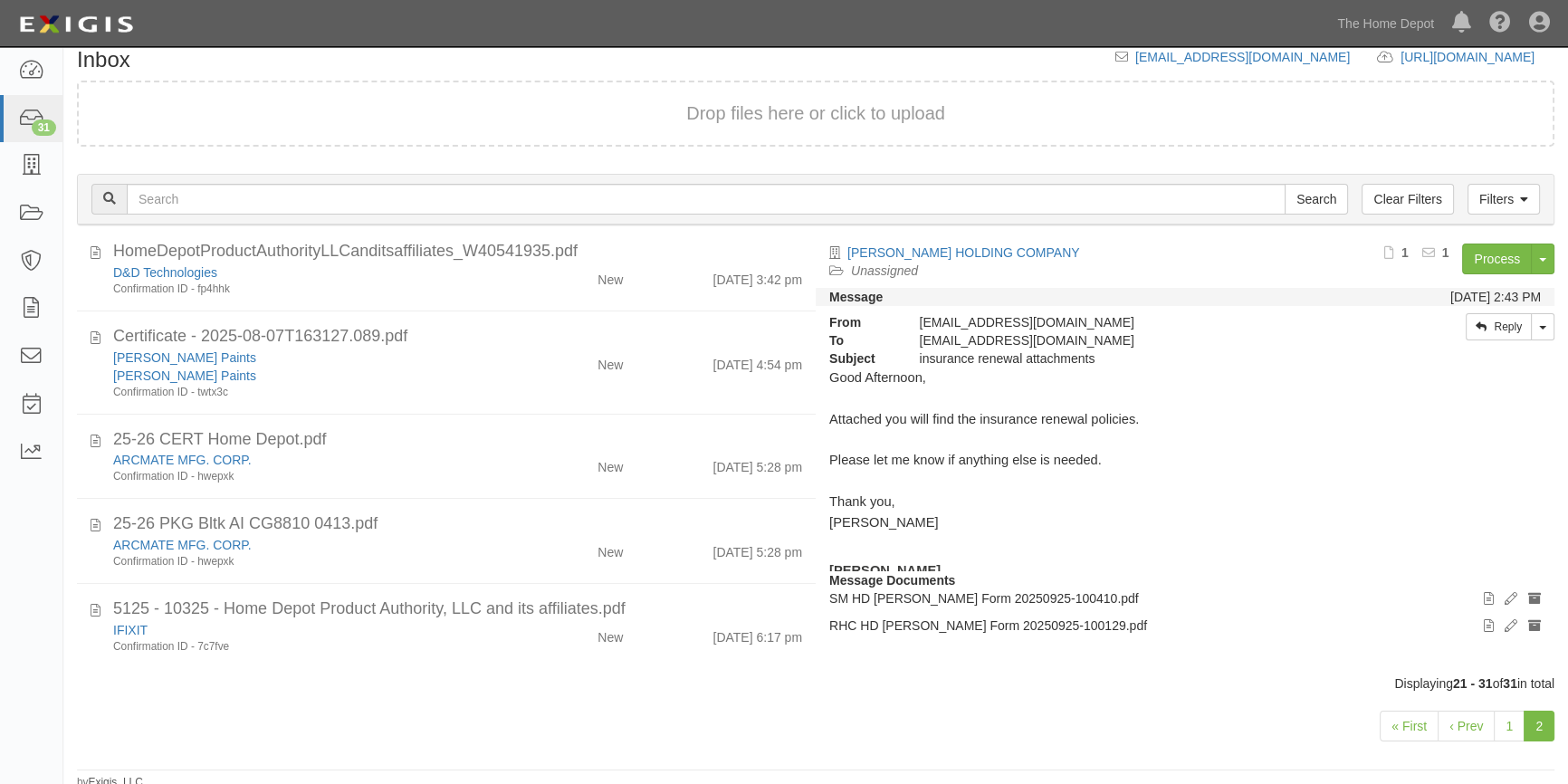
scroll to position [26, 0]
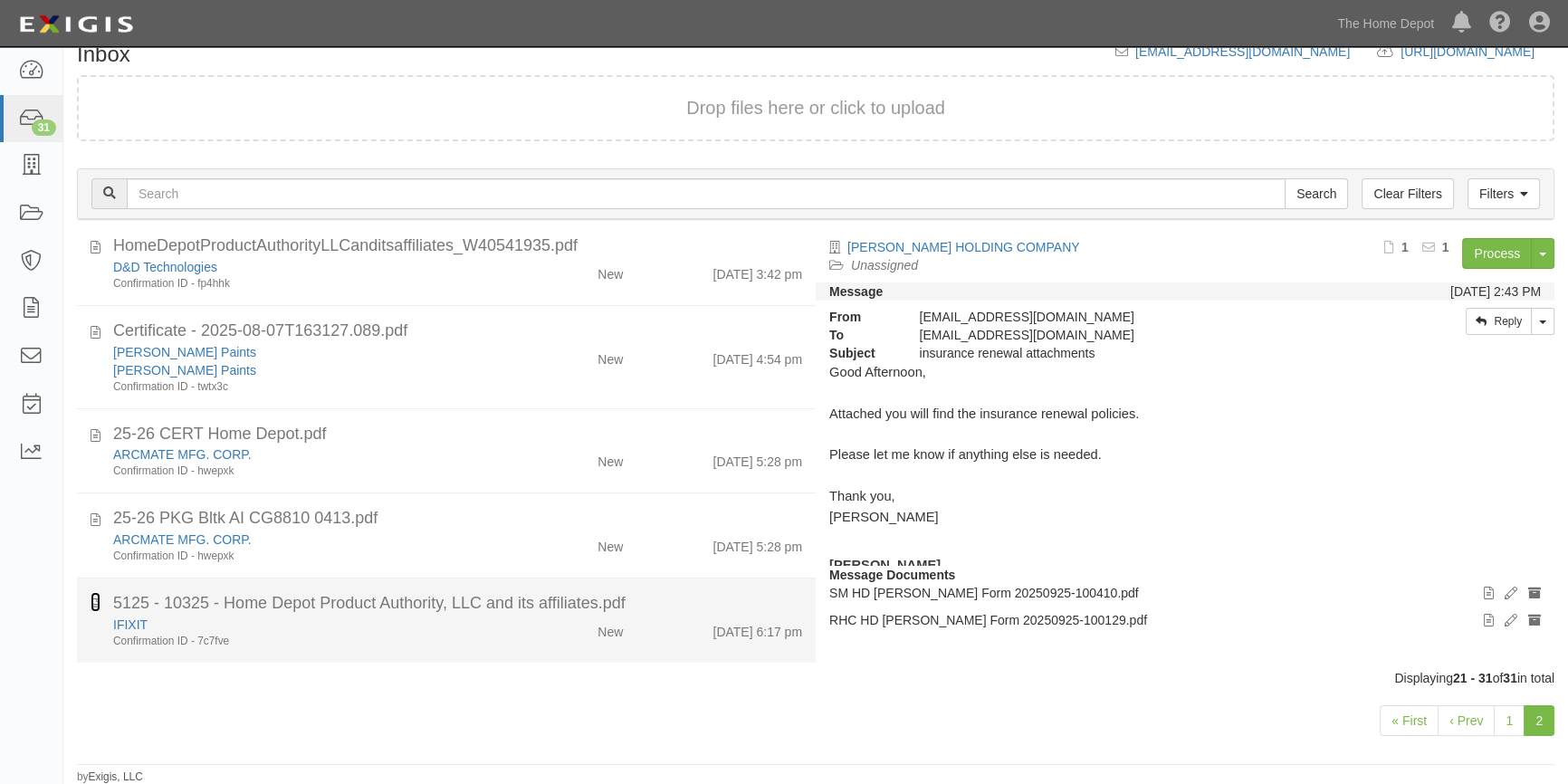
click at [91, 602] on icon at bounding box center [95, 602] width 10 height 20
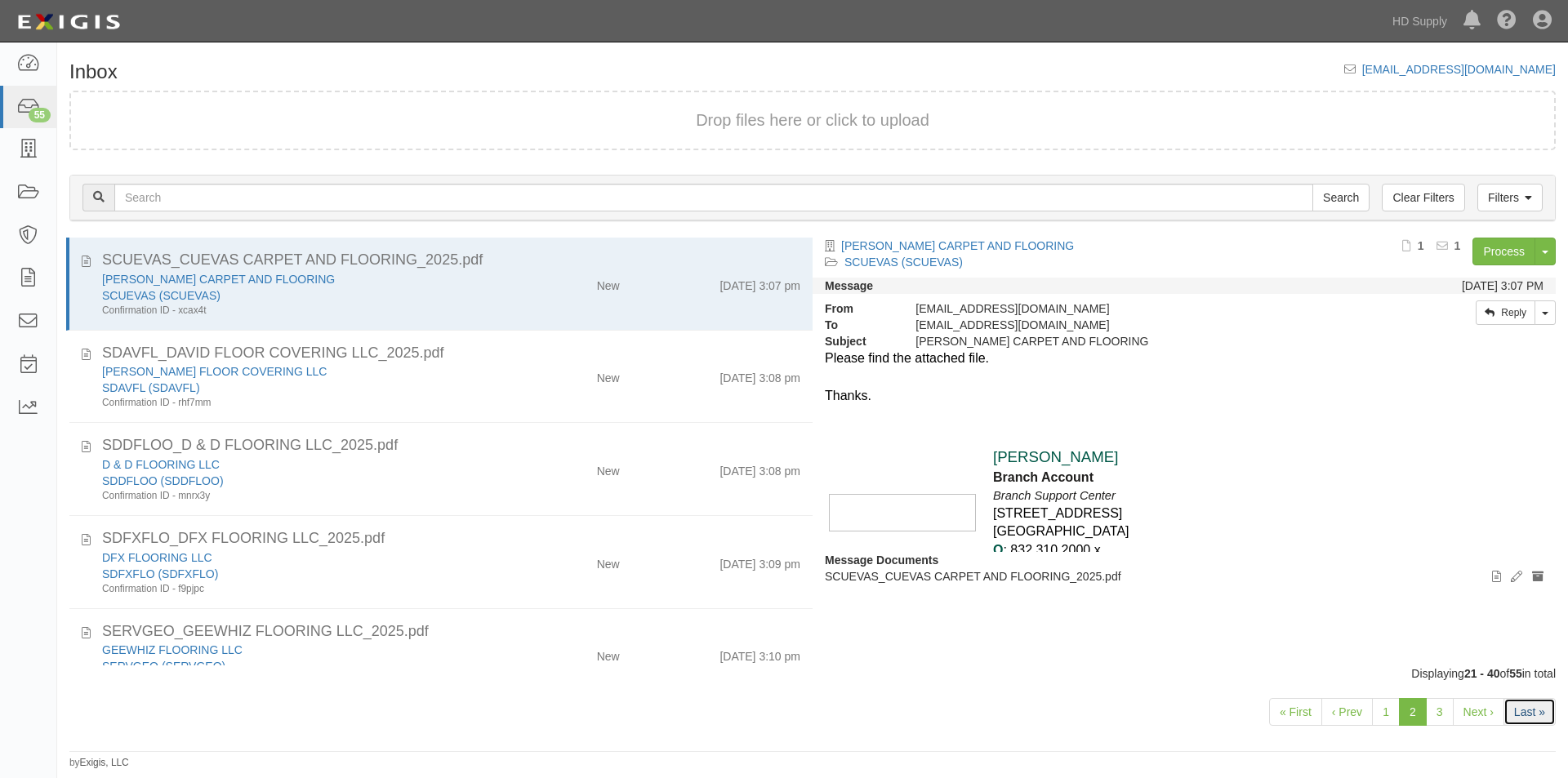
click at [1516, 710] on link "Last »" at bounding box center [1529, 712] width 53 height 28
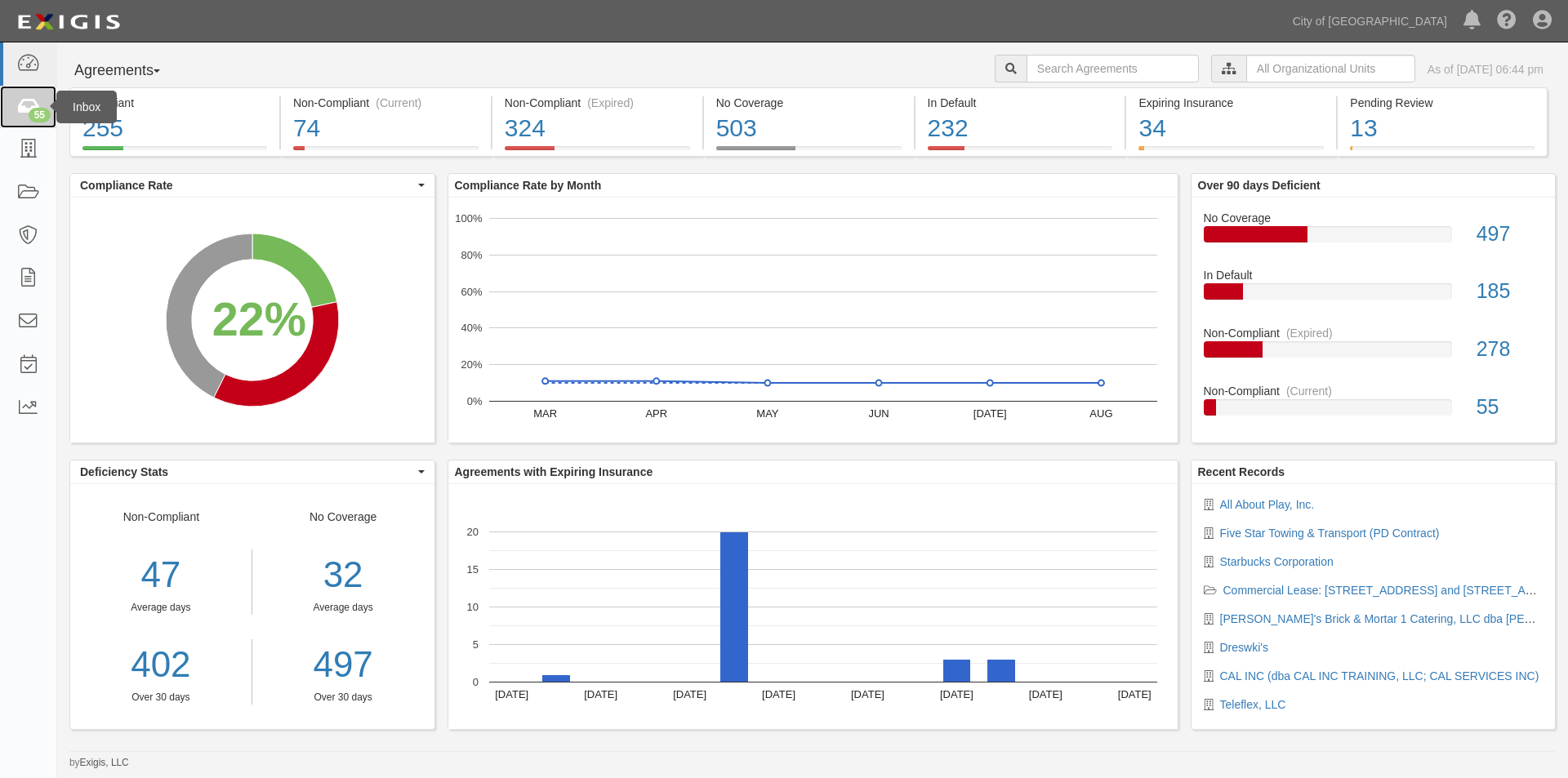
click at [15, 114] on link "55" at bounding box center [28, 108] width 56 height 43
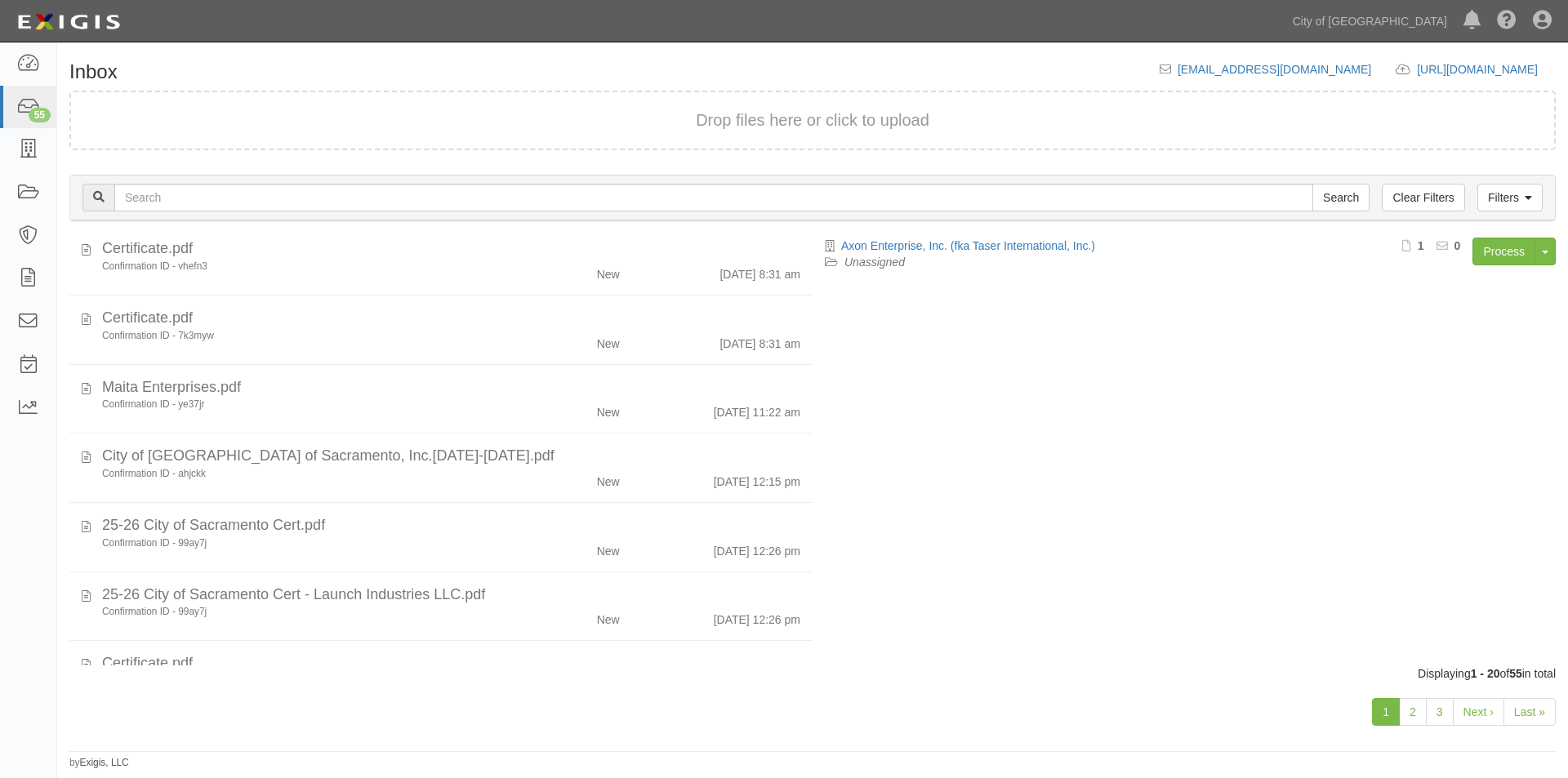
scroll to position [986, 0]
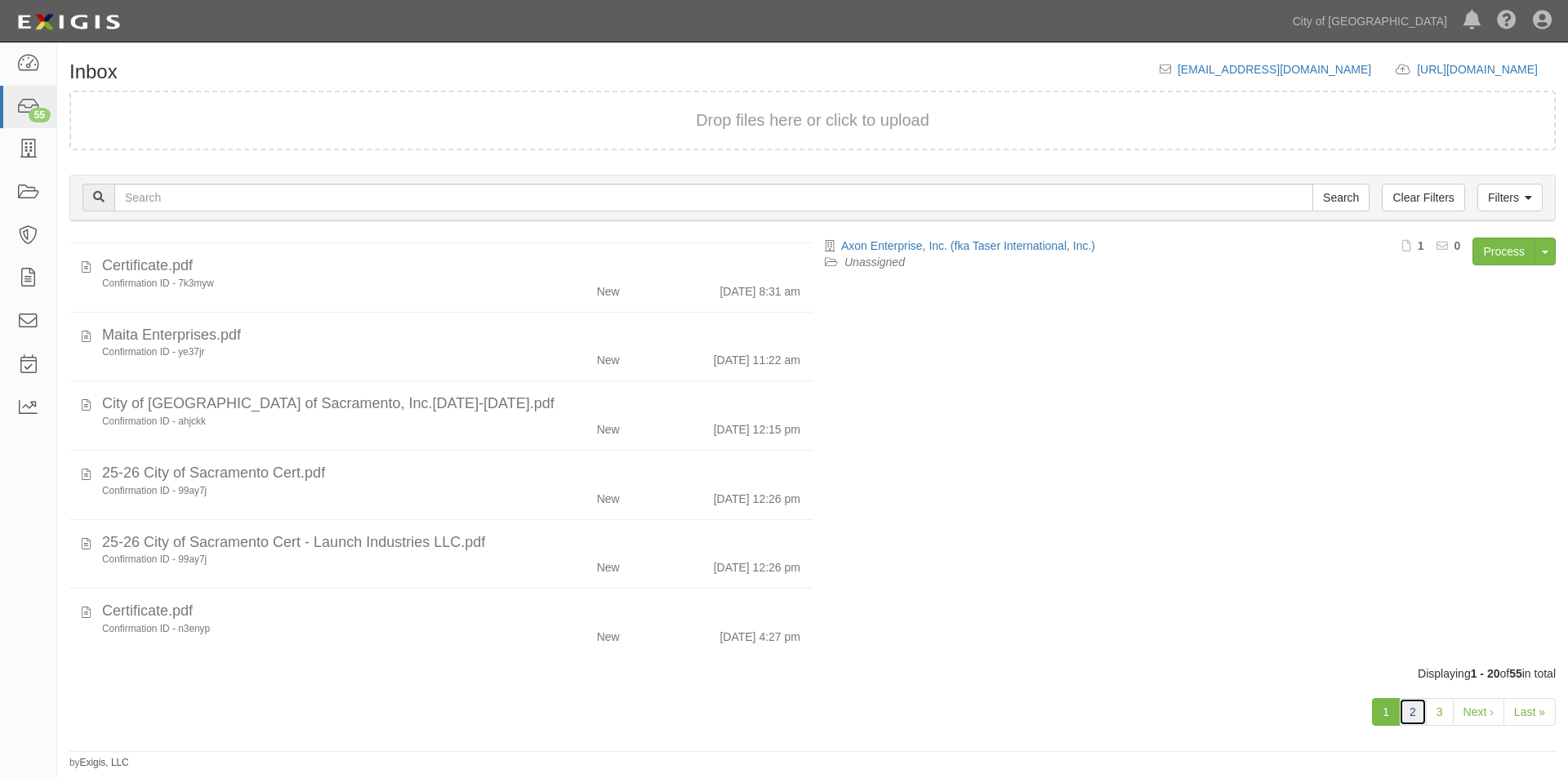
click at [1409, 719] on link "2" at bounding box center [1413, 712] width 28 height 28
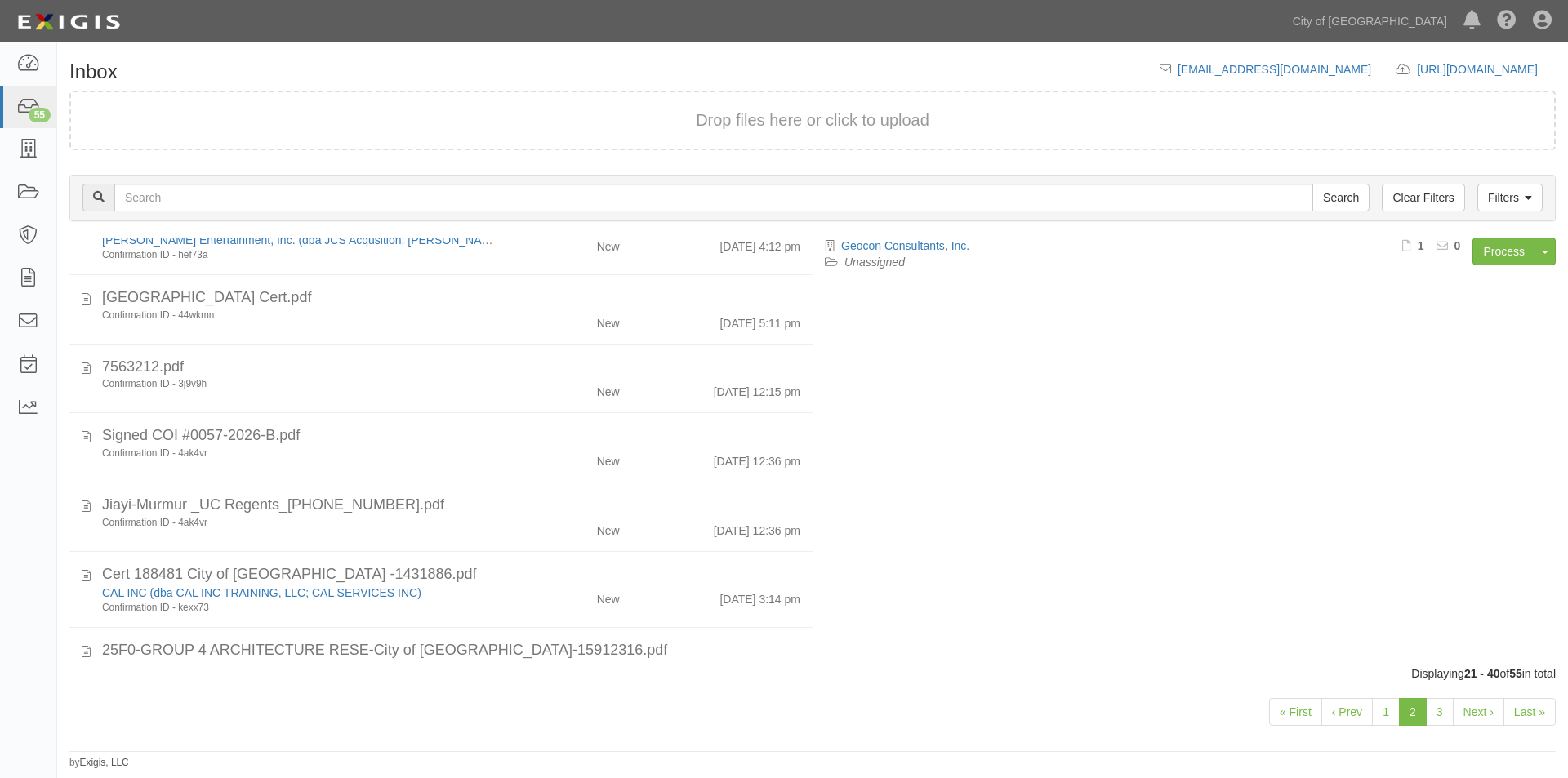
scroll to position [994, 0]
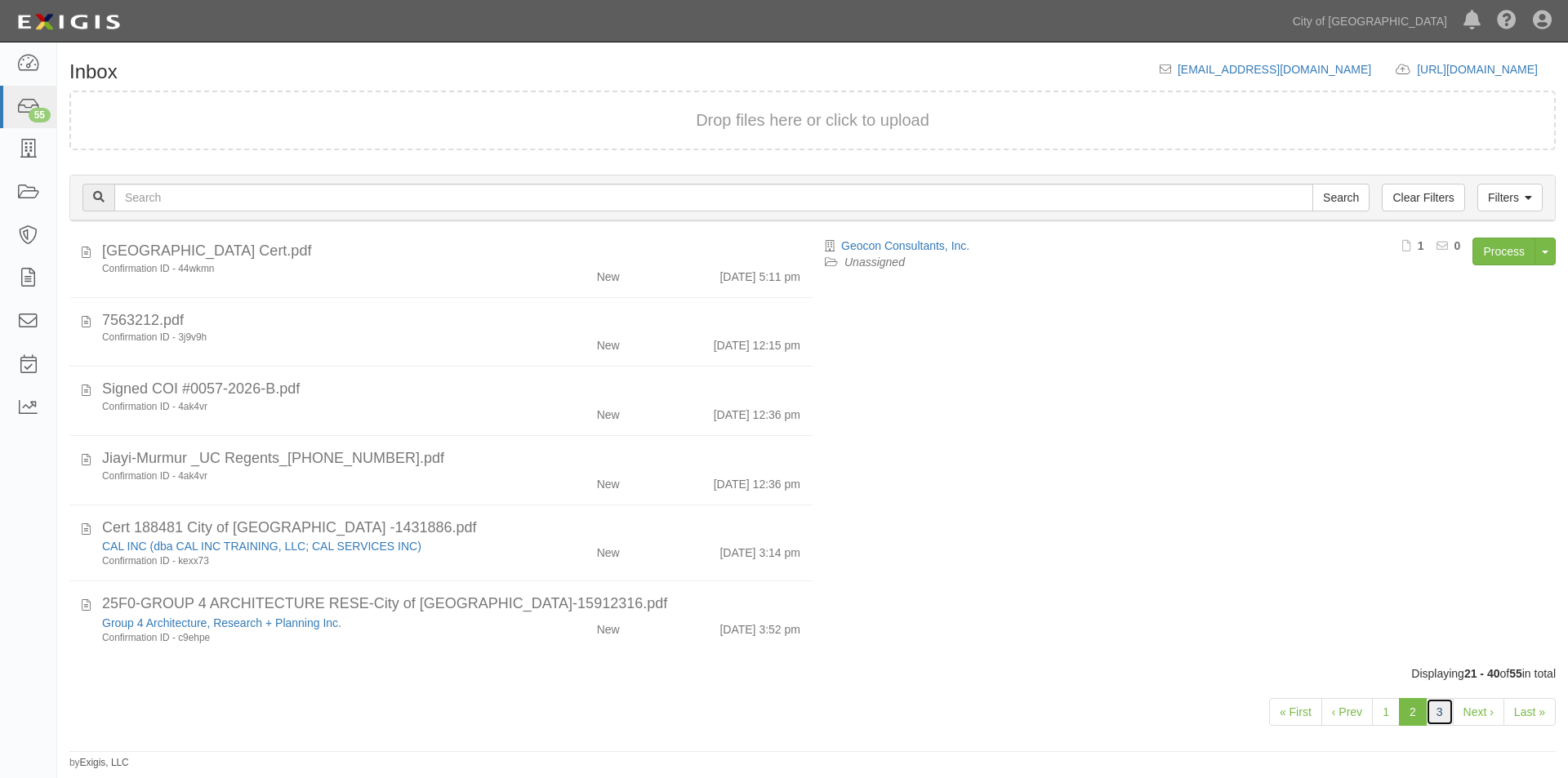
click at [1447, 718] on link "3" at bounding box center [1440, 712] width 28 height 28
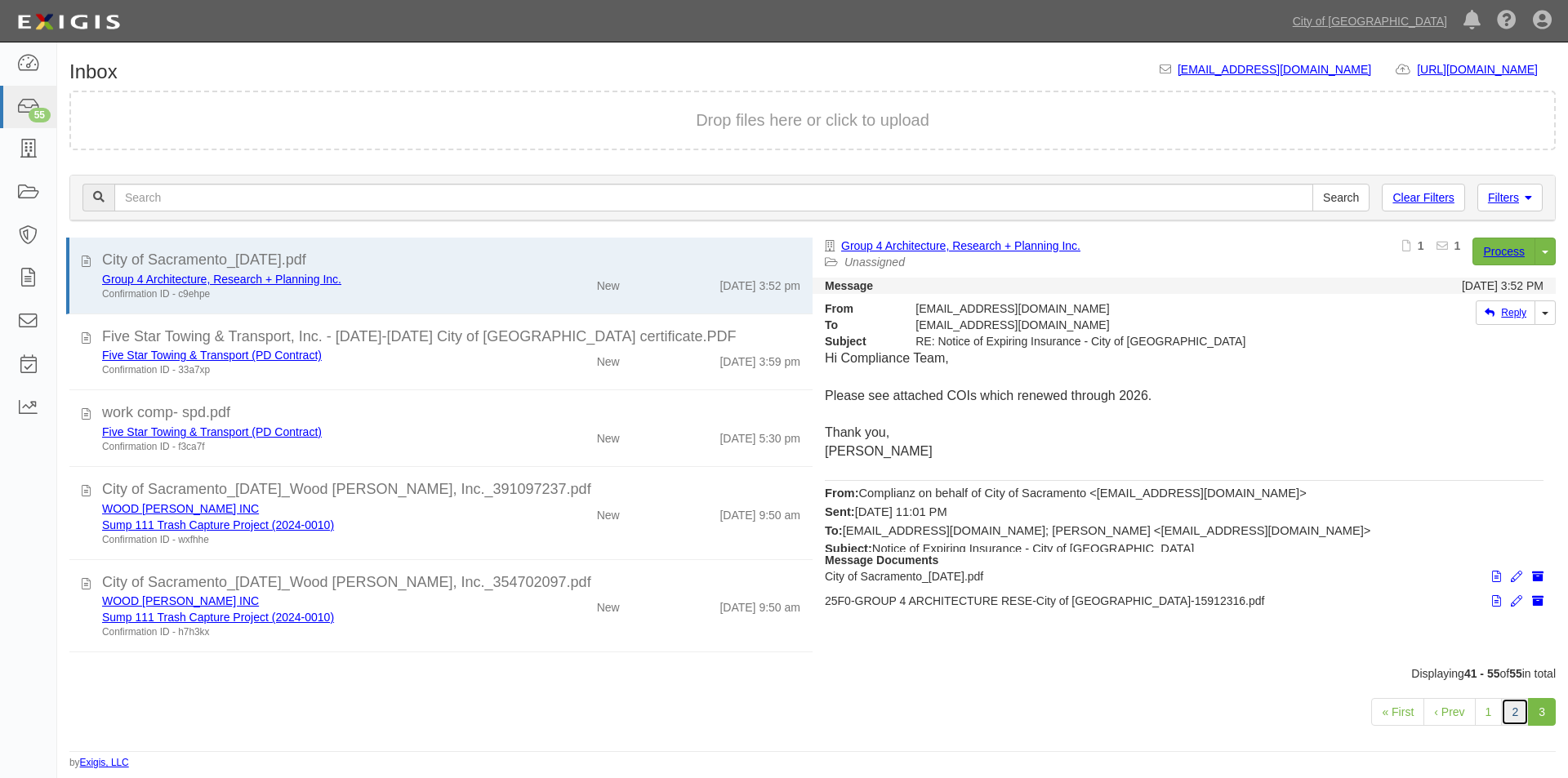
click at [1517, 715] on link "2" at bounding box center [1515, 712] width 28 height 28
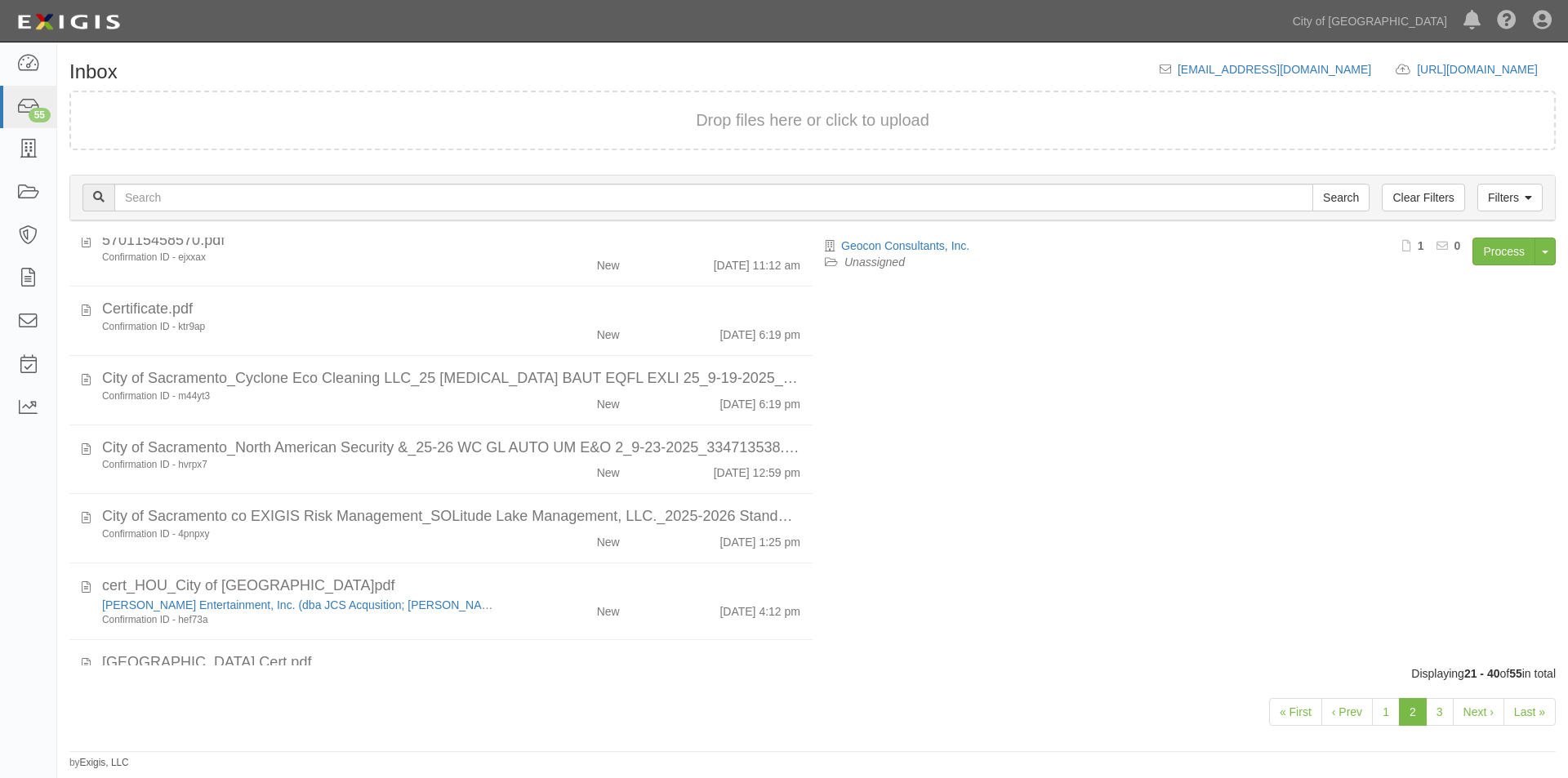
scroll to position [569, 0]
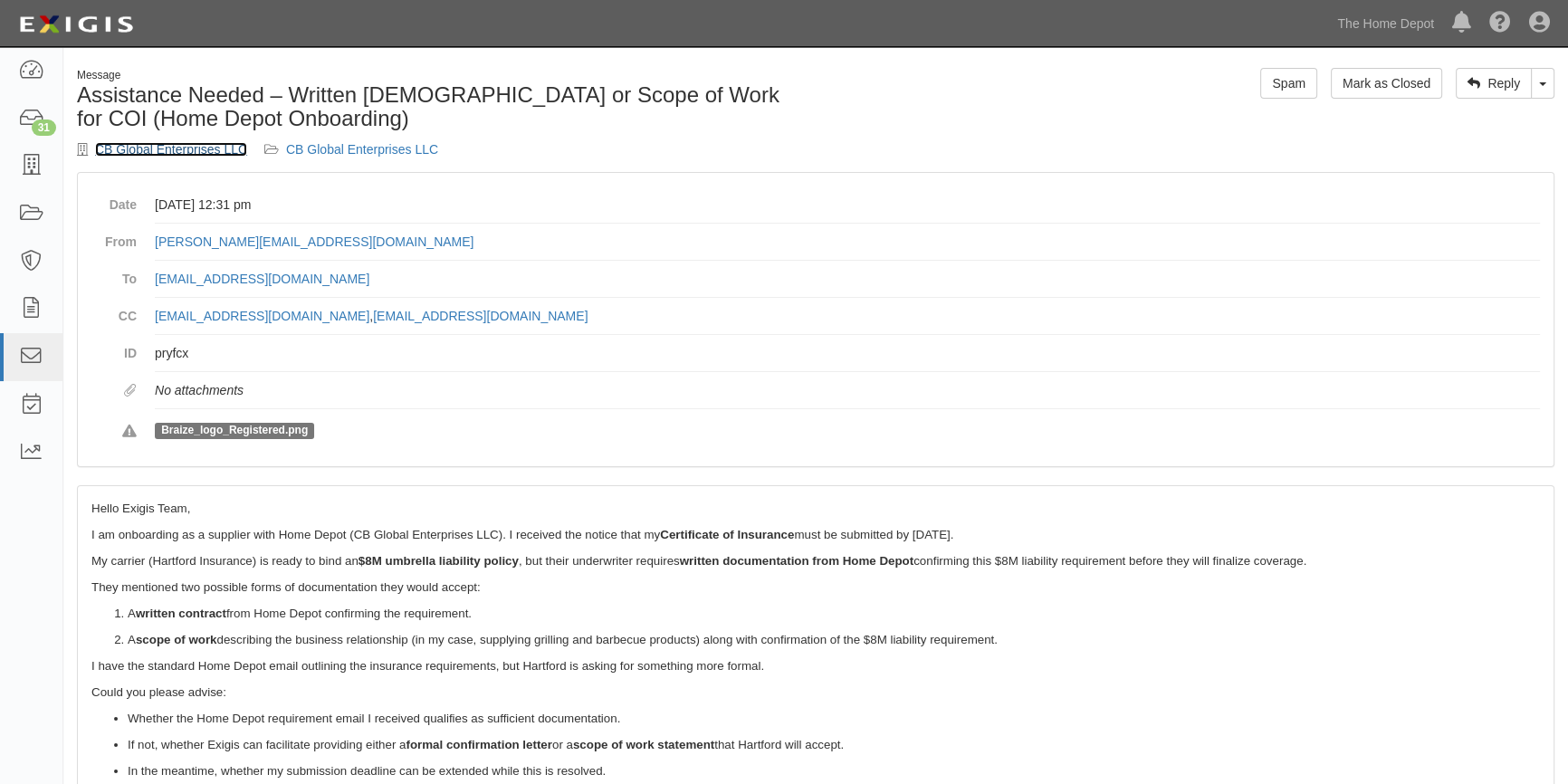
click at [124, 150] on link "CB Global Enterprises LLC" at bounding box center [171, 149] width 152 height 14
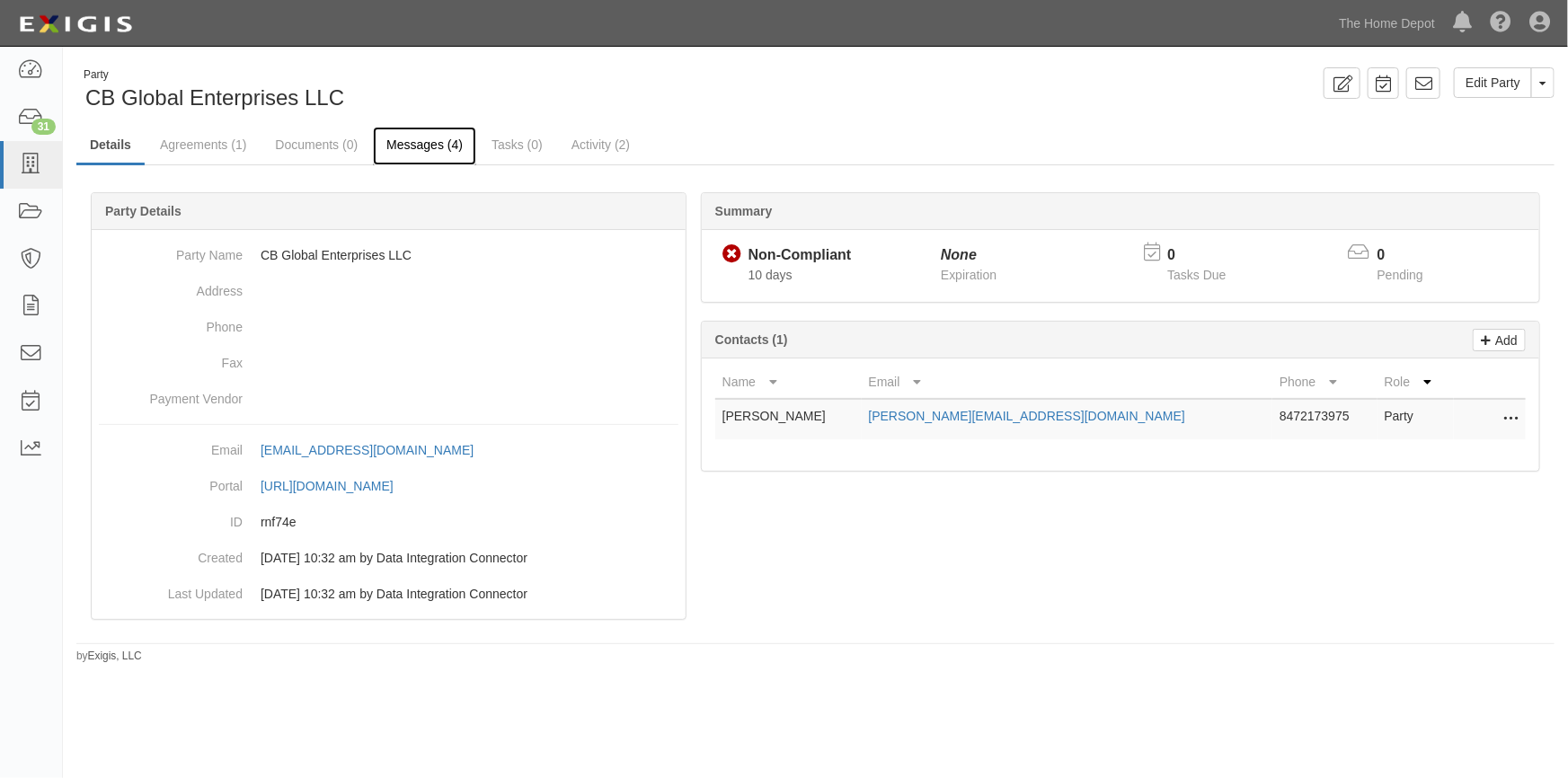
click at [399, 140] on link "Messages (4)" at bounding box center [424, 146] width 103 height 39
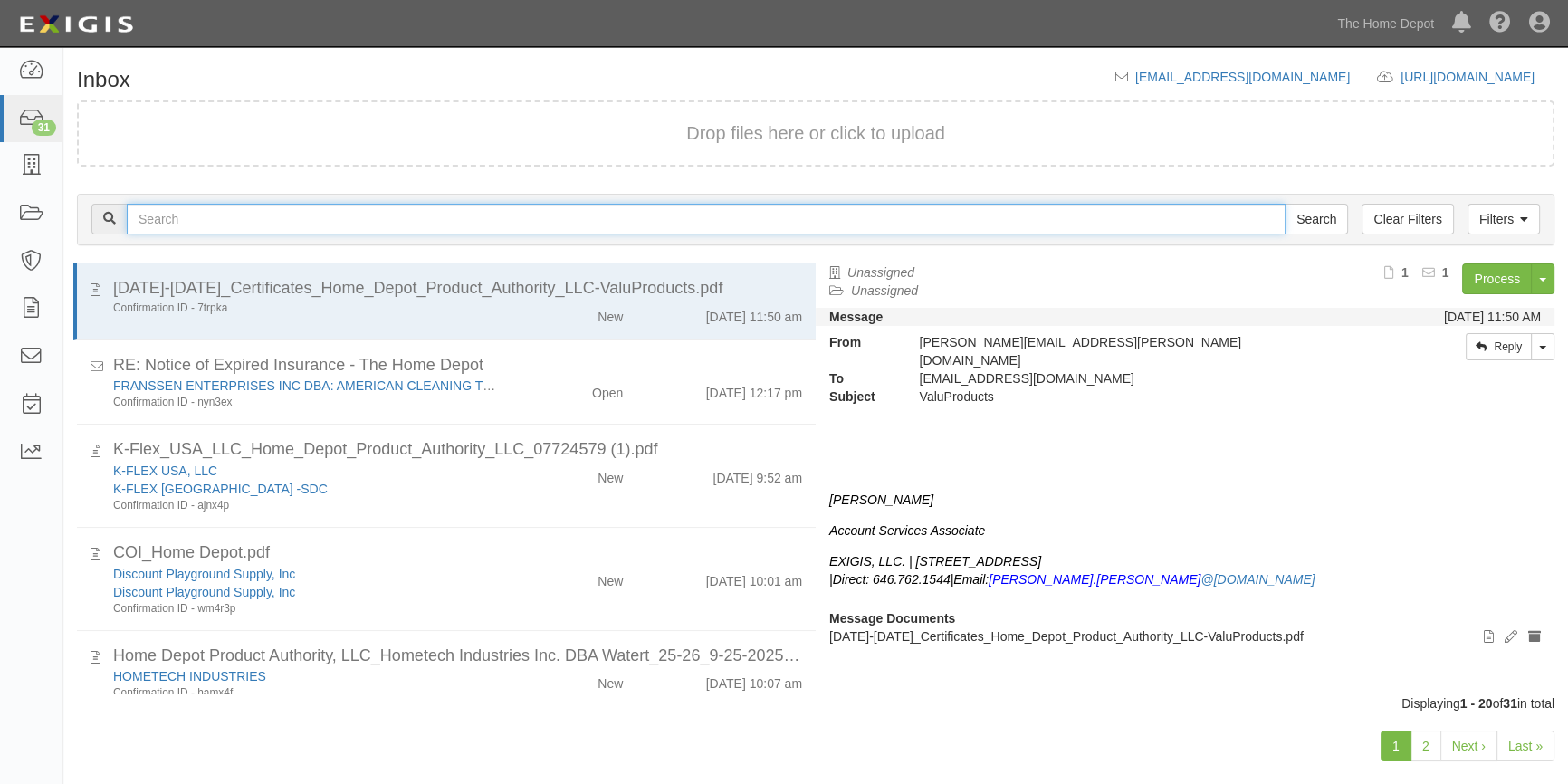
click at [282, 220] on input "text" at bounding box center [706, 219] width 1159 height 31
type input "global"
click at [1285, 203] on input "Search" at bounding box center [1316, 219] width 63 height 31
